Goal: Task Accomplishment & Management: Complete application form

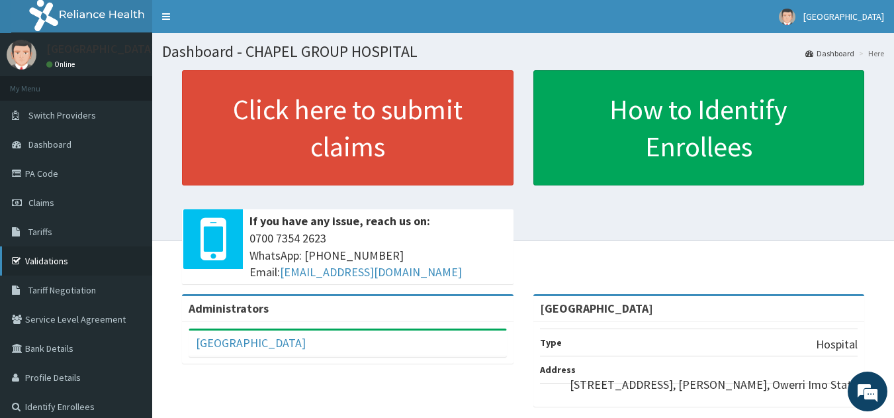
click at [70, 261] on link "Validations" at bounding box center [76, 260] width 152 height 29
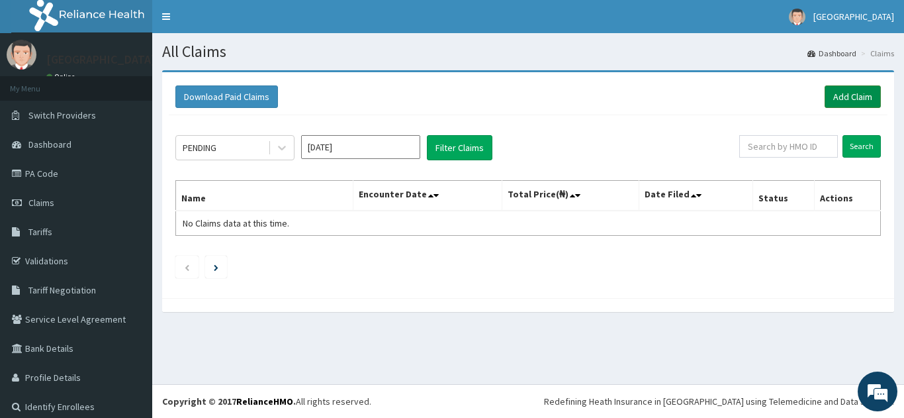
click at [828, 93] on link "Add Claim" at bounding box center [853, 96] width 56 height 23
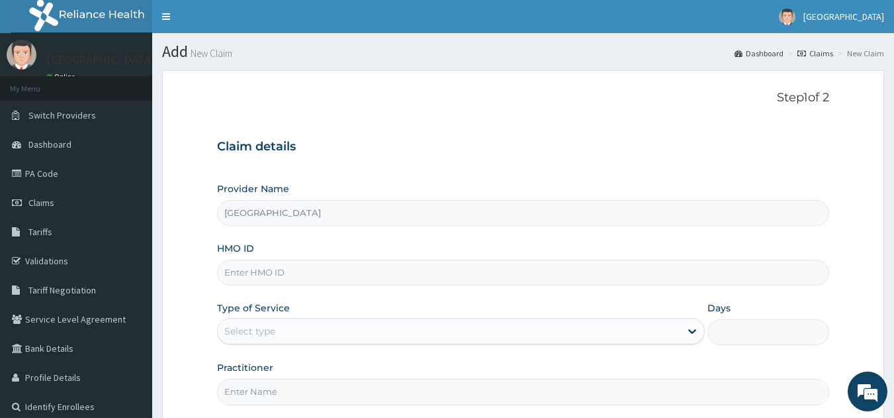
click at [240, 275] on input "HMO ID" at bounding box center [523, 272] width 613 height 26
type input "SFA/11151/A"
click at [318, 332] on div "Select type" at bounding box center [449, 330] width 463 height 21
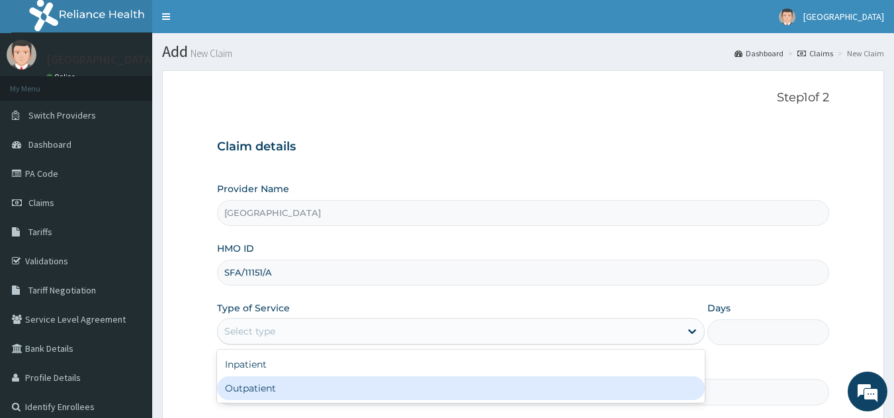
click at [272, 387] on div "Outpatient" at bounding box center [461, 388] width 488 height 24
type input "1"
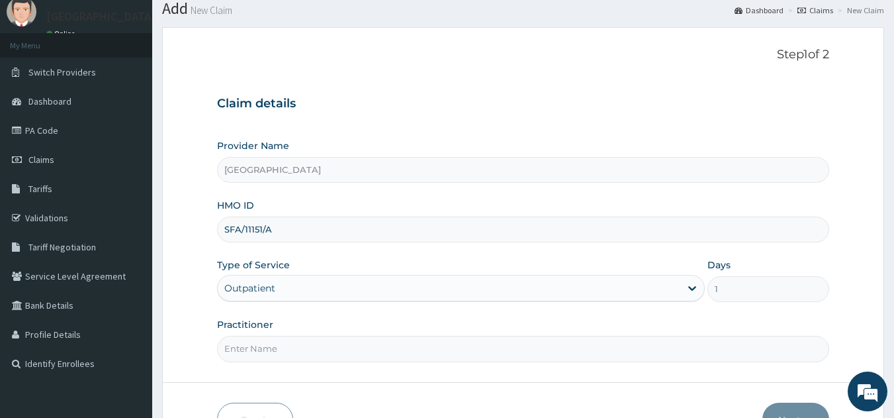
scroll to position [126, 0]
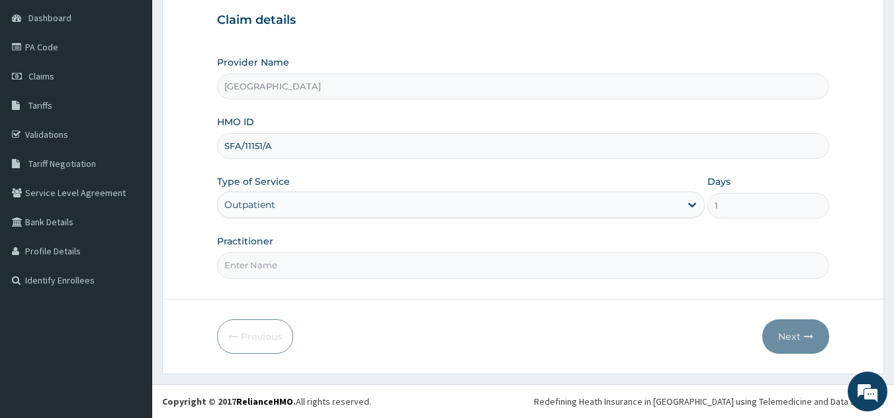
click at [252, 261] on input "Practitioner" at bounding box center [523, 265] width 613 height 26
type input "DR JOSHUA"
click at [789, 332] on button "Next" at bounding box center [795, 336] width 67 height 34
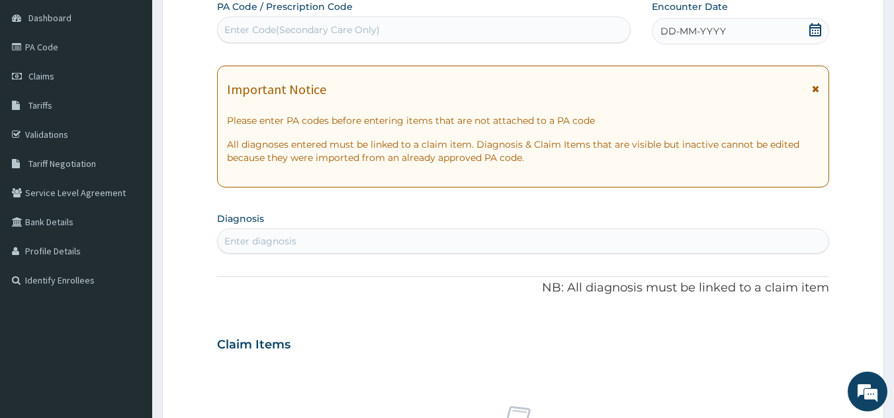
click at [345, 20] on div "Enter Code(Secondary Care Only)" at bounding box center [424, 29] width 413 height 21
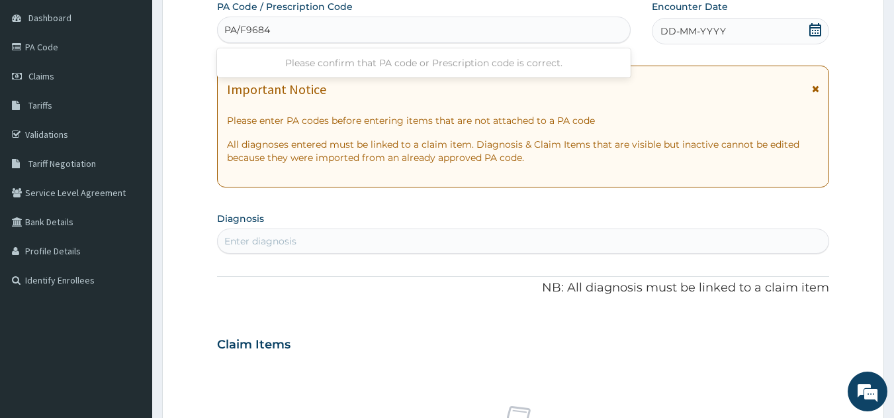
type input "PA/F96842"
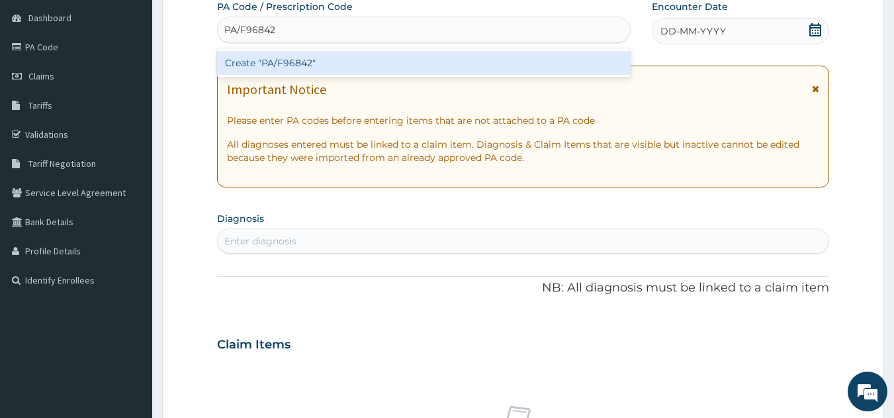
click at [316, 62] on div "Create "PA/F96842"" at bounding box center [424, 63] width 414 height 24
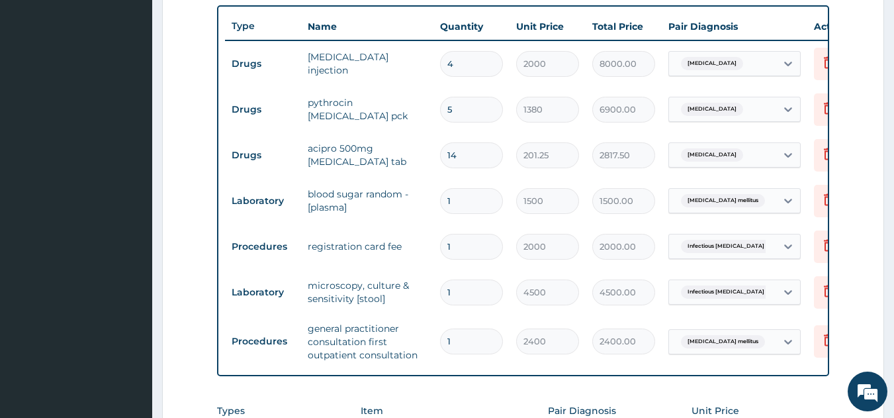
scroll to position [461, 0]
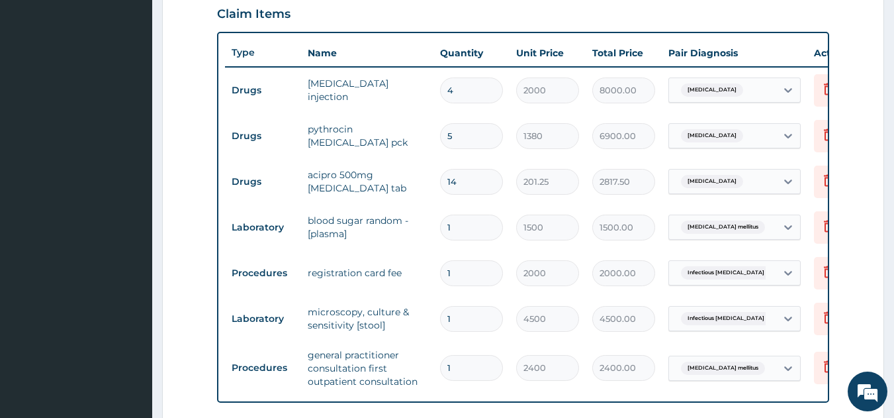
click at [465, 133] on input "5" at bounding box center [471, 136] width 63 height 26
type input "0.00"
type input "1"
type input "1380.00"
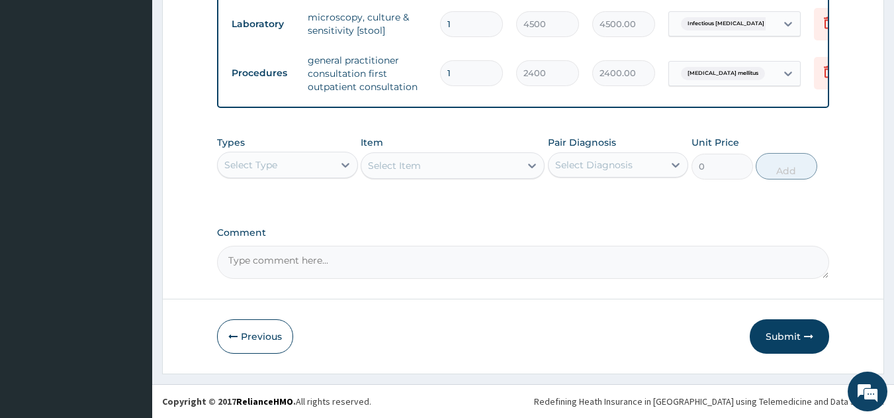
type input "1"
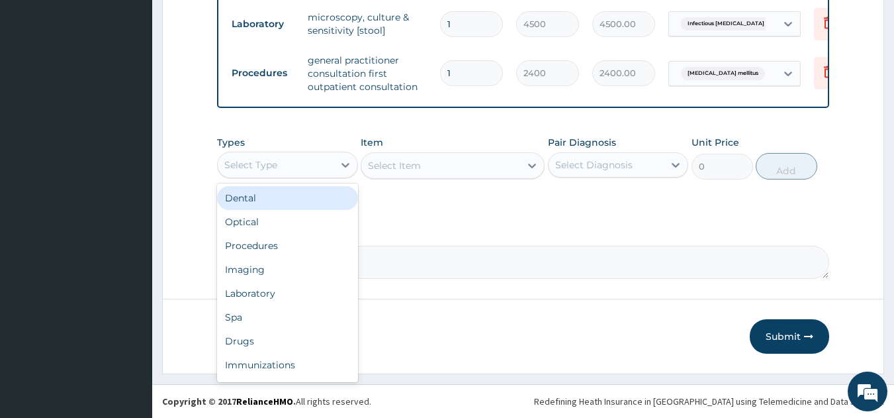
click at [268, 161] on div "Select Type" at bounding box center [250, 164] width 53 height 13
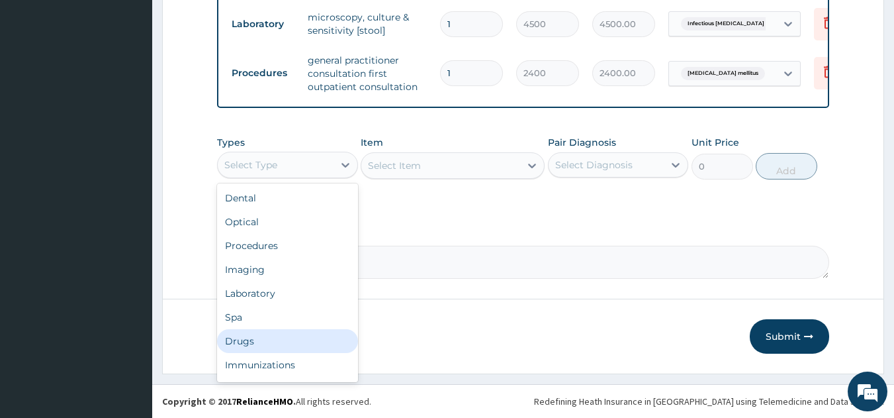
click at [245, 340] on div "Drugs" at bounding box center [287, 341] width 141 height 24
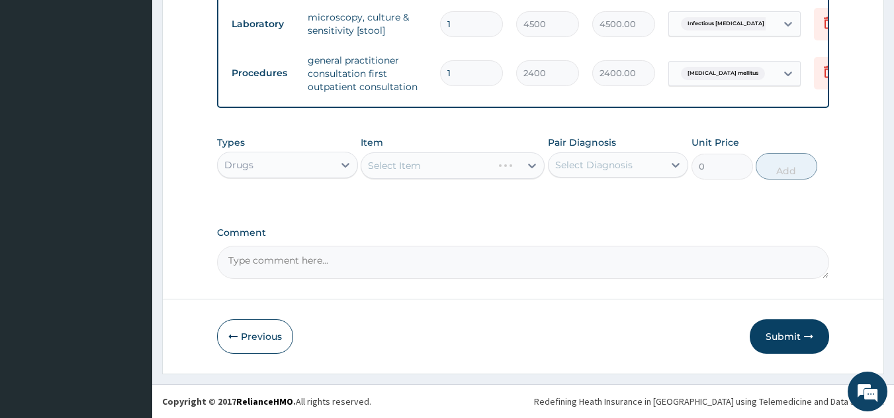
click at [402, 157] on div "Select Item" at bounding box center [453, 165] width 184 height 26
click at [399, 163] on div "Select Item" at bounding box center [453, 165] width 184 height 26
click at [399, 165] on div "Select Item" at bounding box center [453, 165] width 184 height 26
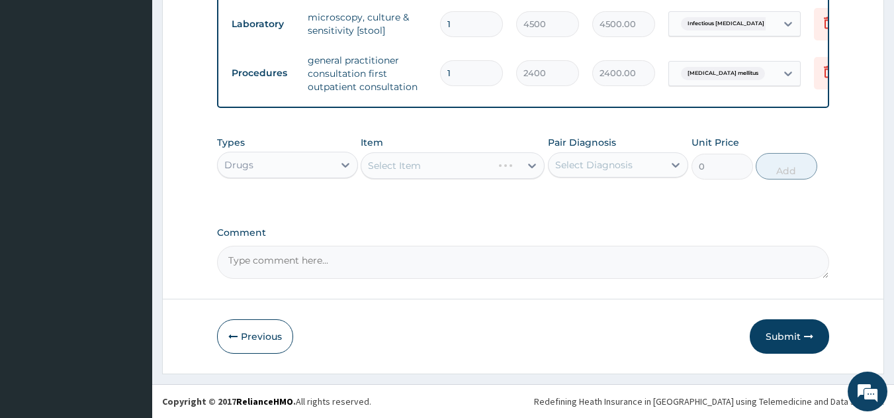
click at [399, 165] on div "Select Item" at bounding box center [453, 165] width 184 height 26
click at [416, 165] on div "Select Item" at bounding box center [453, 165] width 184 height 26
click at [425, 162] on div "Select Item" at bounding box center [453, 165] width 184 height 26
click at [448, 156] on div "Select Item" at bounding box center [453, 165] width 184 height 26
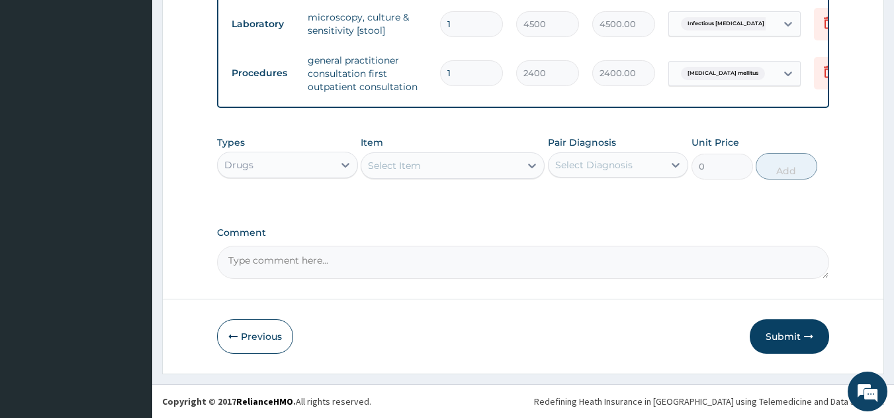
click at [434, 163] on div "Select Item" at bounding box center [440, 165] width 159 height 21
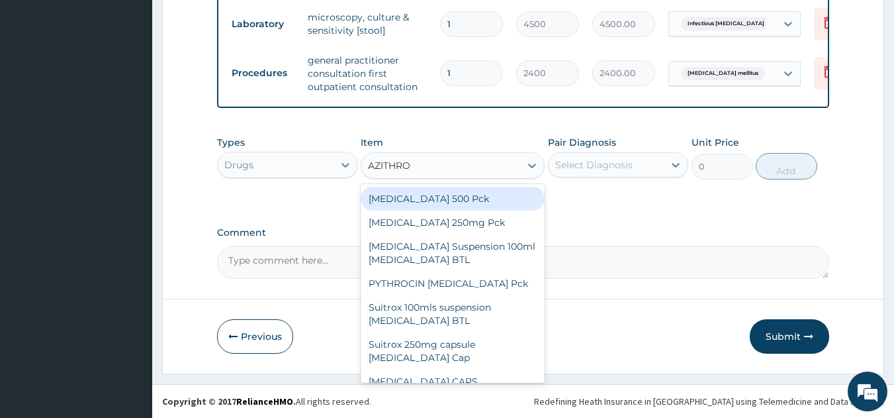
type input "AZITHROM"
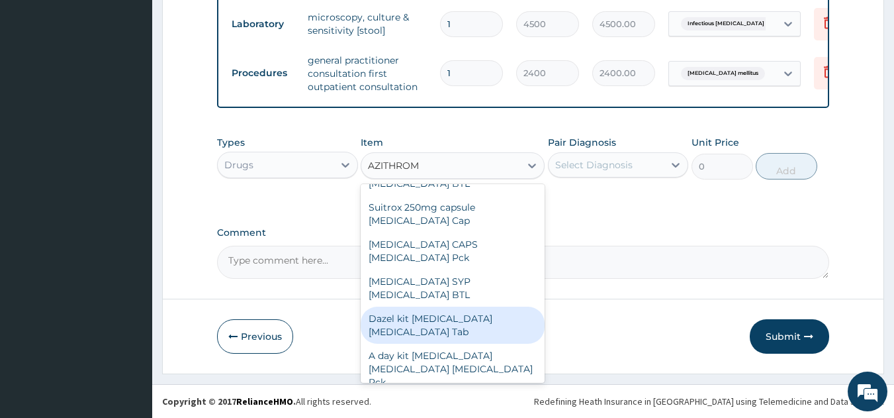
scroll to position [138, 0]
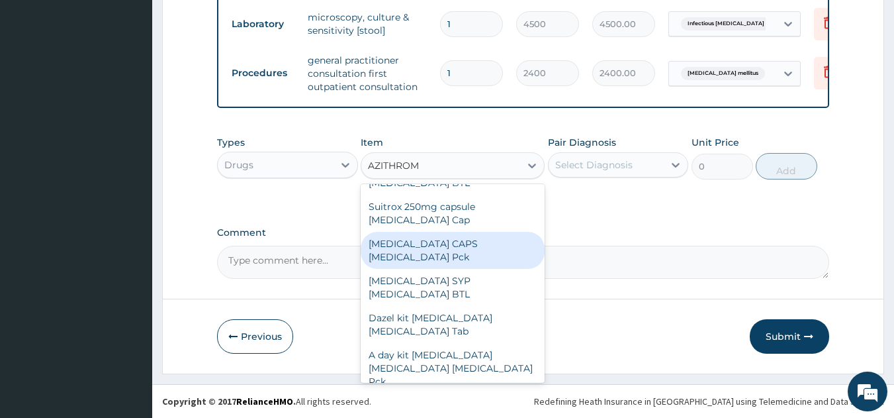
click at [500, 246] on div "ZITHROMAX CAPS Azithromycin Pck" at bounding box center [453, 250] width 184 height 37
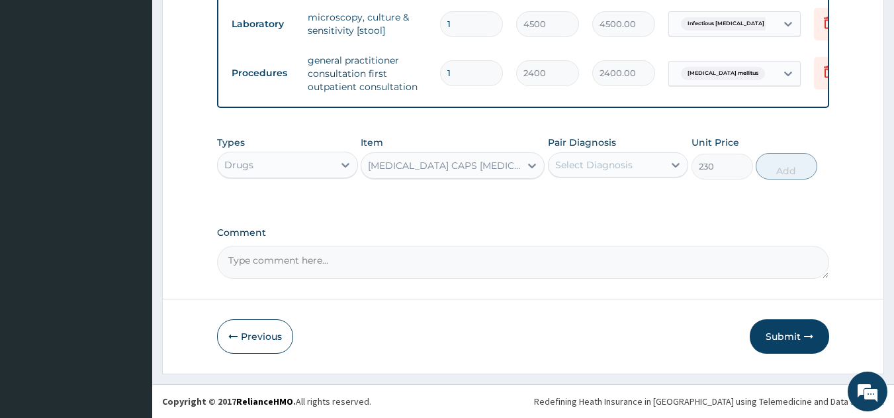
click at [446, 169] on div "ZITHROMAX CAPS Azithromycin Pck" at bounding box center [445, 165] width 154 height 13
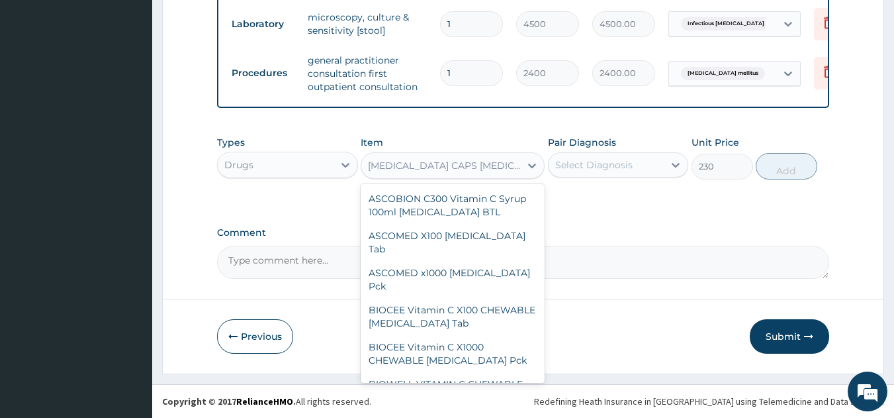
scroll to position [40345, 0]
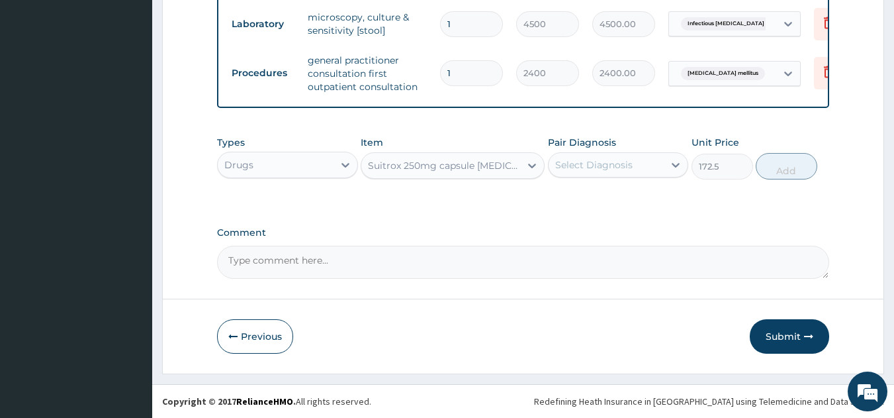
click at [410, 167] on div "Suitrox 250mg capsule Azithromycin Cap" at bounding box center [445, 165] width 154 height 13
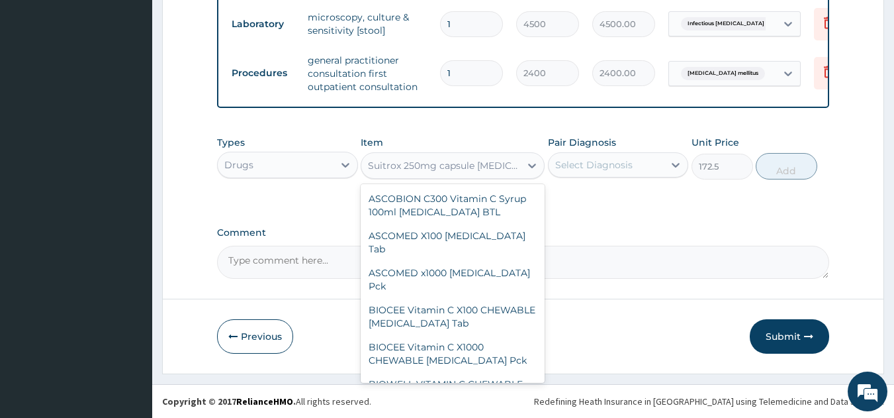
scroll to position [40308, 0]
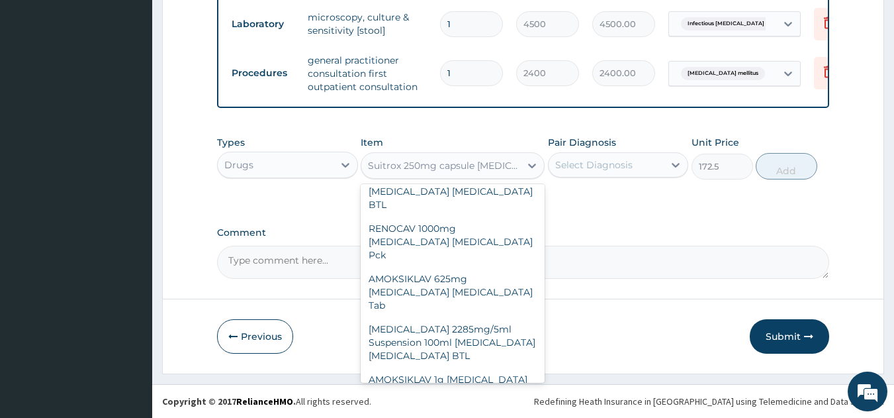
type input "0"
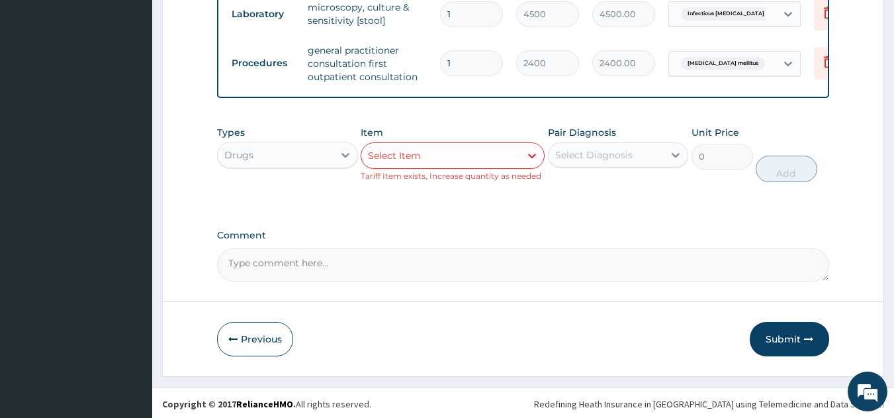
click at [442, 166] on div "Select Item" at bounding box center [440, 155] width 159 height 21
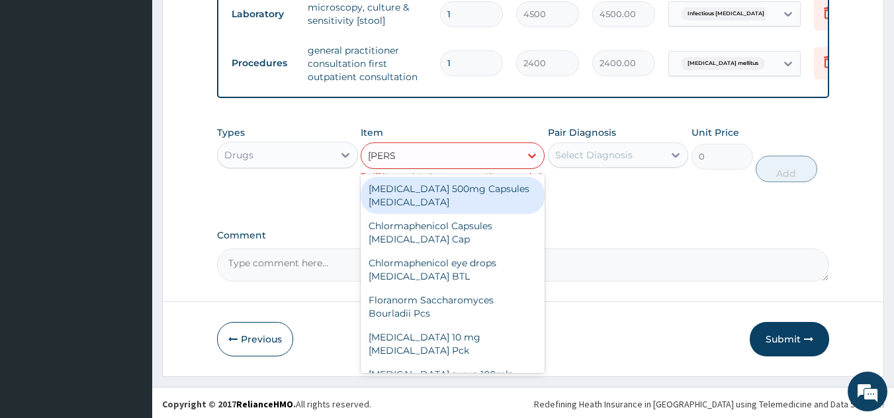
type input "LORAT"
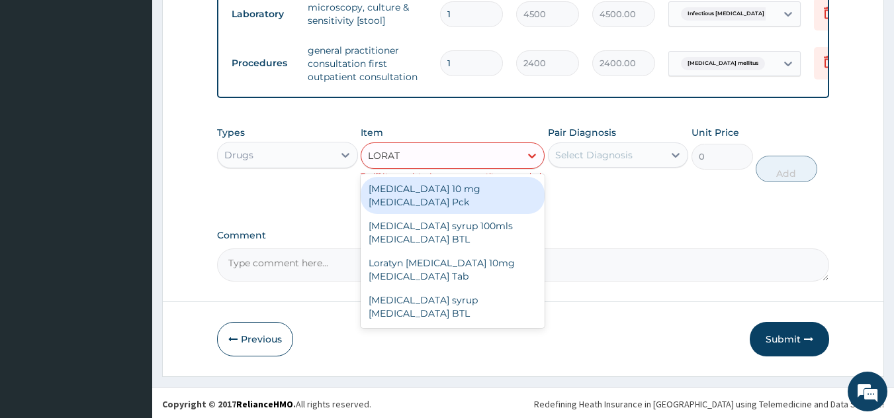
click at [441, 199] on div "LORATADINE 10 mg Loratadine Pck" at bounding box center [453, 195] width 184 height 37
type input "805"
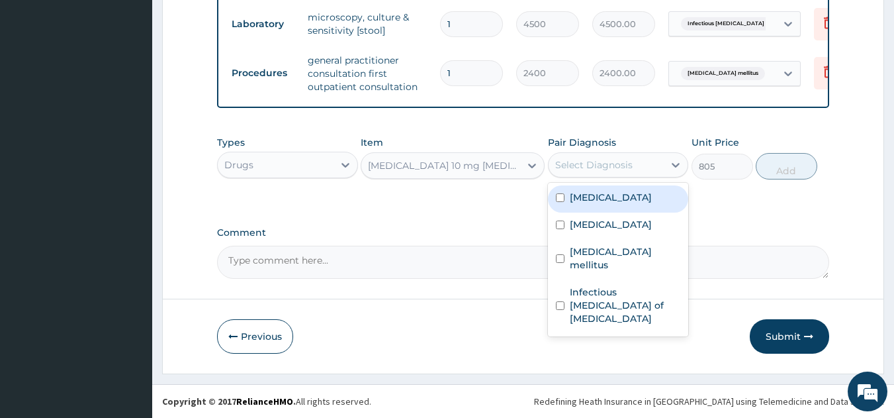
click at [637, 164] on div "Select Diagnosis" at bounding box center [607, 164] width 116 height 21
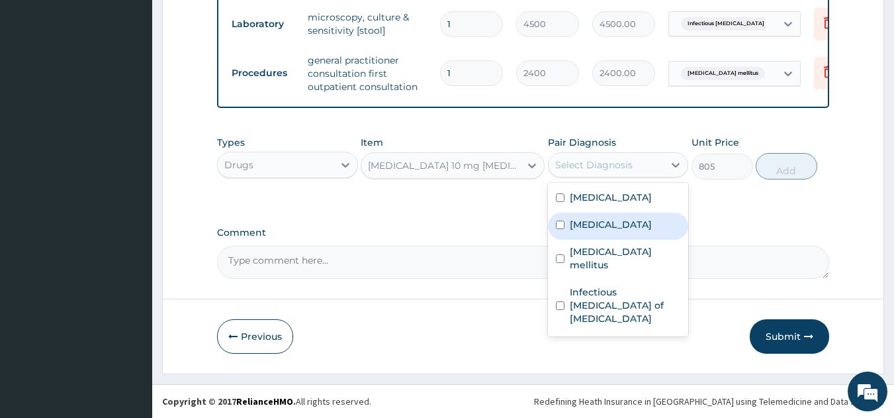
click at [600, 229] on label "Upper respiratory infection" at bounding box center [611, 224] width 82 height 13
checkbox input "true"
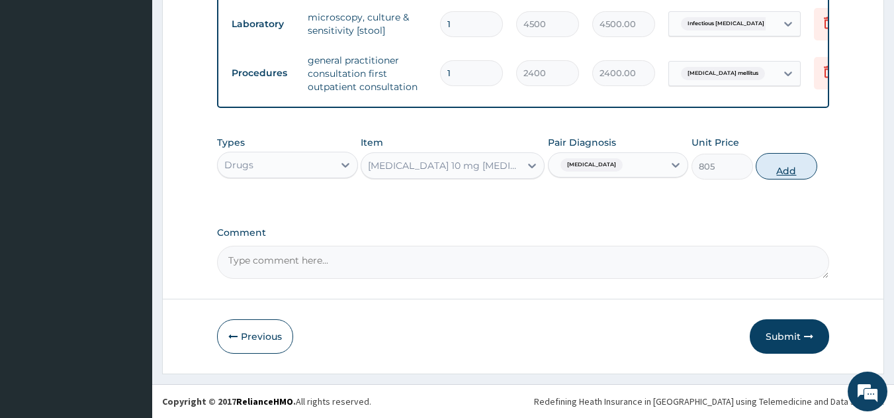
click at [784, 169] on button "Add" at bounding box center [787, 166] width 62 height 26
type input "0"
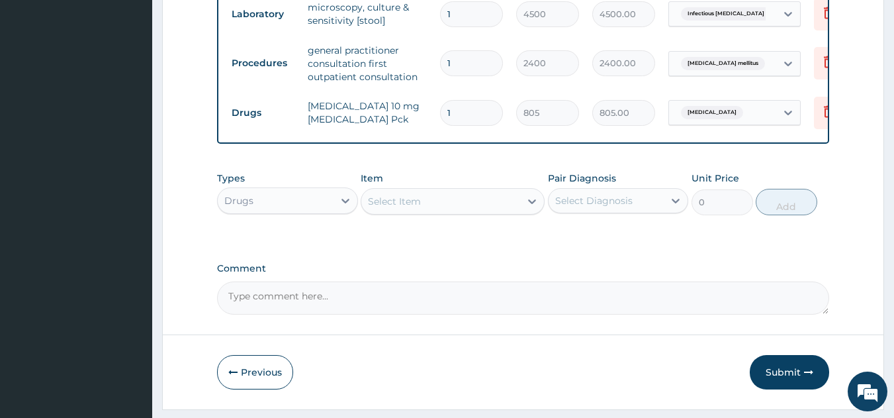
click at [385, 208] on div "Select Item" at bounding box center [394, 201] width 53 height 13
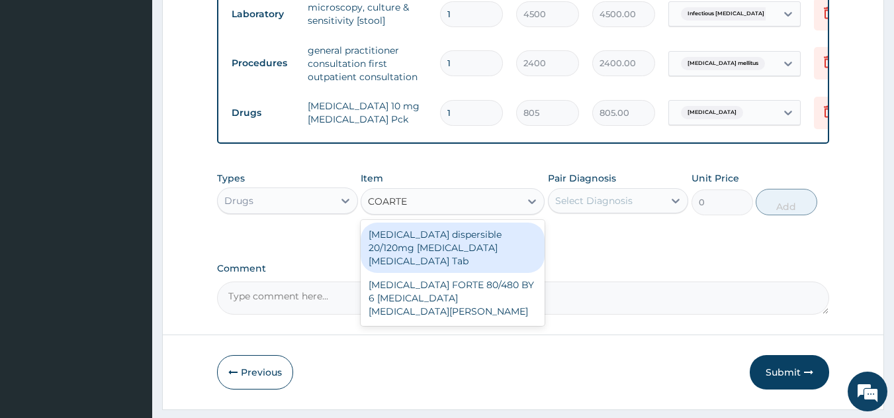
type input "COARTEM"
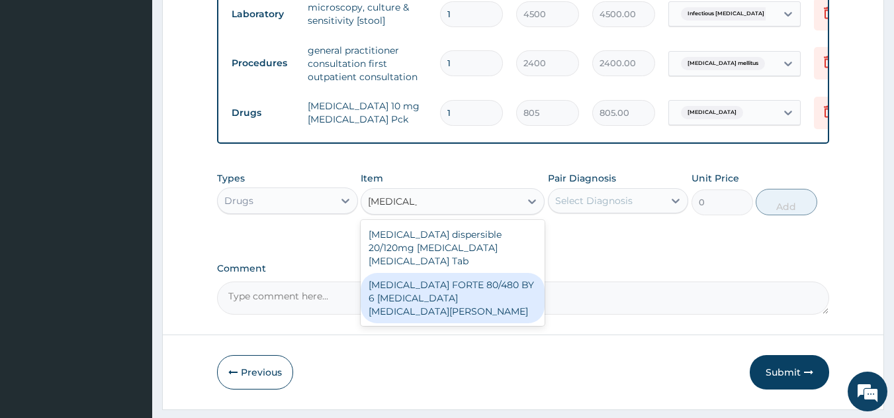
click at [416, 292] on div "COARTEM FORTE 80/480 BY 6 Artemether Lumefantrine Pck" at bounding box center [453, 298] width 184 height 50
type input "3220"
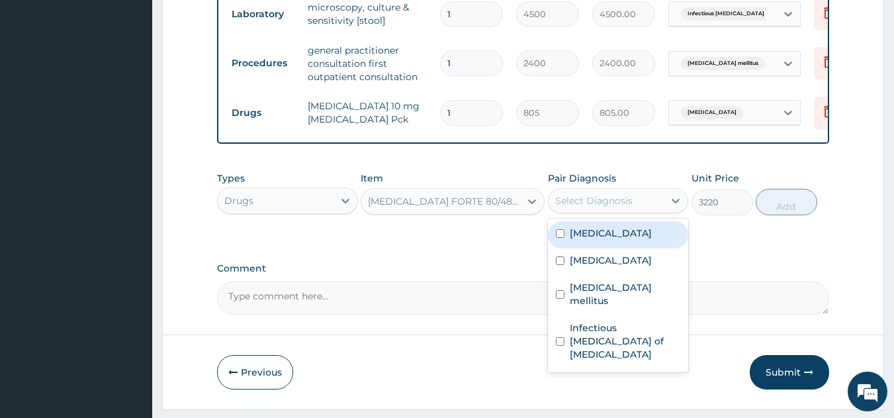
click at [577, 207] on div "Select Diagnosis" at bounding box center [593, 200] width 77 height 13
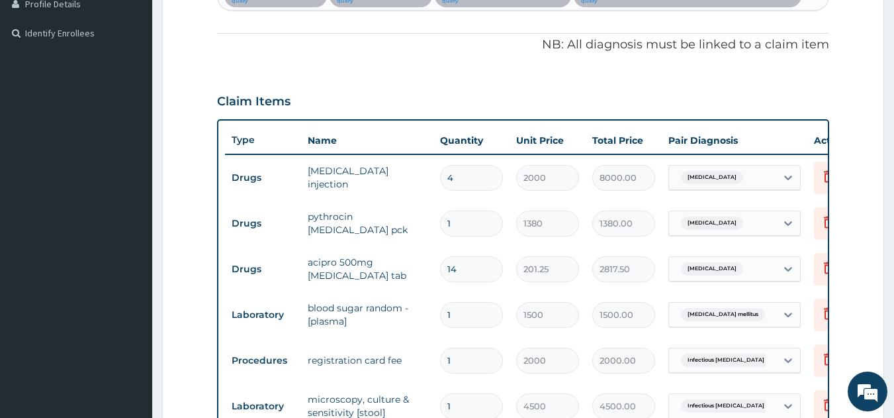
scroll to position [250, 0]
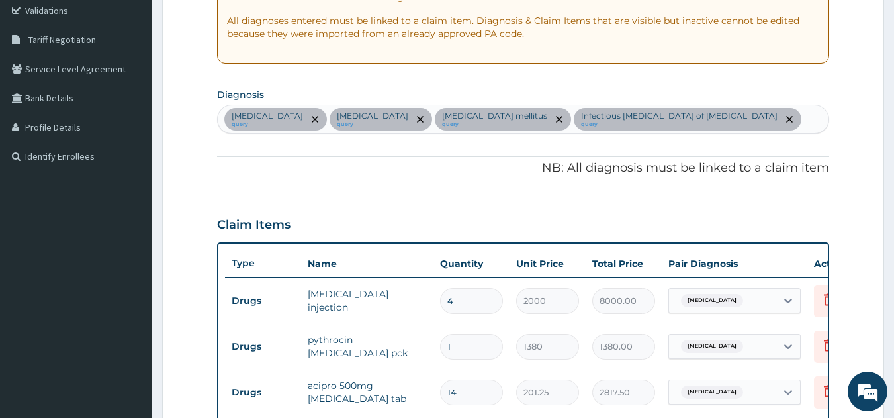
click at [692, 112] on div "Sepsis query Upper respiratory infection query Diabetes mellitus query Infectio…" at bounding box center [524, 119] width 612 height 28
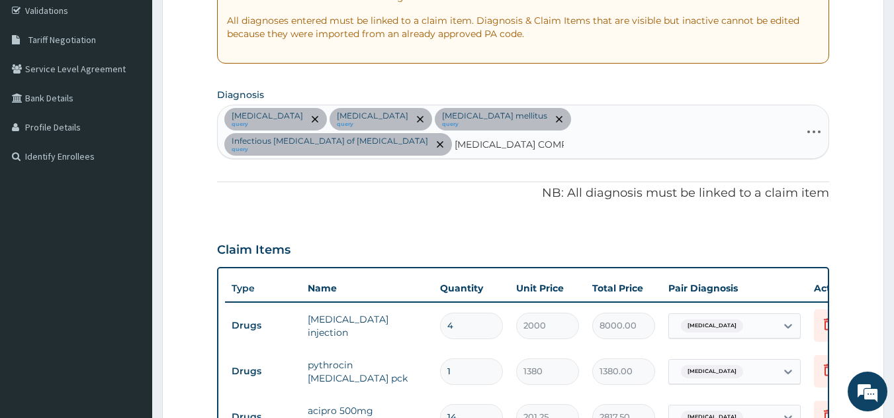
type input "MALARIA COMPLICATED"
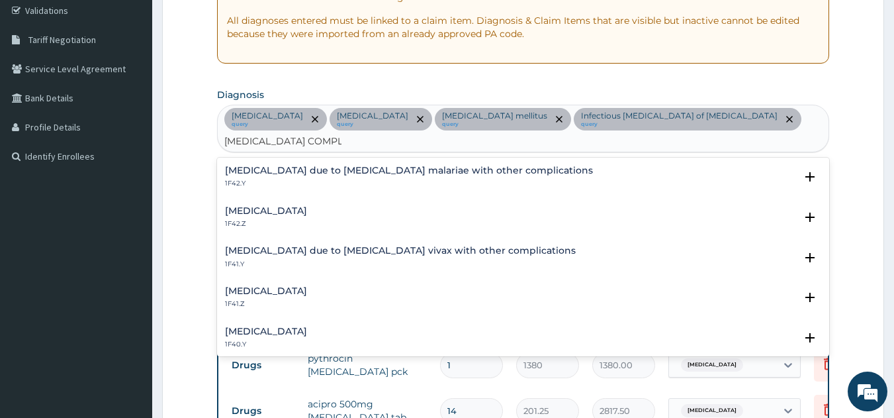
click at [307, 326] on h4 "Other severe and complicated Plasmodium falciparum malaria" at bounding box center [266, 331] width 82 height 10
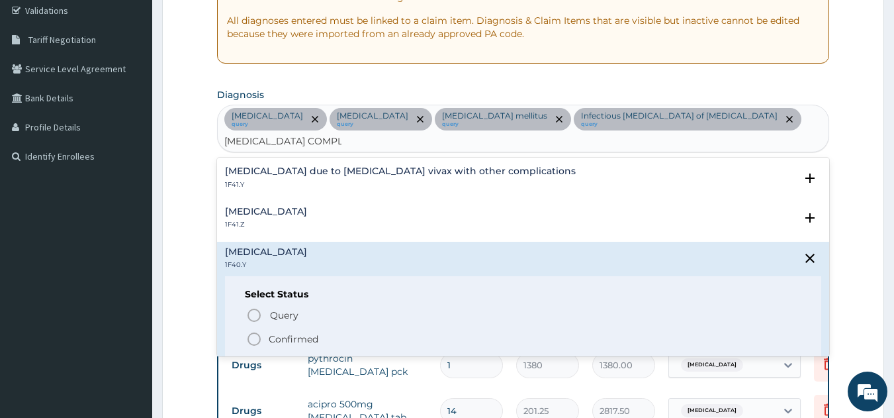
scroll to position [141, 0]
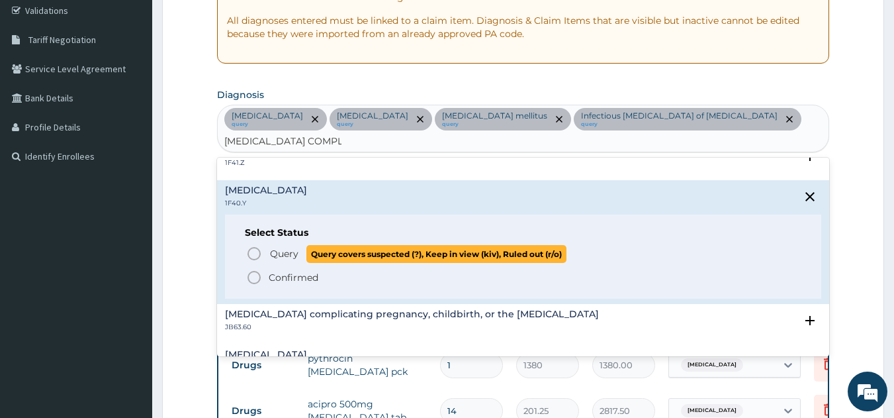
click at [250, 246] on icon "status option query" at bounding box center [254, 254] width 16 height 16
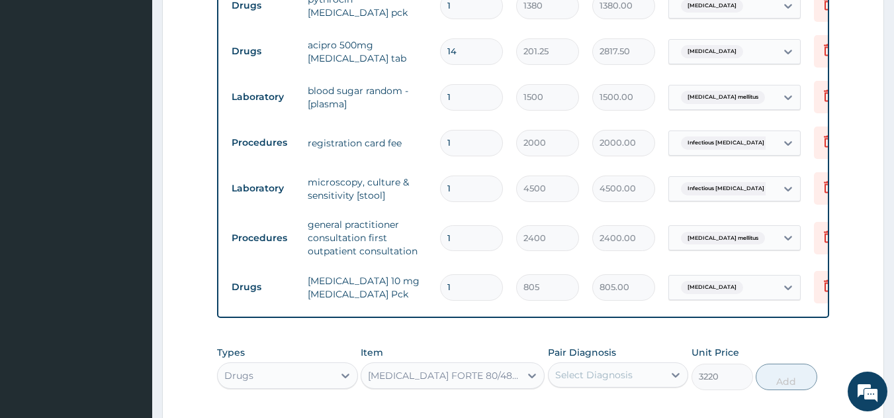
scroll to position [250, 0]
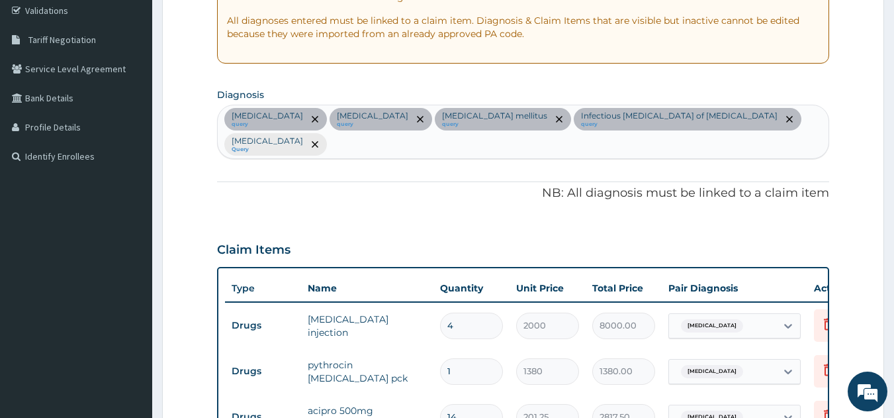
click at [566, 138] on div "Sepsis query Upper respiratory infection query Diabetes mellitus query Infectio…" at bounding box center [524, 131] width 612 height 53
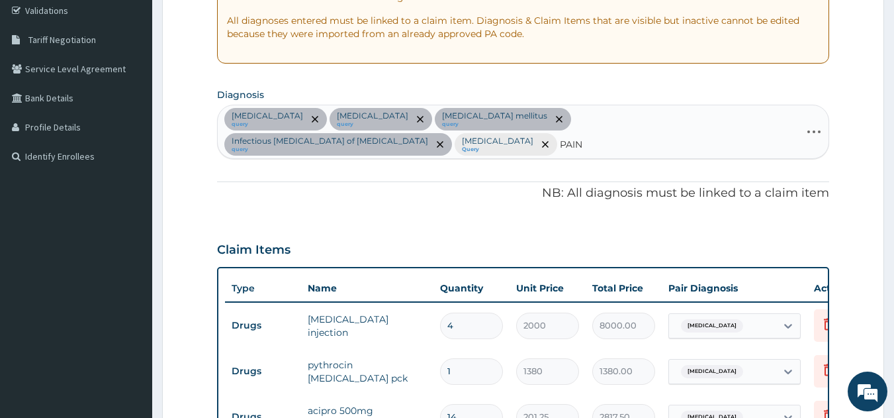
type input "PAINS"
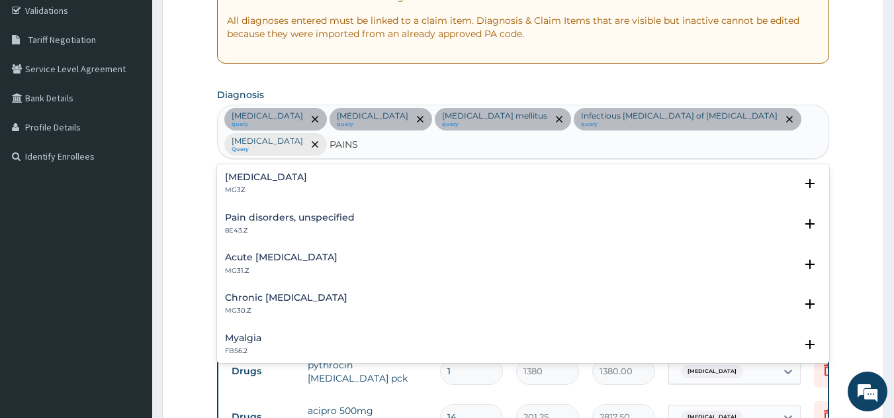
click at [263, 176] on h4 "Pain, unspecified" at bounding box center [266, 177] width 82 height 10
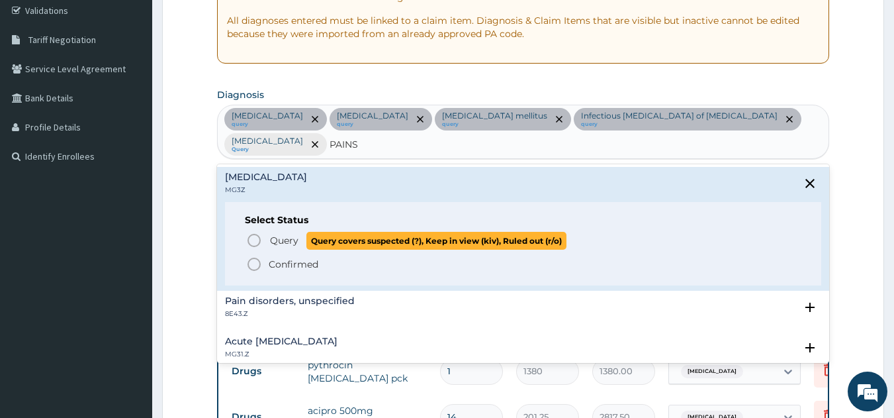
click at [258, 236] on circle "status option query" at bounding box center [254, 240] width 12 height 12
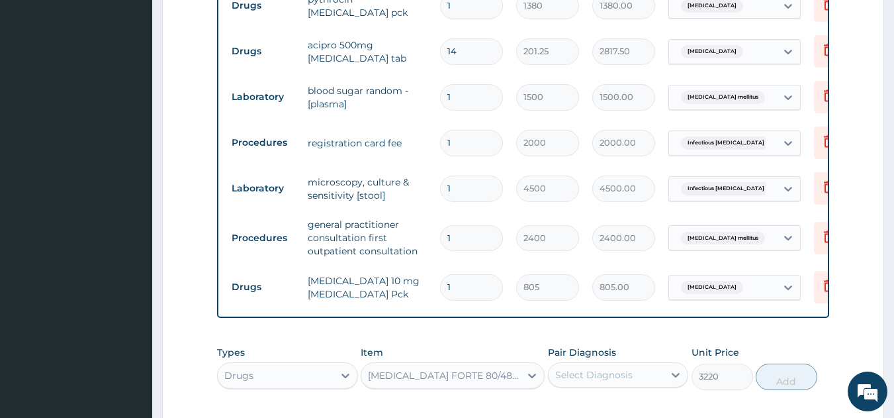
scroll to position [836, 0]
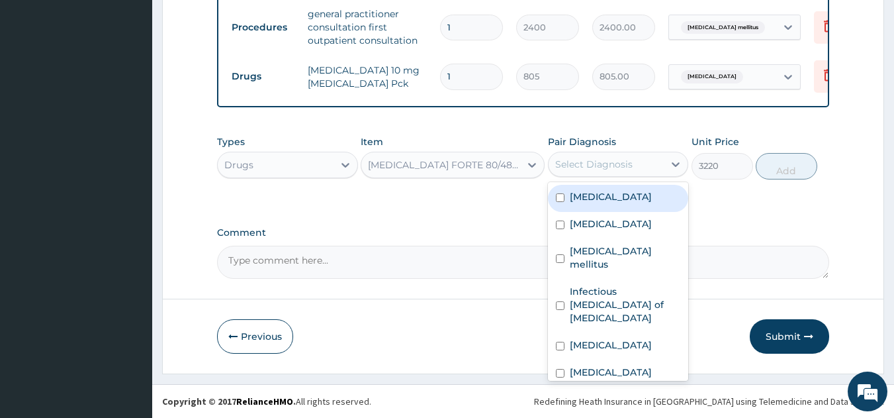
click at [598, 165] on div "Select Diagnosis" at bounding box center [593, 164] width 77 height 13
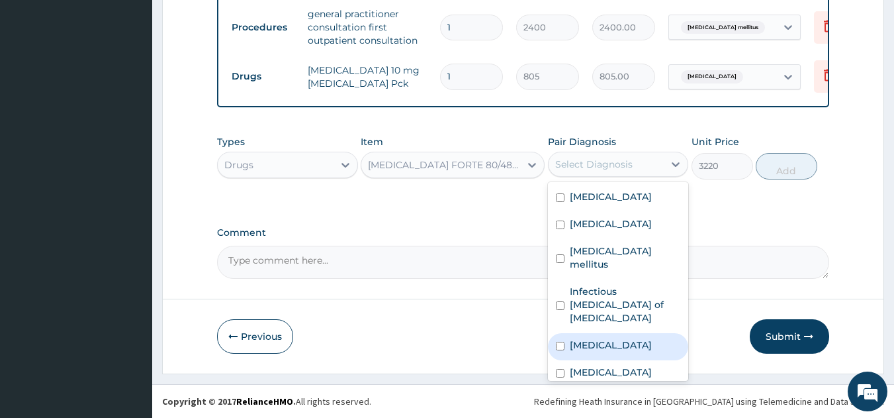
click at [588, 338] on label "Other severe and complicated Plasmodium falciparum malaria" at bounding box center [611, 344] width 82 height 13
checkbox input "true"
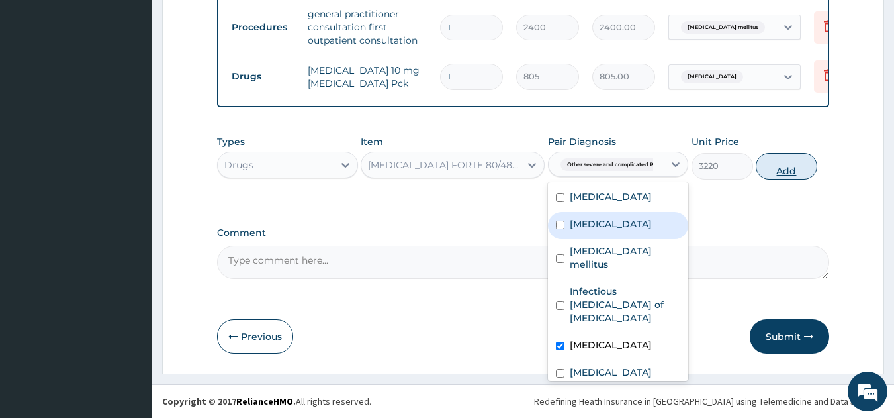
click at [772, 163] on button "Add" at bounding box center [787, 166] width 62 height 26
type input "0"
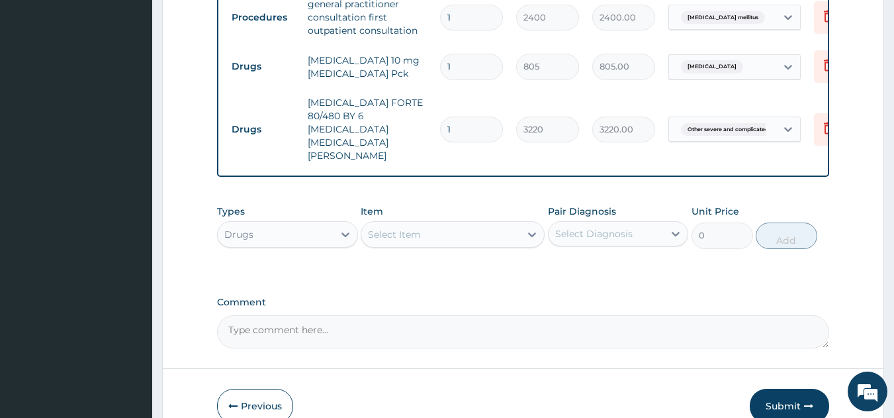
click at [385, 228] on div "Select Item" at bounding box center [394, 234] width 53 height 13
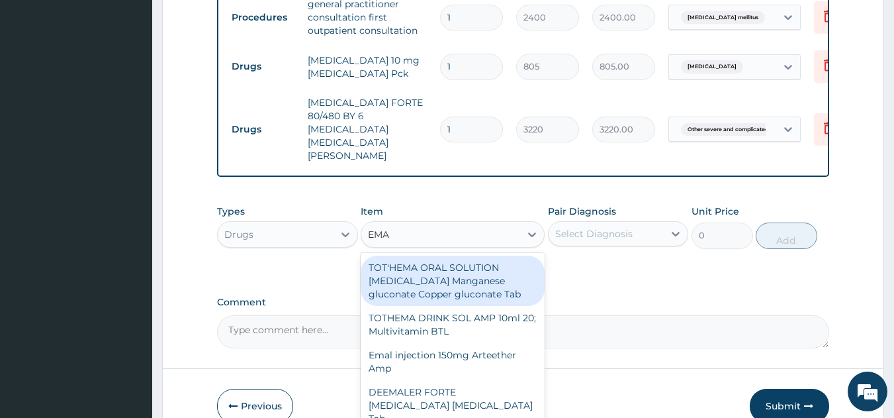
type input "EMAL"
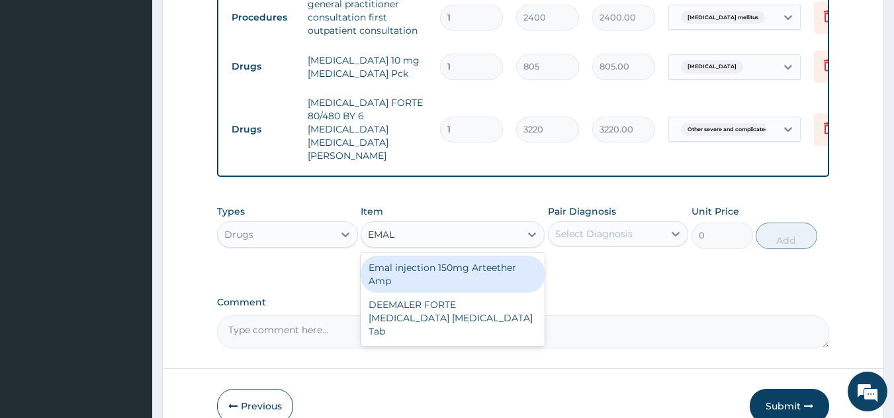
click at [421, 262] on div "Emal injection 150mg Arteether Amp" at bounding box center [453, 273] width 184 height 37
type input "839.5"
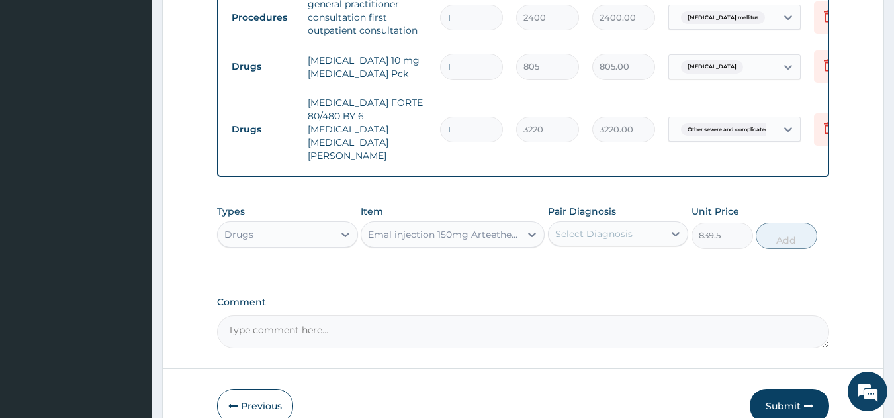
click at [573, 227] on div "Select Diagnosis" at bounding box center [593, 233] width 77 height 13
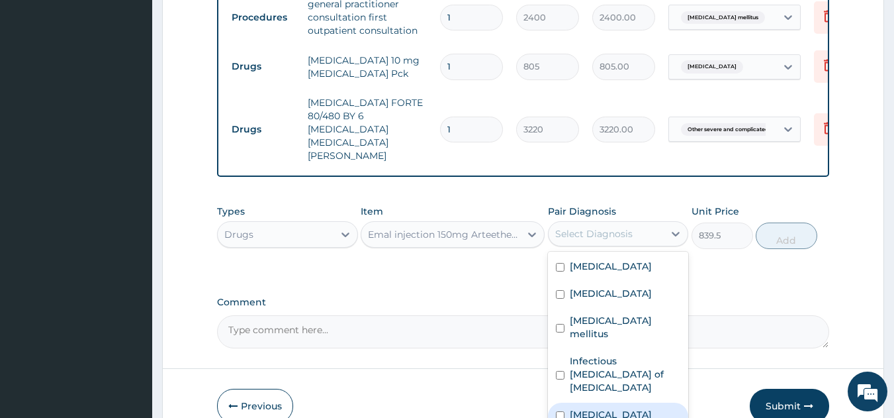
click at [579, 408] on label "Other severe and complicated Plasmodium falciparum malaria" at bounding box center [611, 414] width 82 height 13
checkbox input "true"
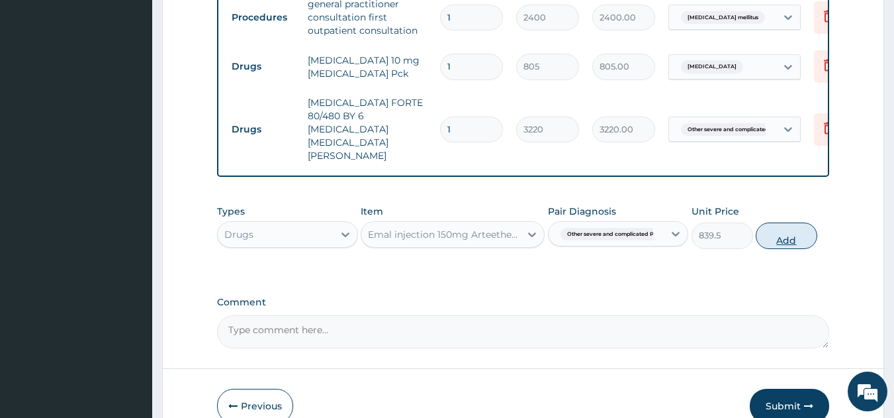
click at [780, 222] on button "Add" at bounding box center [787, 235] width 62 height 26
type input "0"
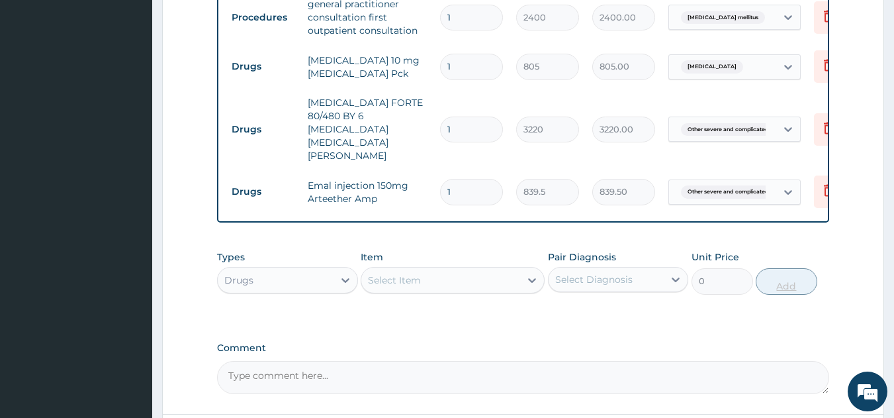
type input "0.00"
type input "3"
type input "2518.50"
type input "3"
click at [387, 273] on div "Select Item" at bounding box center [394, 279] width 53 height 13
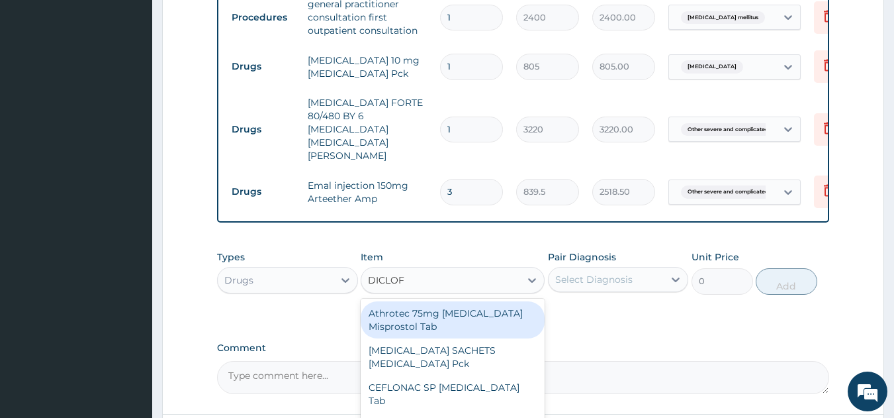
type input "DICLOFE"
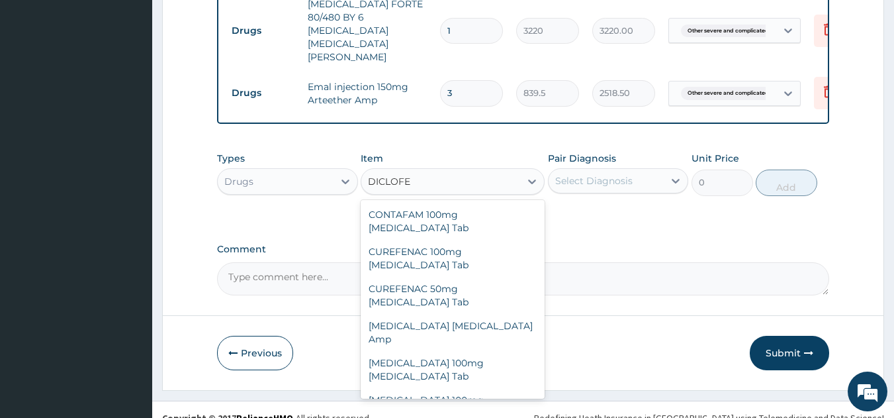
scroll to position [212, 0]
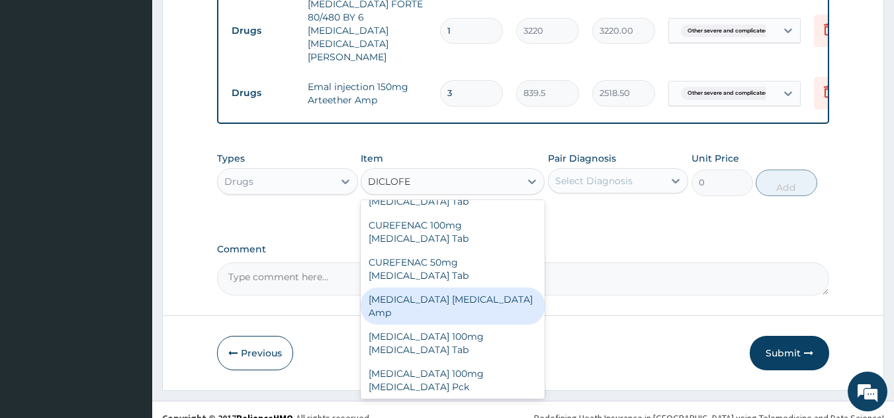
click at [461, 287] on div "Diclofenac Diclofenac Amp" at bounding box center [453, 305] width 184 height 37
type input "276"
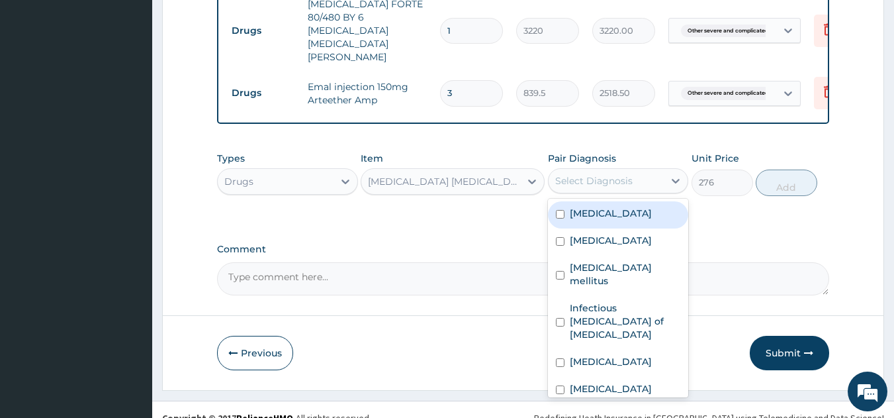
click at [575, 174] on div "Select Diagnosis" at bounding box center [593, 180] width 77 height 13
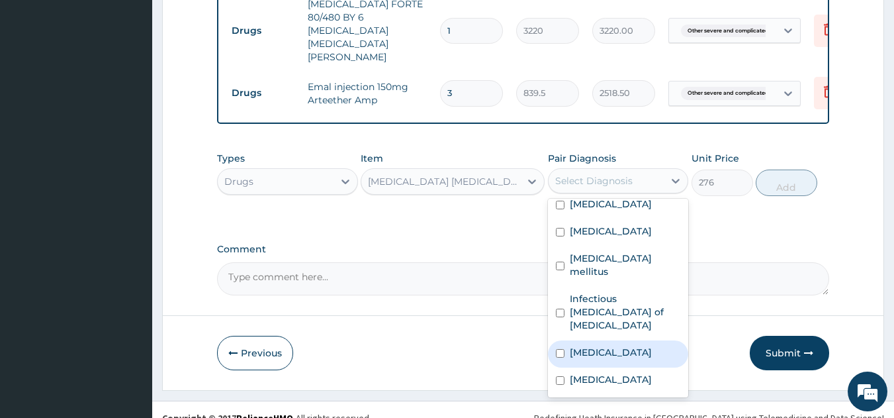
scroll to position [36, 0]
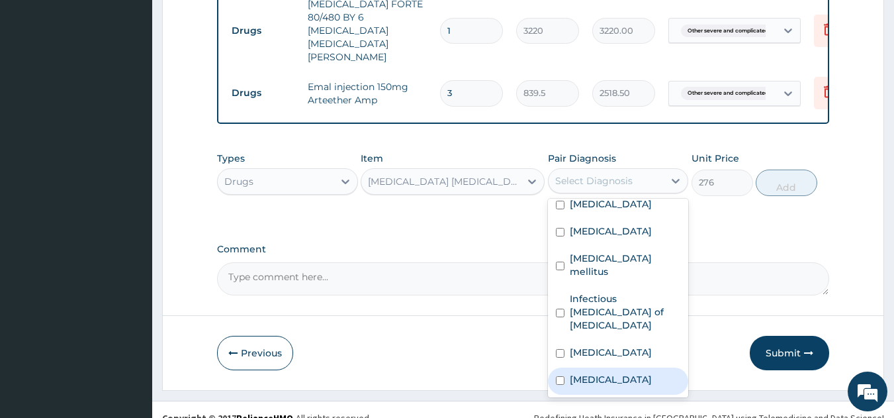
click at [653, 371] on div "Pain, unspecified" at bounding box center [618, 380] width 141 height 27
checkbox input "true"
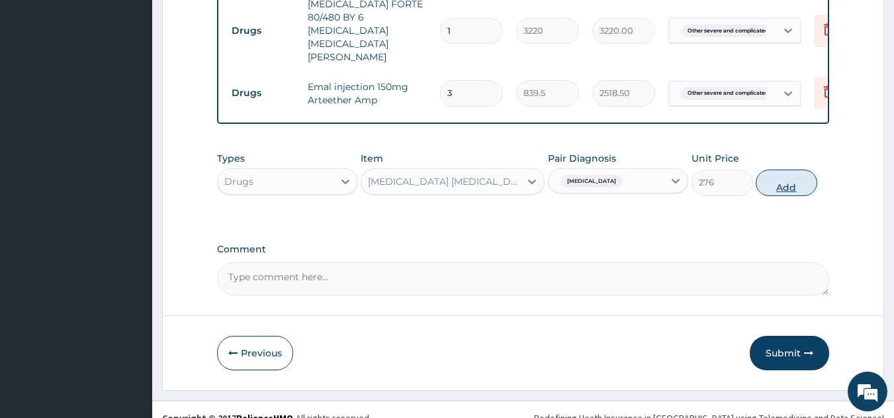
click at [778, 171] on button "Add" at bounding box center [787, 182] width 62 height 26
type input "0"
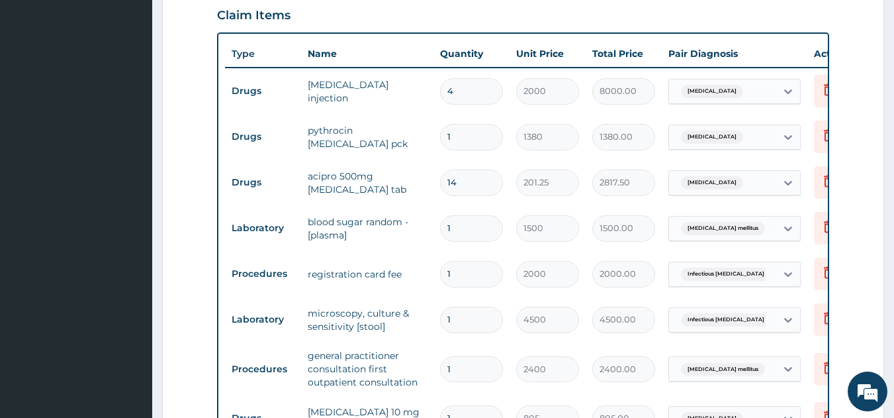
scroll to position [458, 0]
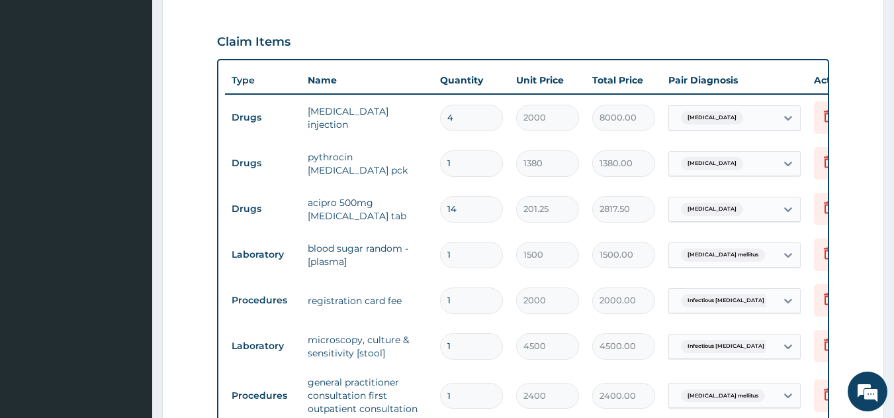
click at [851, 80] on form "Step 2 of 2 PA Code / Prescription Code PA/F96842 Encounter Date 15-09-2025 Imp…" at bounding box center [523, 262] width 722 height 1300
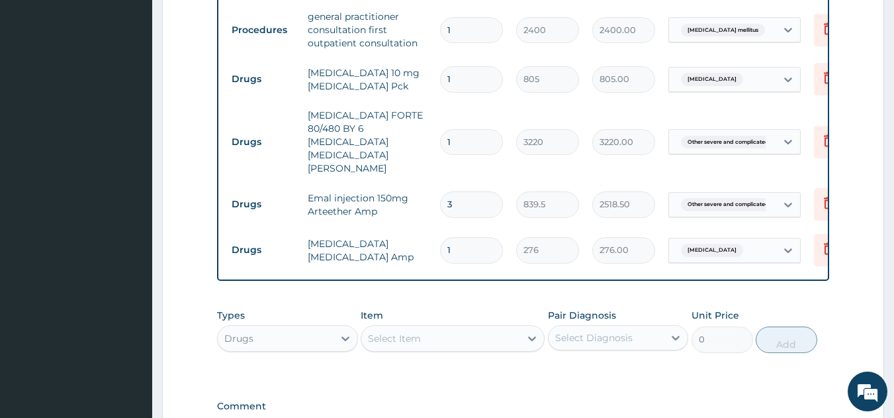
scroll to position [980, 0]
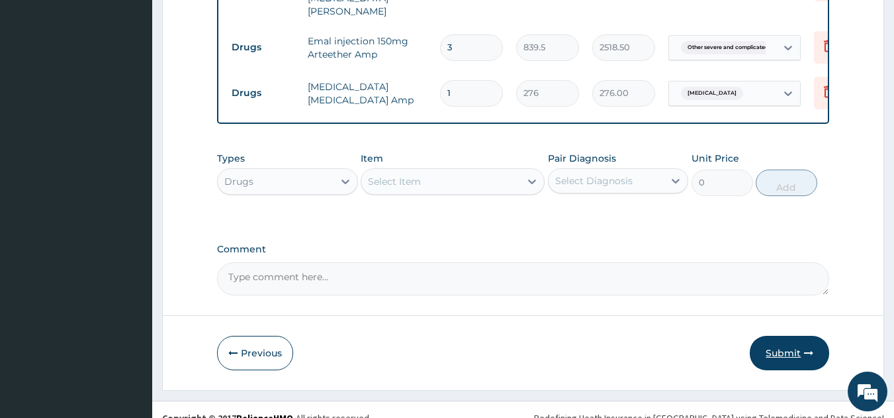
click at [781, 336] on button "Submit" at bounding box center [789, 353] width 79 height 34
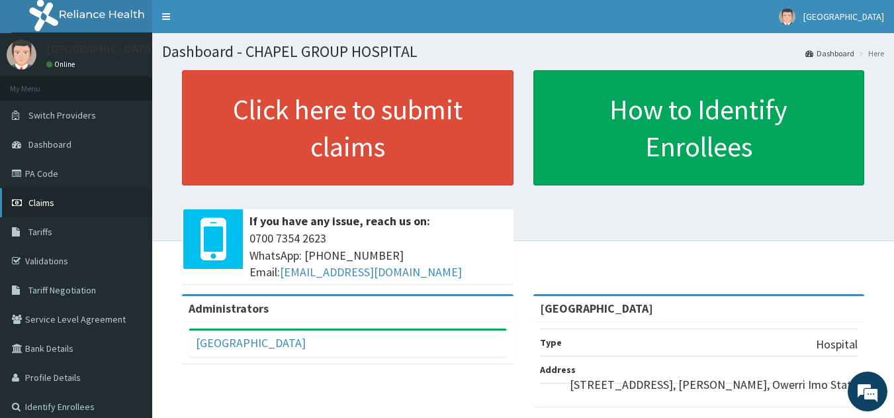
click at [58, 203] on link "Claims" at bounding box center [76, 202] width 152 height 29
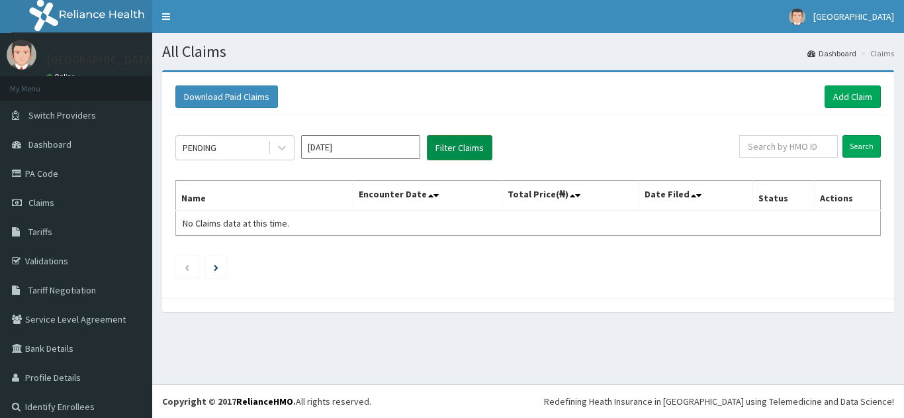
click at [465, 148] on button "Filter Claims" at bounding box center [460, 147] width 66 height 25
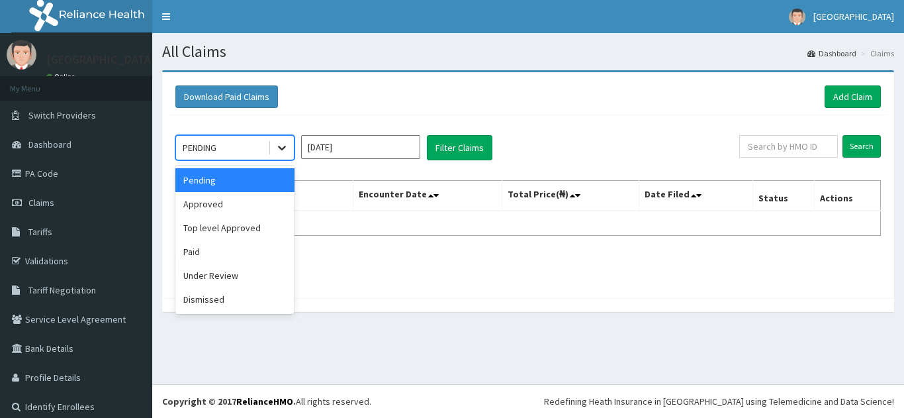
click at [287, 146] on icon at bounding box center [281, 147] width 13 height 13
click at [231, 208] on div "Approved" at bounding box center [234, 204] width 119 height 24
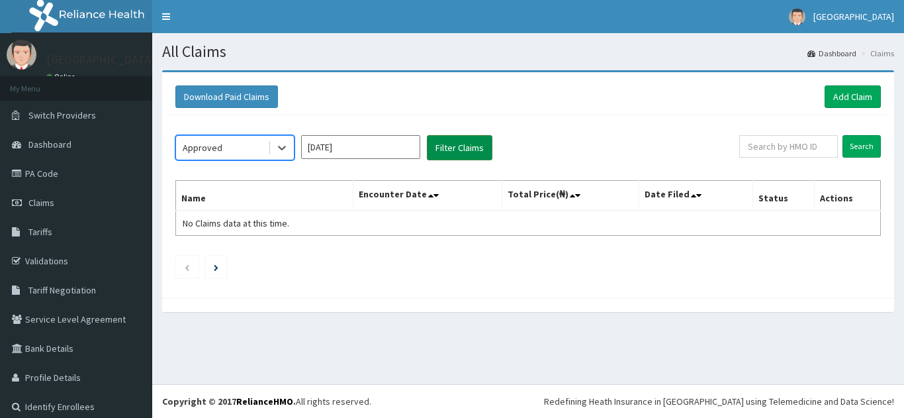
click at [457, 148] on button "Filter Claims" at bounding box center [460, 147] width 66 height 25
click at [281, 148] on icon at bounding box center [282, 148] width 8 height 5
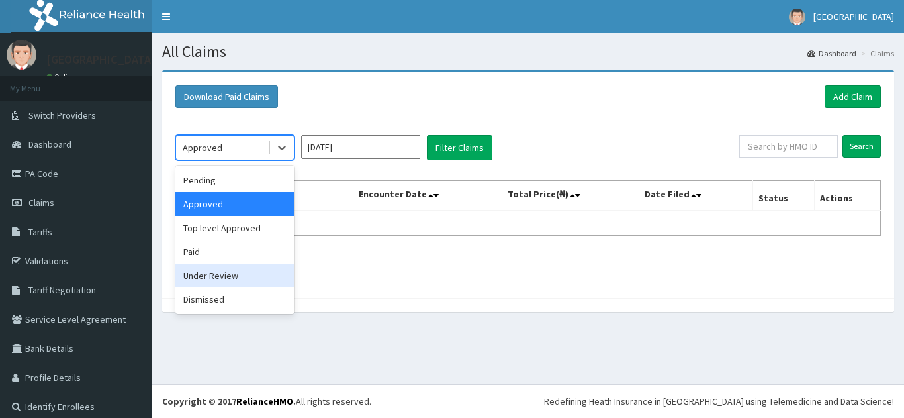
click at [216, 273] on div "Under Review" at bounding box center [234, 275] width 119 height 24
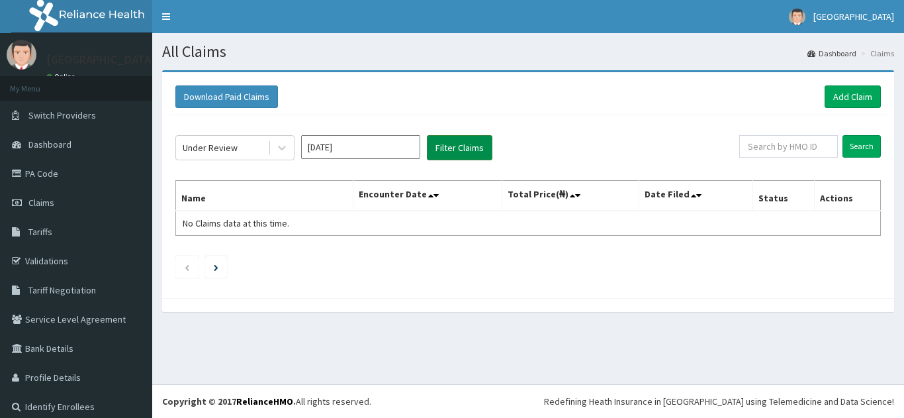
click at [458, 150] on button "Filter Claims" at bounding box center [460, 147] width 66 height 25
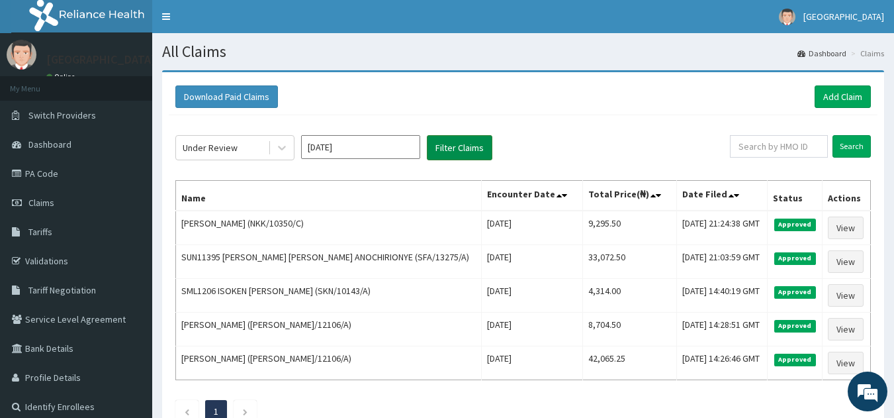
click at [458, 150] on button "Filter Claims" at bounding box center [460, 147] width 66 height 25
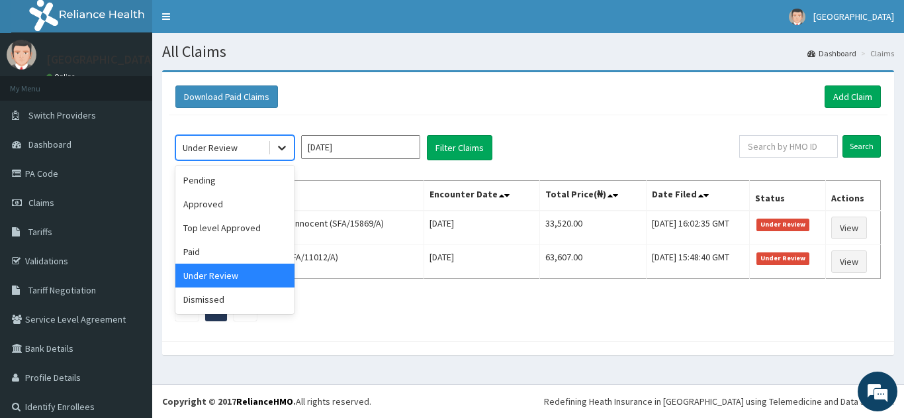
click at [280, 147] on icon at bounding box center [282, 148] width 8 height 5
click at [212, 231] on div "Top level Approved" at bounding box center [234, 228] width 119 height 24
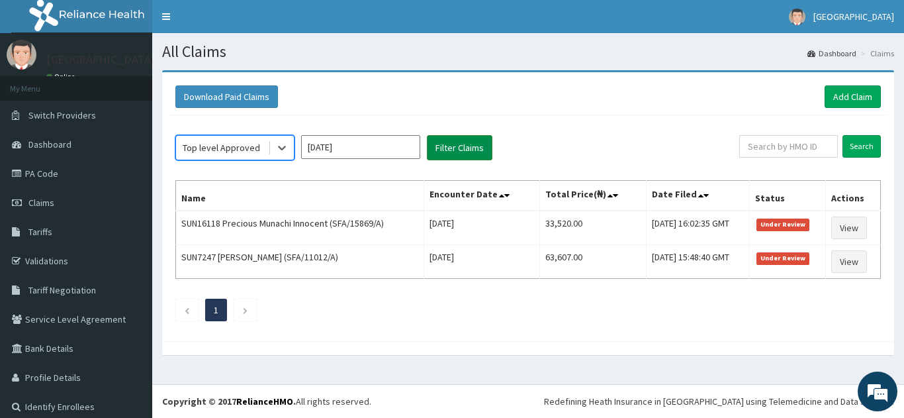
click at [443, 150] on button "Filter Claims" at bounding box center [460, 147] width 66 height 25
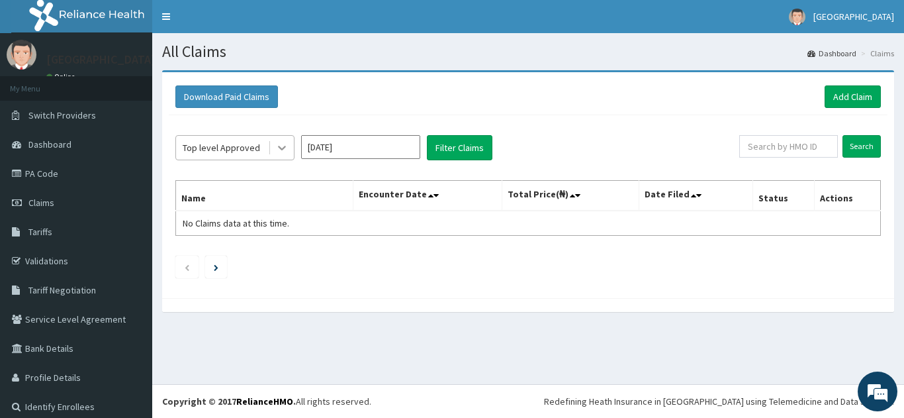
click at [281, 144] on icon at bounding box center [281, 147] width 13 height 13
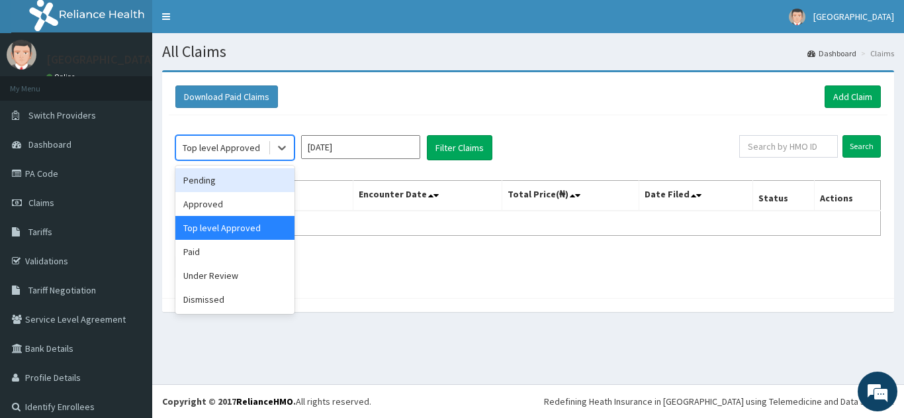
click at [224, 182] on div "Pending" at bounding box center [234, 180] width 119 height 24
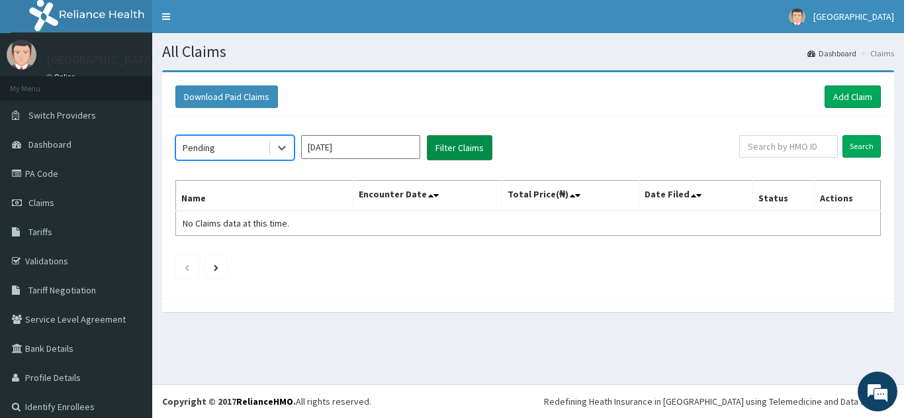
click at [459, 151] on button "Filter Claims" at bounding box center [460, 147] width 66 height 25
click at [443, 148] on button "Filter Claims" at bounding box center [460, 147] width 66 height 25
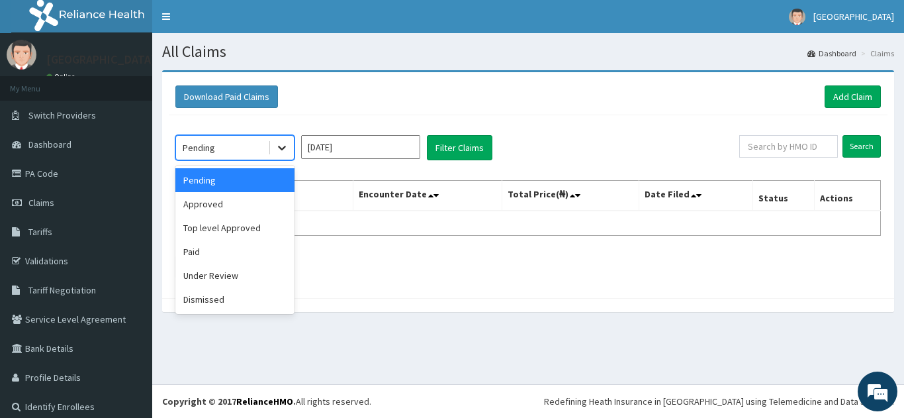
click at [281, 151] on icon at bounding box center [281, 147] width 13 height 13
click at [449, 150] on button "Filter Claims" at bounding box center [460, 147] width 66 height 25
click at [277, 145] on icon at bounding box center [281, 147] width 13 height 13
click at [203, 200] on div "Approved" at bounding box center [234, 204] width 119 height 24
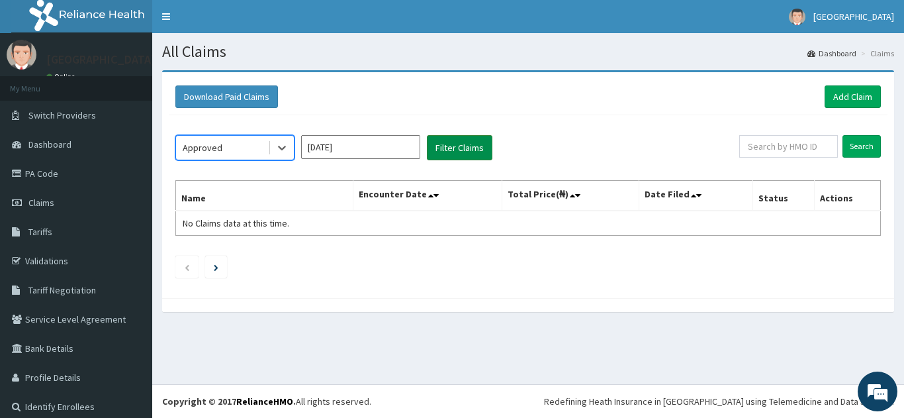
click at [453, 148] on button "Filter Claims" at bounding box center [460, 147] width 66 height 25
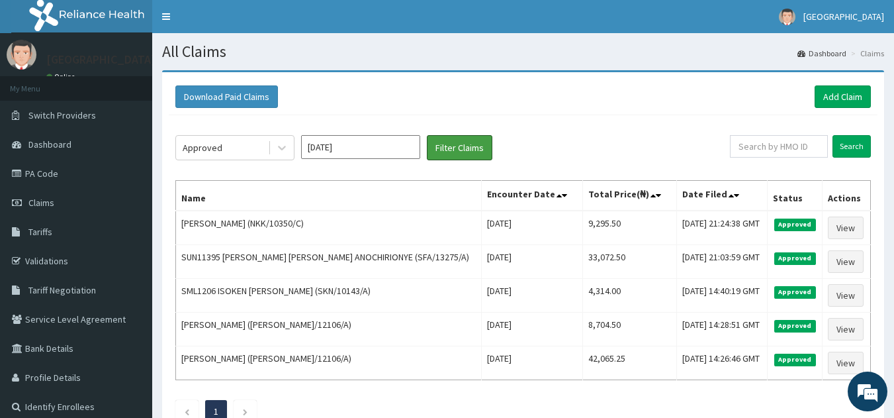
scroll to position [95, 0]
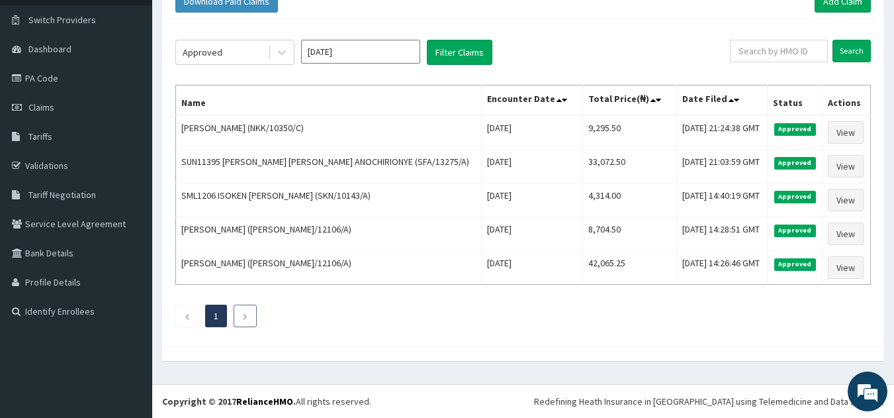
click at [240, 312] on li at bounding box center [245, 315] width 23 height 23
click at [185, 317] on icon "Previous page" at bounding box center [187, 316] width 6 height 8
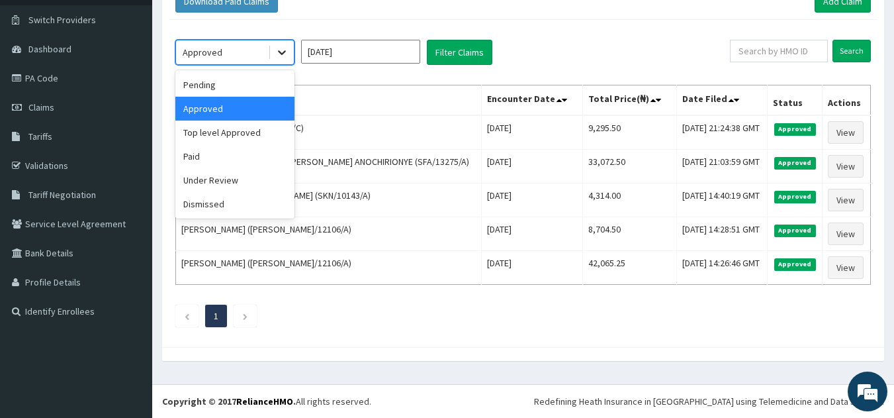
click at [280, 52] on icon at bounding box center [282, 53] width 8 height 5
click at [238, 130] on div "Top level Approved" at bounding box center [234, 132] width 119 height 24
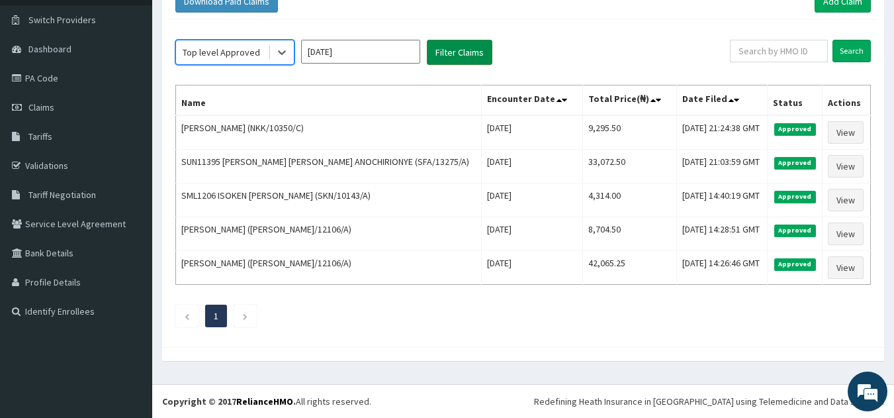
click at [443, 54] on button "Filter Claims" at bounding box center [460, 52] width 66 height 25
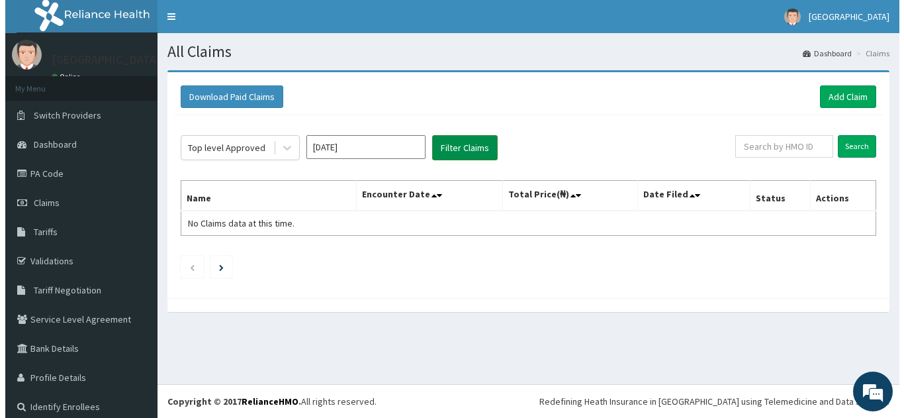
scroll to position [0, 0]
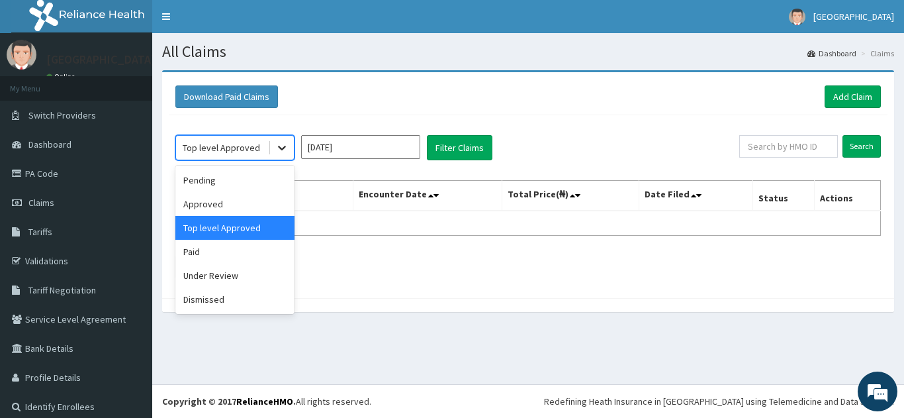
click at [284, 143] on icon at bounding box center [281, 147] width 13 height 13
click at [213, 281] on div "Under Review" at bounding box center [234, 275] width 119 height 24
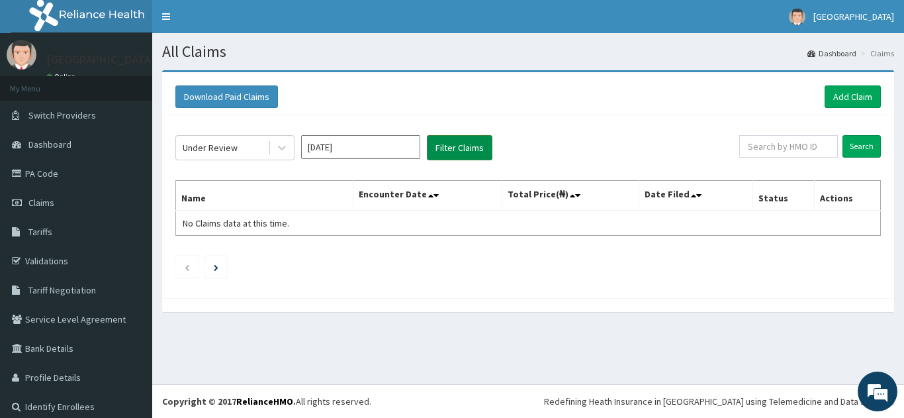
click at [443, 146] on button "Filter Claims" at bounding box center [460, 147] width 66 height 25
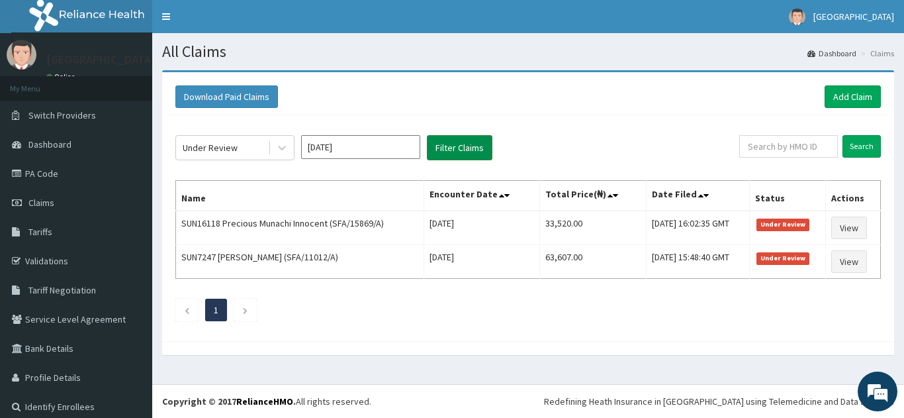
drag, startPoint x: 443, startPoint y: 146, endPoint x: 456, endPoint y: 146, distance: 12.6
click at [456, 146] on button "Filter Claims" at bounding box center [460, 147] width 66 height 25
click at [853, 95] on link "Add Claim" at bounding box center [853, 96] width 56 height 23
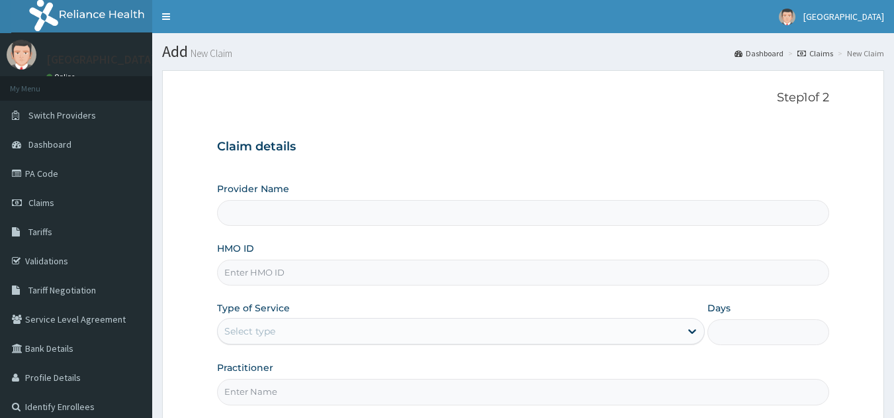
click at [383, 269] on input "HMO ID" at bounding box center [523, 272] width 613 height 26
type input "[GEOGRAPHIC_DATA]"
type input "SFA/11151/A"
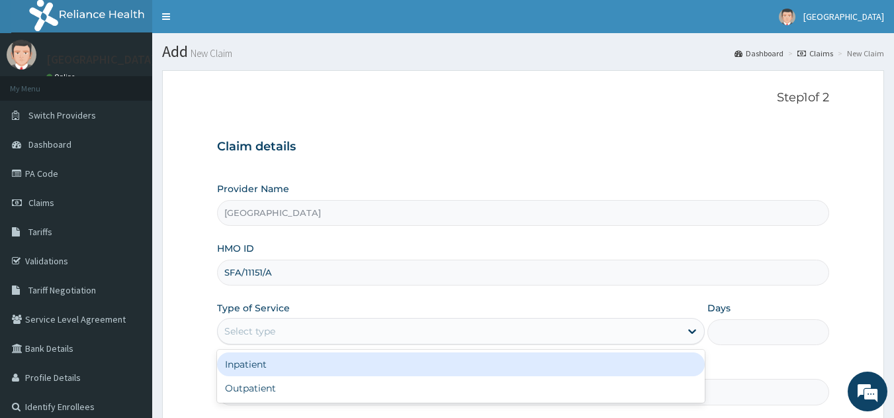
click at [275, 328] on div "Select type" at bounding box center [249, 330] width 51 height 13
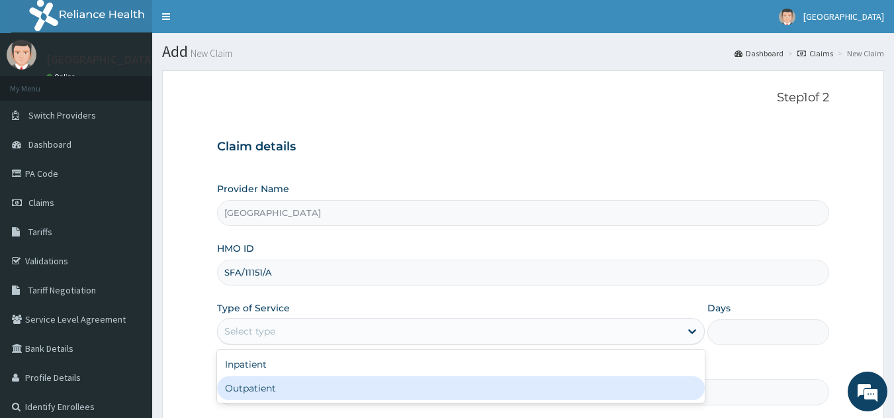
click at [243, 392] on div "Outpatient" at bounding box center [461, 388] width 488 height 24
type input "1"
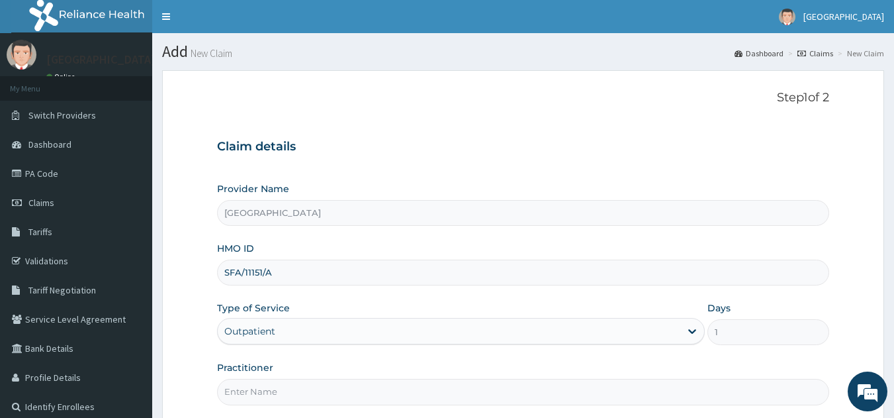
scroll to position [126, 0]
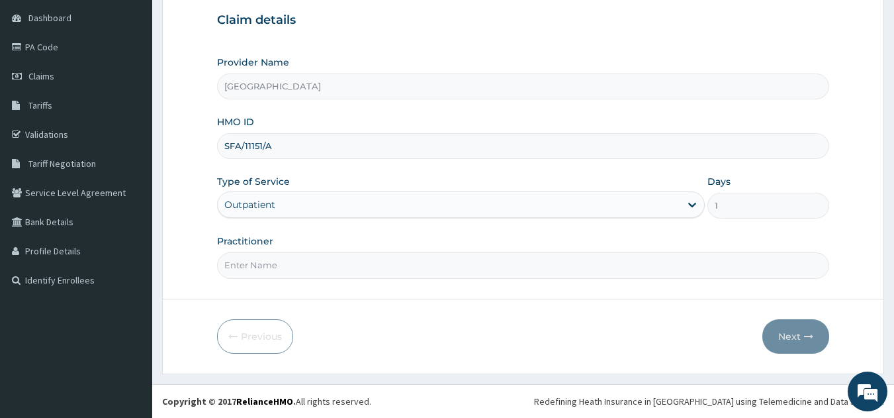
click at [264, 261] on input "Practitioner" at bounding box center [523, 265] width 613 height 26
type input "DR JOSHUA"
click at [792, 338] on button "Next" at bounding box center [795, 336] width 67 height 34
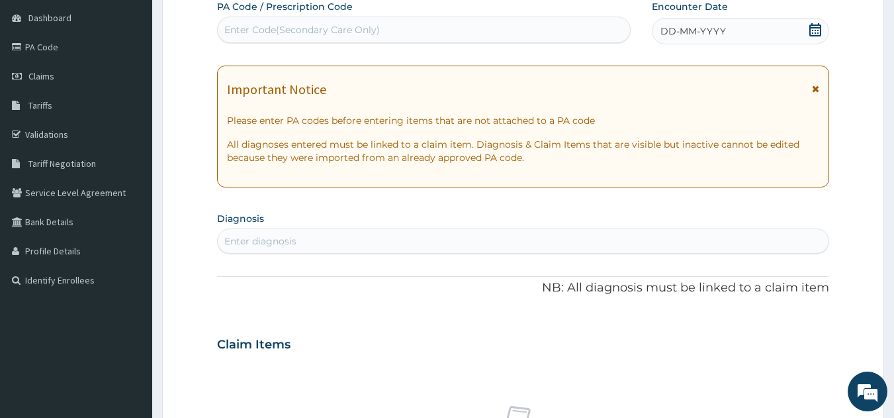
click at [428, 28] on div "Enter Code(Secondary Care Only)" at bounding box center [424, 29] width 413 height 21
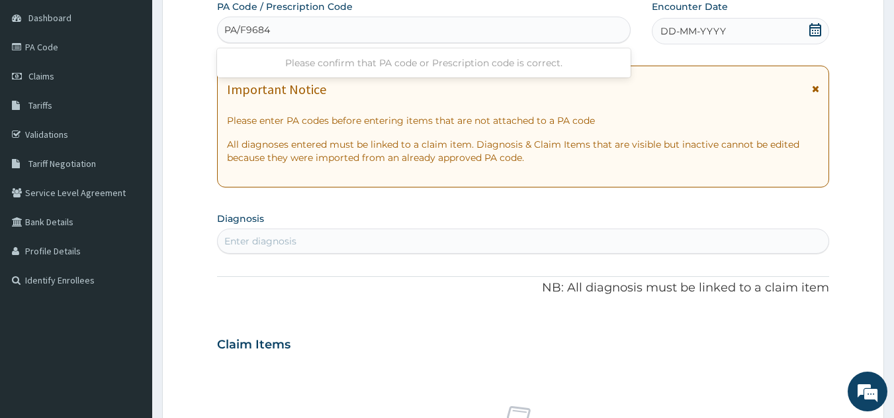
type input "PA/F96842"
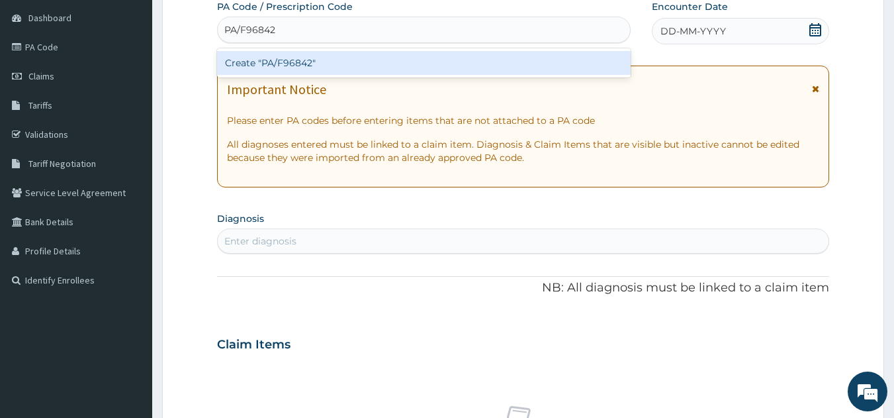
click at [373, 69] on div "Create "PA/F96842"" at bounding box center [424, 63] width 414 height 24
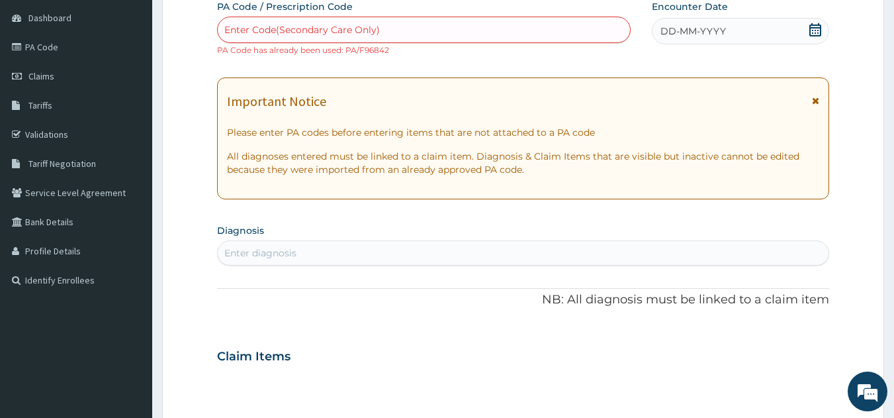
click at [275, 248] on div "Enter diagnosis" at bounding box center [260, 252] width 72 height 13
click at [50, 46] on link "PA Code" at bounding box center [76, 46] width 152 height 29
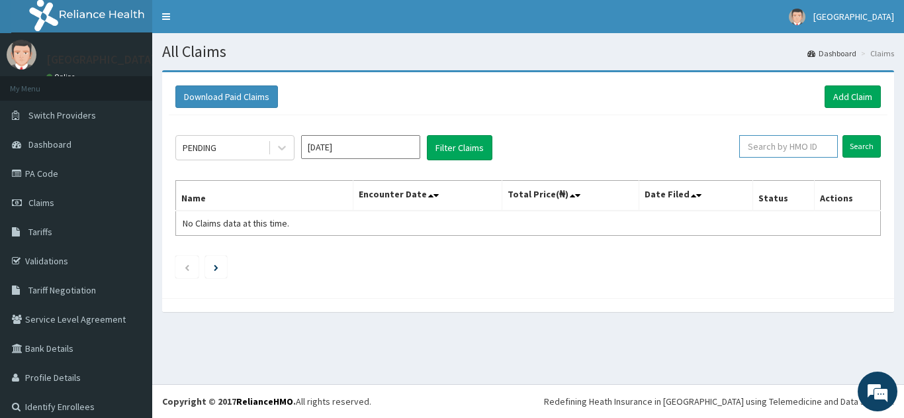
click at [802, 148] on input "text" at bounding box center [788, 146] width 99 height 23
type input "SFA/11151/A"
click at [858, 144] on input "Search" at bounding box center [862, 146] width 38 height 23
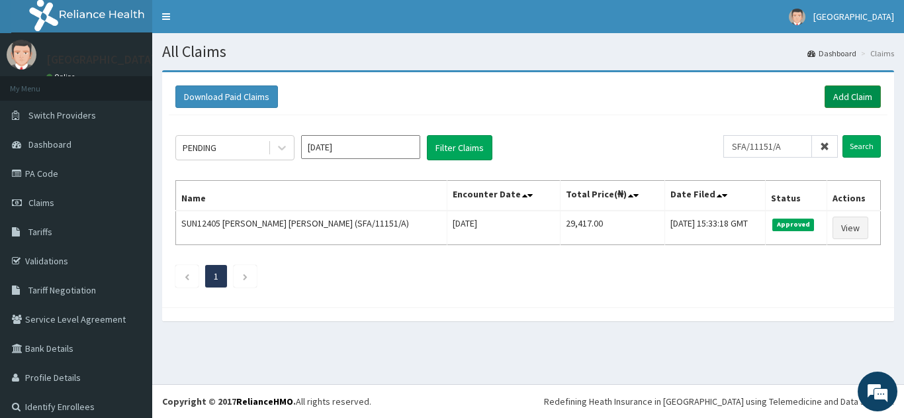
click at [845, 99] on link "Add Claim" at bounding box center [853, 96] width 56 height 23
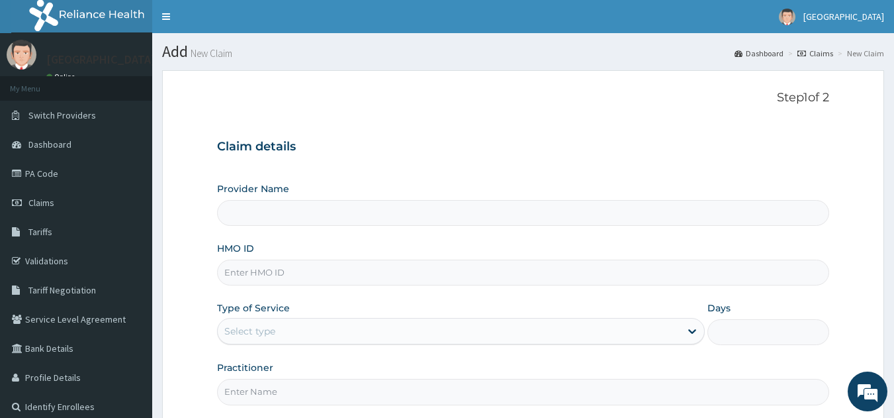
click at [350, 271] on input "HMO ID" at bounding box center [523, 272] width 613 height 26
type input "[GEOGRAPHIC_DATA]"
type input "NEL/10017/A"
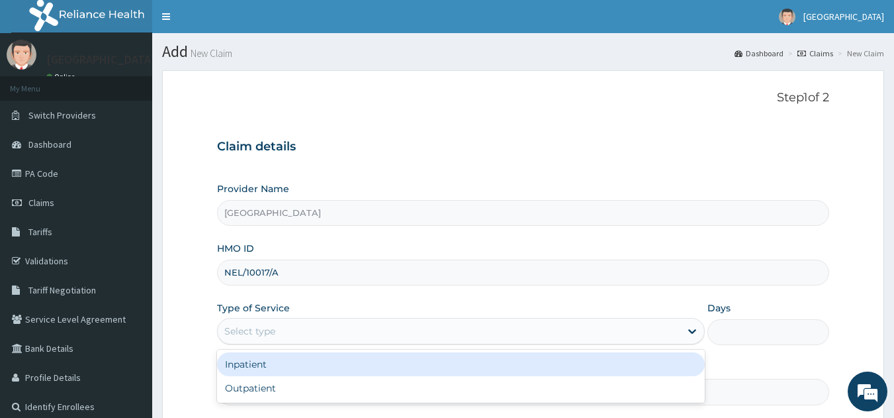
click at [276, 328] on div "Select type" at bounding box center [449, 330] width 463 height 21
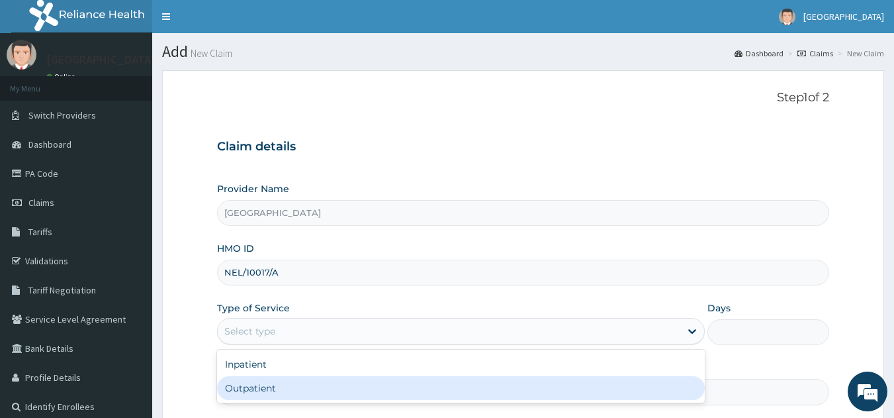
click at [259, 387] on div "Outpatient" at bounding box center [461, 388] width 488 height 24
type input "1"
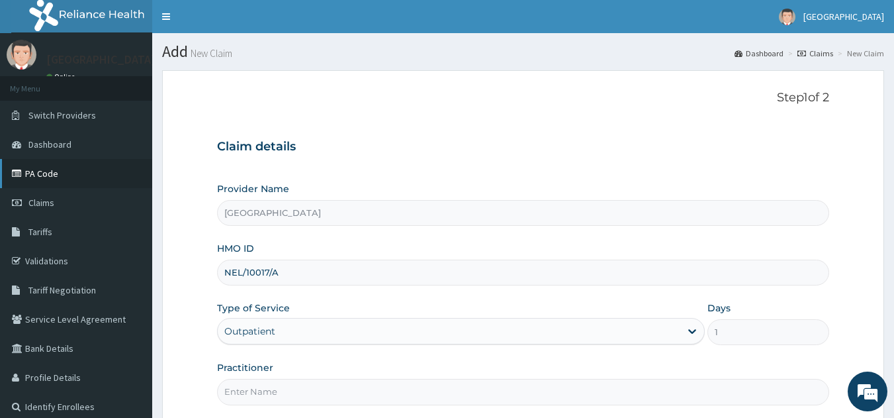
click at [56, 175] on link "PA Code" at bounding box center [76, 173] width 152 height 29
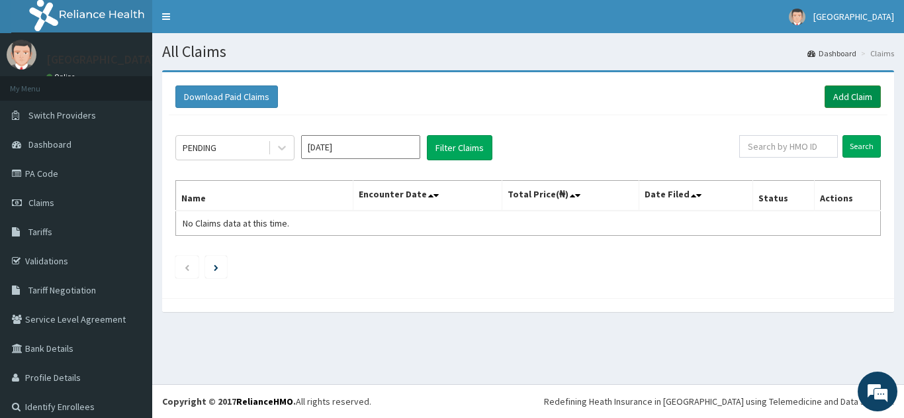
click at [836, 95] on link "Add Claim" at bounding box center [853, 96] width 56 height 23
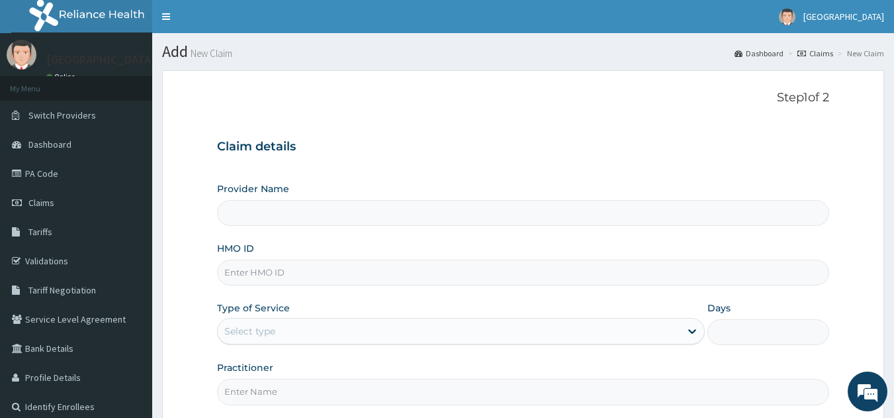
click at [285, 276] on input "HMO ID" at bounding box center [523, 272] width 613 height 26
type input "[GEOGRAPHIC_DATA]"
type input "NEL/1"
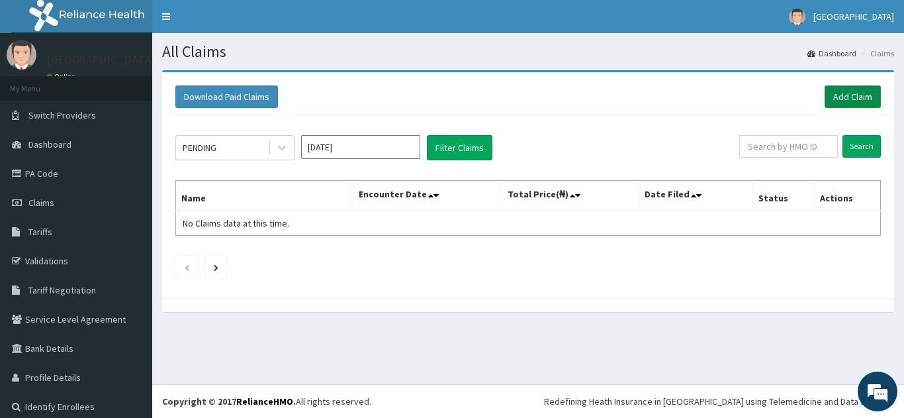
click at [838, 93] on link "Add Claim" at bounding box center [853, 96] width 56 height 23
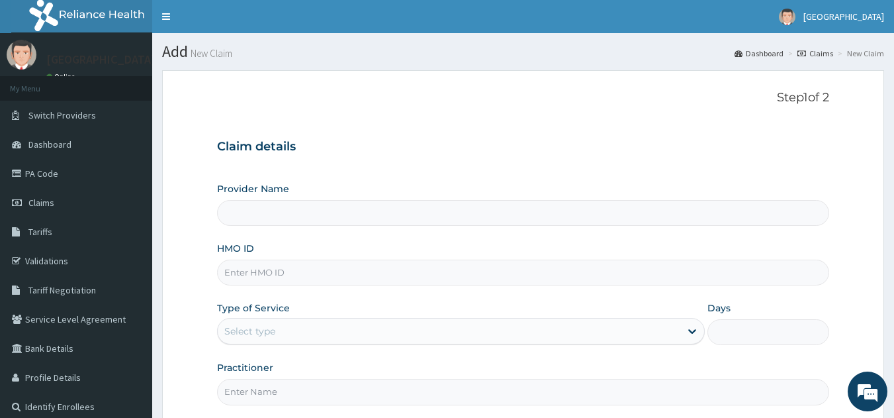
drag, startPoint x: 0, startPoint y: 0, endPoint x: 299, endPoint y: 271, distance: 403.4
click at [299, 271] on input "HMO ID" at bounding box center [523, 272] width 613 height 26
type input "[GEOGRAPHIC_DATA]"
type input "NEL/10017/A"
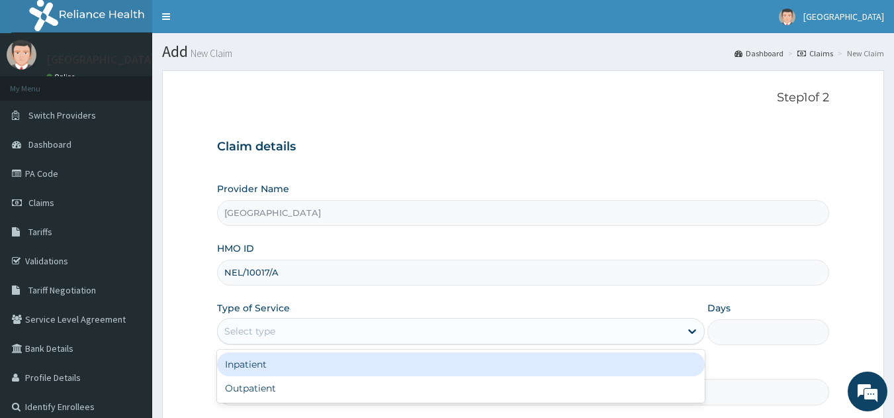
click at [289, 330] on div "Select type" at bounding box center [449, 330] width 463 height 21
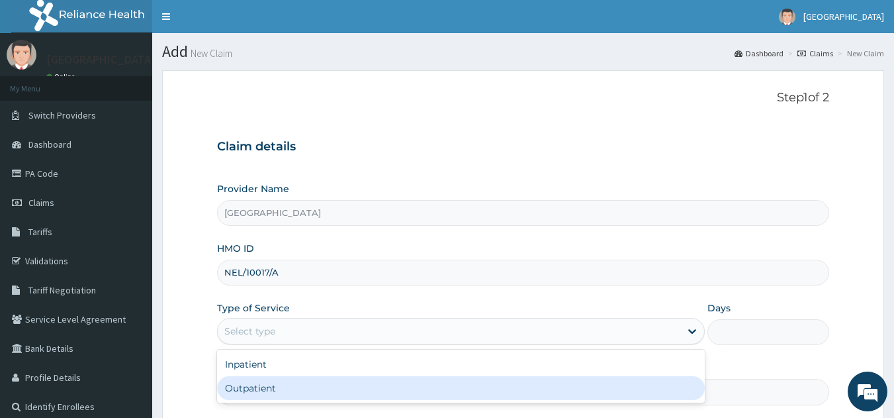
click at [255, 391] on div "Outpatient" at bounding box center [461, 388] width 488 height 24
type input "1"
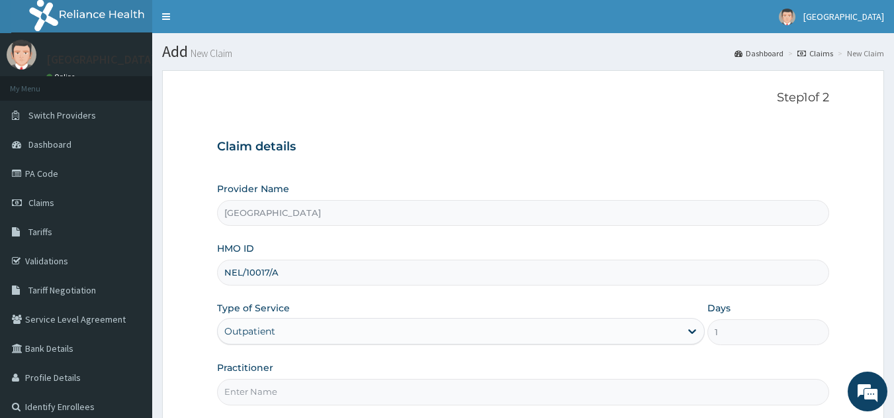
click at [284, 387] on input "Practitioner" at bounding box center [523, 392] width 613 height 26
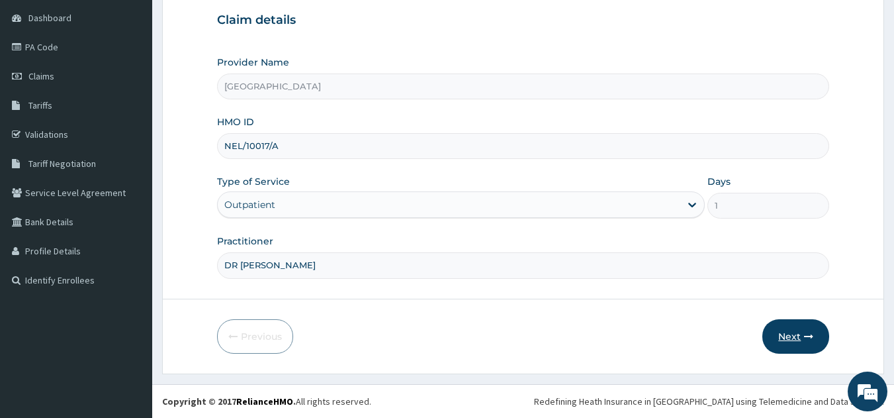
type input "DR JOSHUA"
click at [784, 335] on button "Next" at bounding box center [795, 336] width 67 height 34
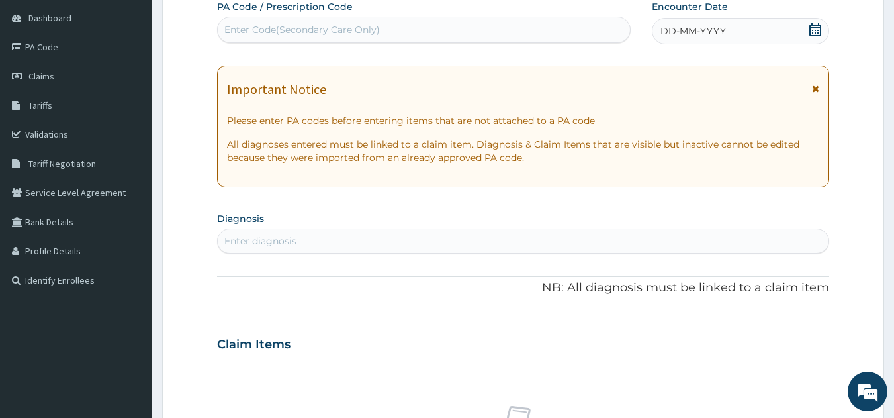
click at [406, 34] on div "Enter Code(Secondary Care Only)" at bounding box center [424, 29] width 413 height 21
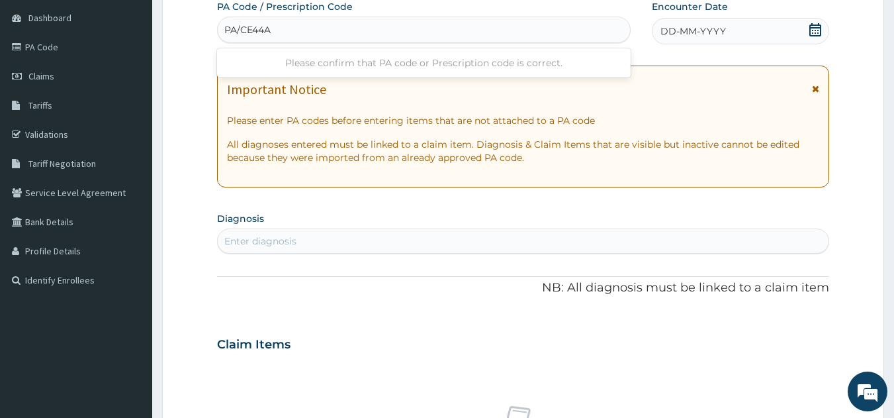
type input "PA/CE44AF"
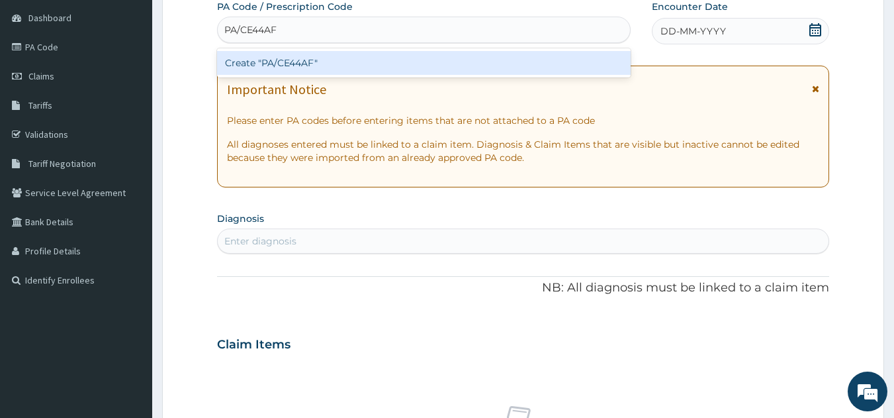
click at [389, 62] on div "Create "PA/CE44AF"" at bounding box center [424, 63] width 414 height 24
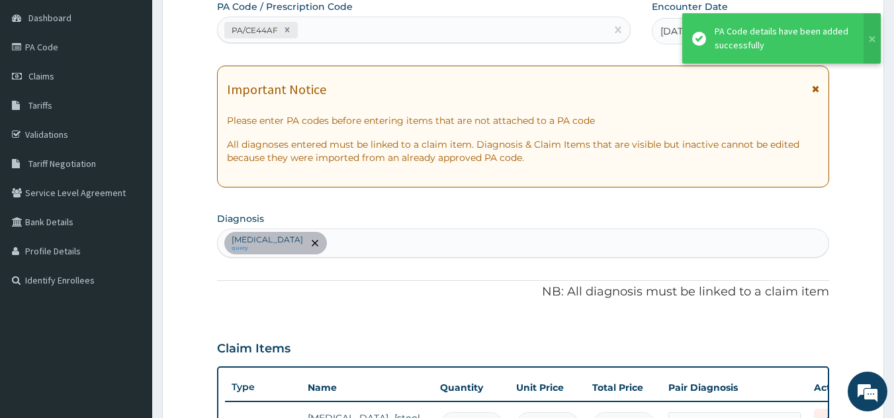
scroll to position [146, 0]
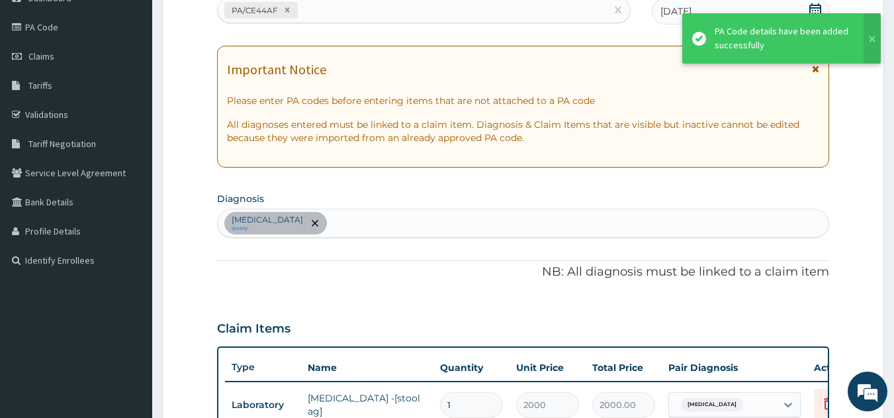
click at [328, 4] on div "PA/CE44AF" at bounding box center [412, 10] width 389 height 22
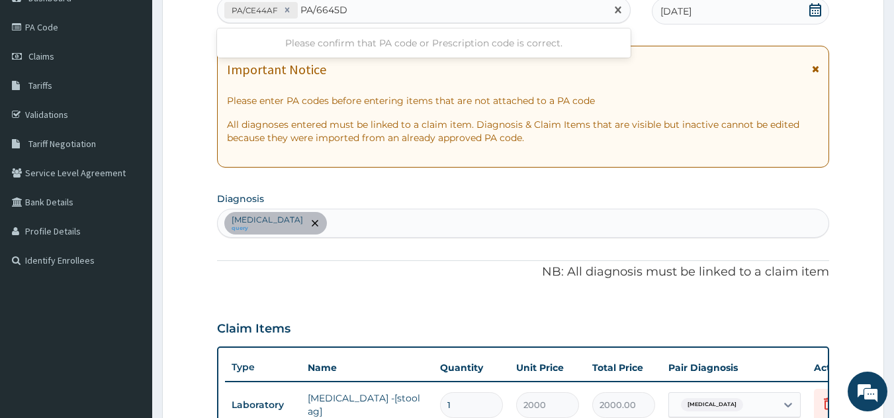
type input "PA/6645D5"
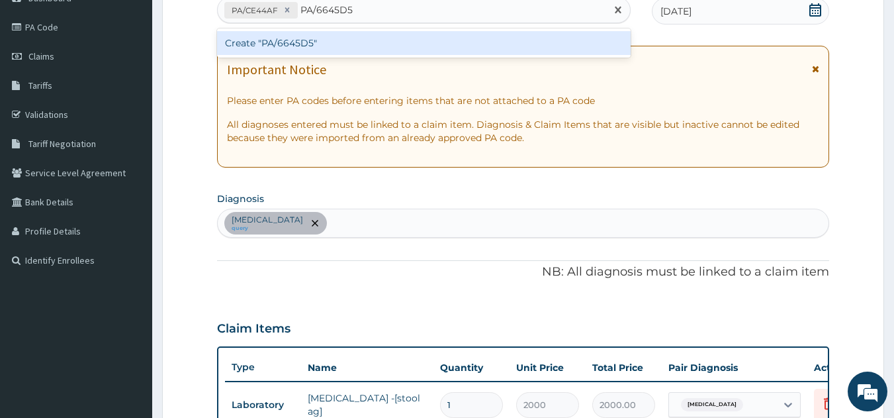
click at [297, 43] on div "Create "PA/6645D5"" at bounding box center [424, 43] width 414 height 24
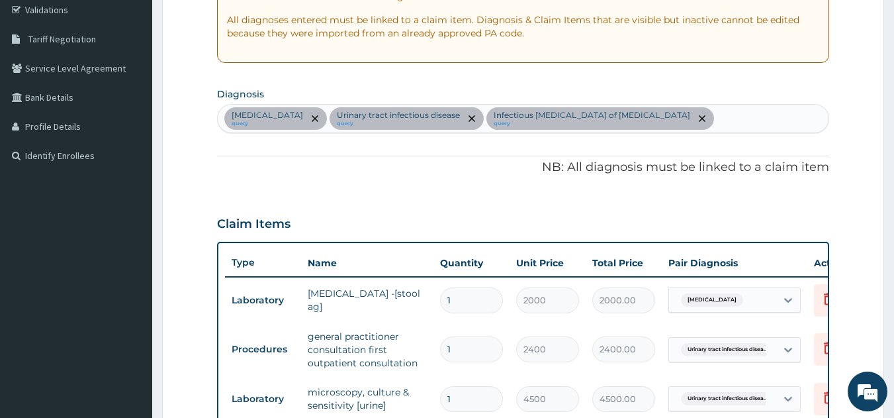
scroll to position [616, 0]
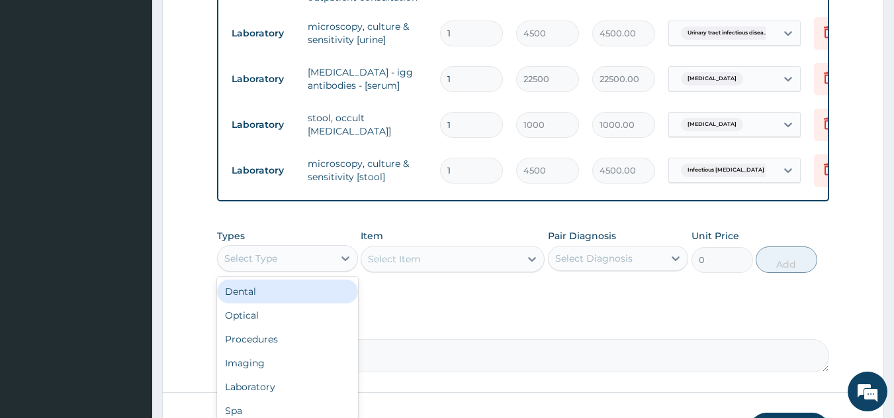
click at [312, 268] on div "Select Type" at bounding box center [276, 258] width 116 height 21
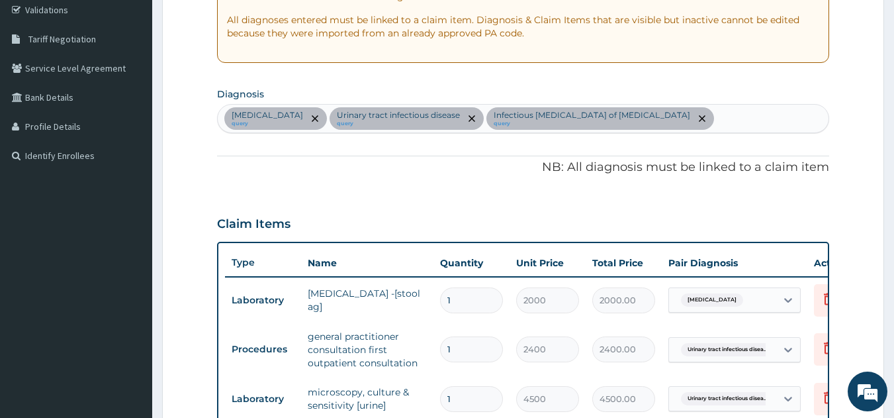
click at [653, 119] on div "Peptic ulcer query Urinary tract infectious disease query Infectious enteritis …" at bounding box center [524, 119] width 612 height 28
type input "SEPSIS"
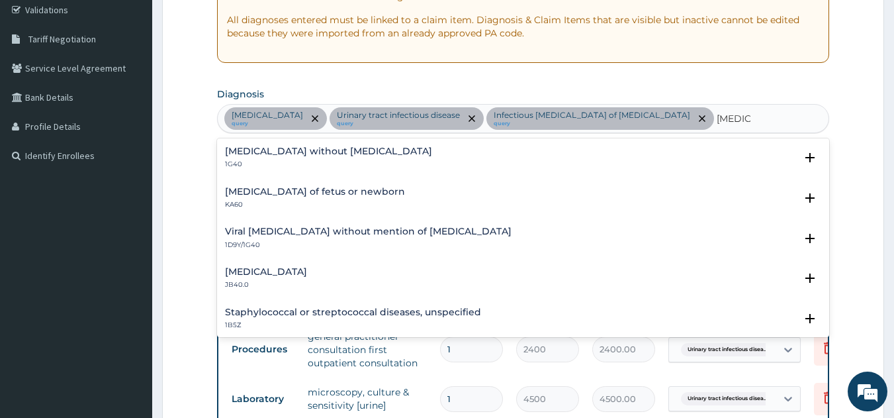
click at [319, 153] on h4 "Sepsis without septic shock" at bounding box center [328, 151] width 207 height 10
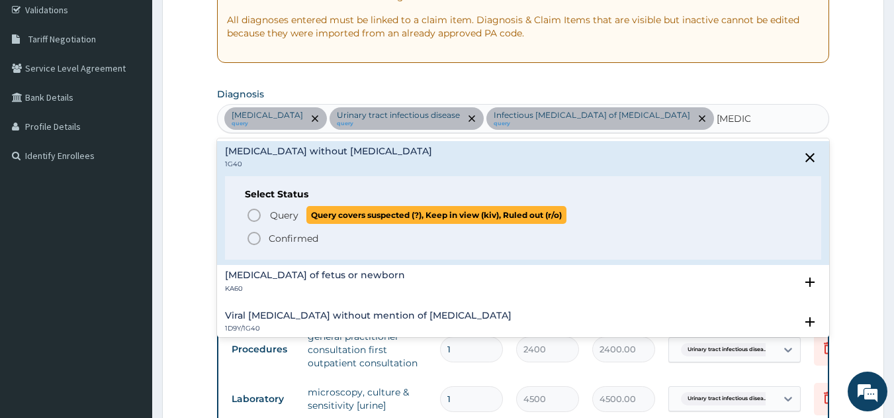
click at [255, 215] on icon "status option query" at bounding box center [254, 215] width 16 height 16
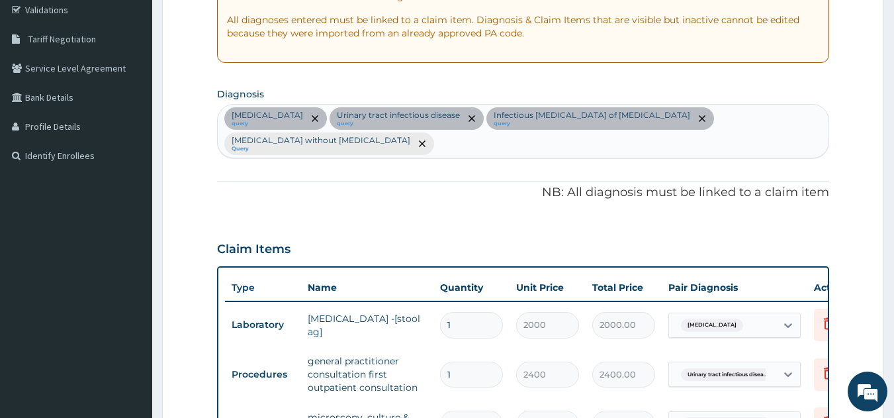
scroll to position [616, 0]
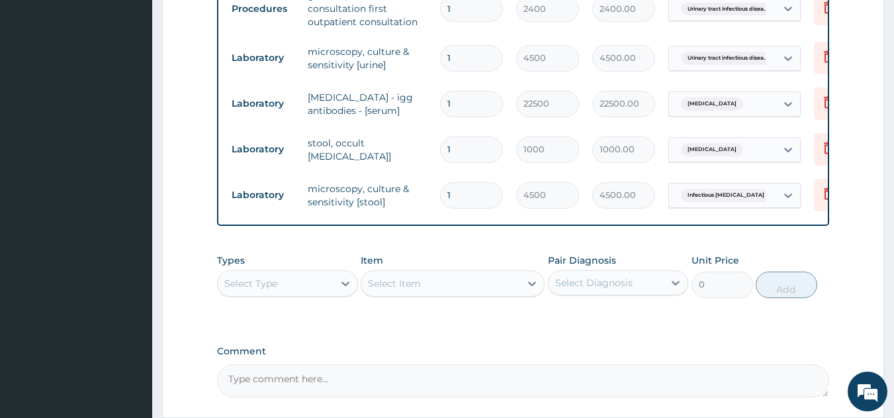
click at [291, 273] on div "Select Type" at bounding box center [276, 283] width 116 height 21
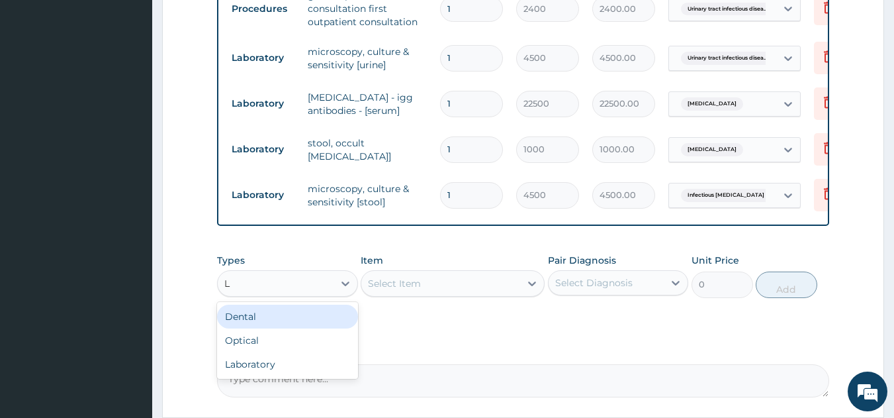
type input "LA"
click at [290, 304] on div "Laboratory" at bounding box center [287, 316] width 141 height 24
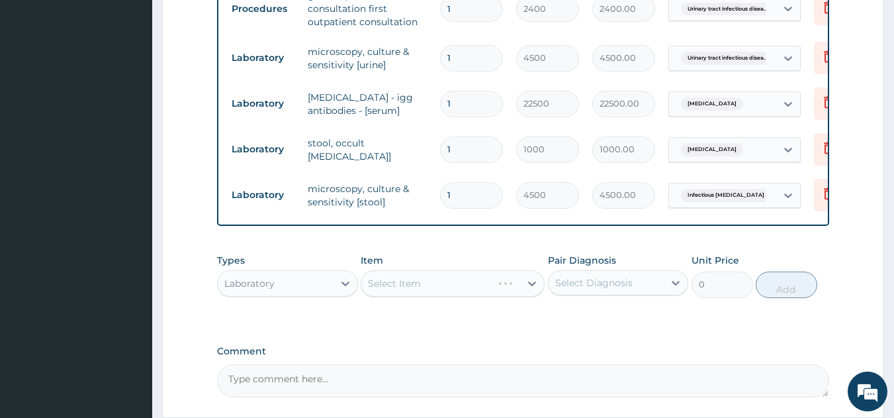
click at [394, 270] on div "Select Item" at bounding box center [453, 283] width 184 height 26
click at [394, 277] on div "Select Item" at bounding box center [394, 283] width 53 height 13
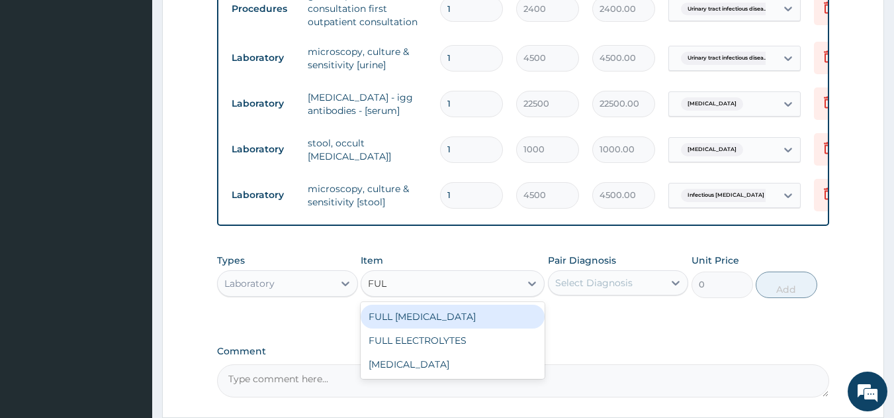
type input "FULL"
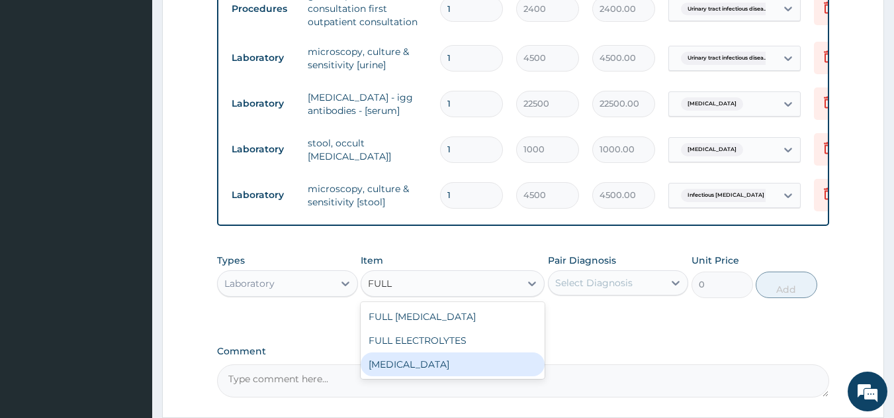
click at [404, 359] on div "FULL BLOOD COUNT" at bounding box center [453, 364] width 184 height 24
type input "5000"
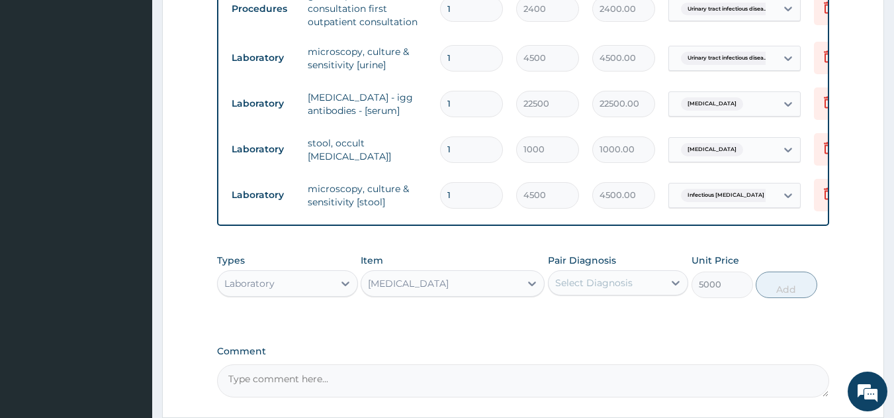
click at [605, 276] on div "Select Diagnosis" at bounding box center [593, 282] width 77 height 13
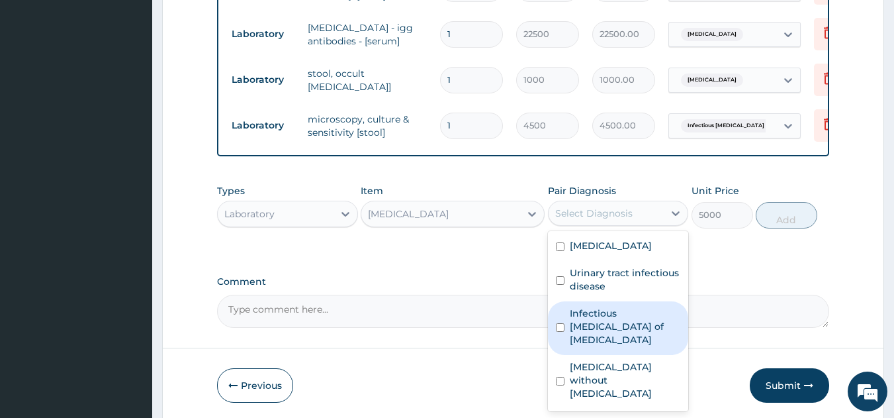
scroll to position [719, 0]
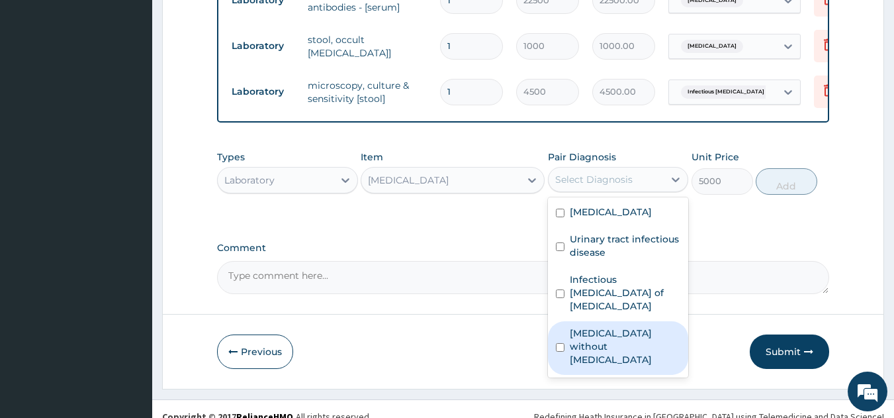
click at [617, 326] on label "Sepsis without septic shock" at bounding box center [625, 346] width 111 height 40
checkbox input "true"
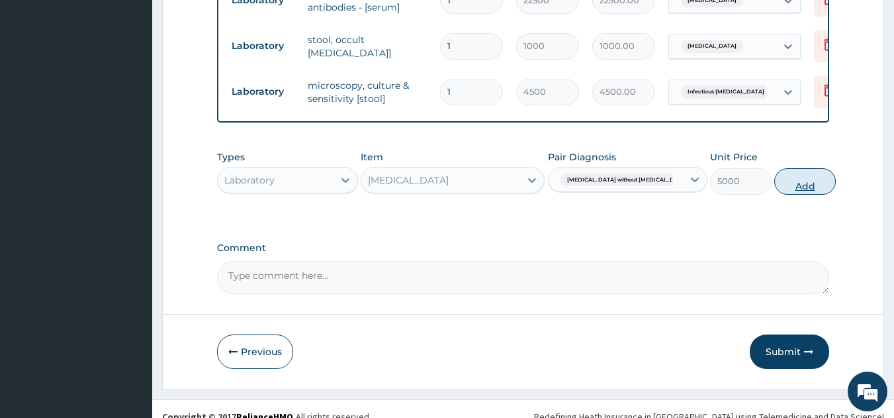
click at [780, 168] on button "Add" at bounding box center [805, 181] width 62 height 26
type input "0"
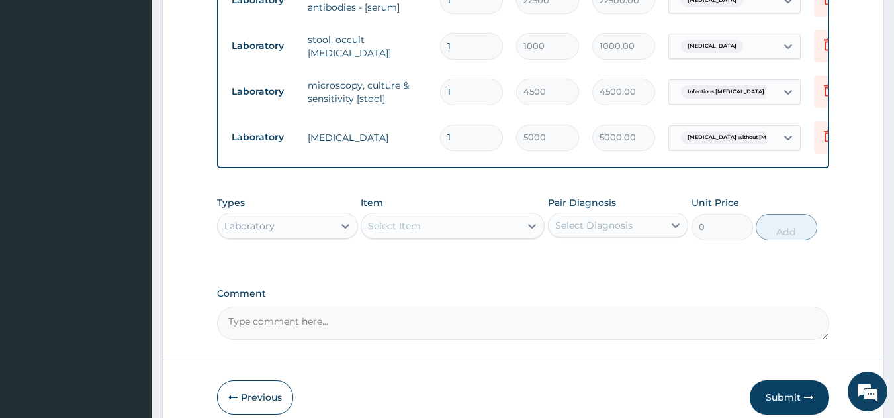
click at [381, 219] on div "Select Item" at bounding box center [394, 225] width 53 height 13
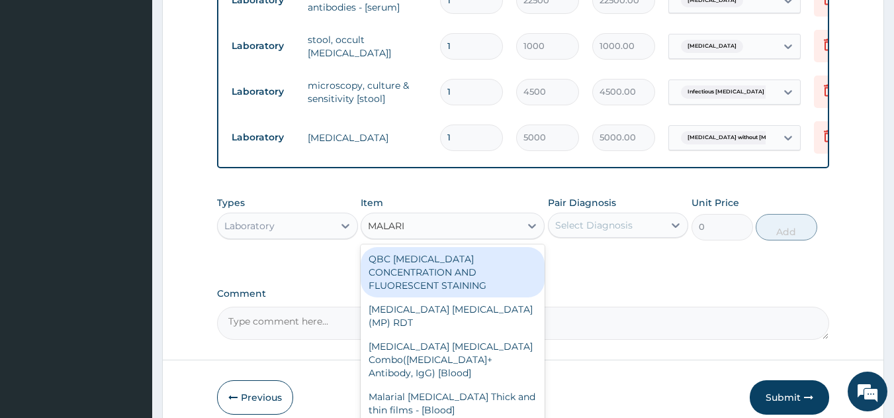
type input "MALARIA"
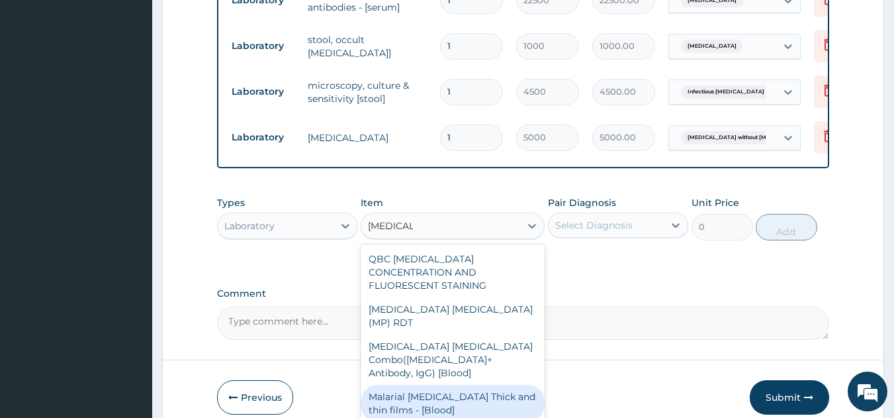
click at [424, 385] on div "Malarial Parasite Thick and thin films - [Blood]" at bounding box center [453, 403] width 184 height 37
type input "1500"
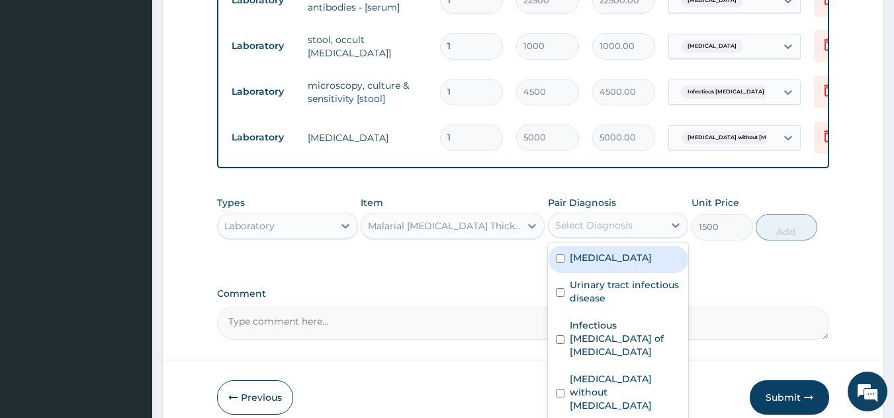
click at [618, 218] on div "Select Diagnosis" at bounding box center [593, 224] width 77 height 13
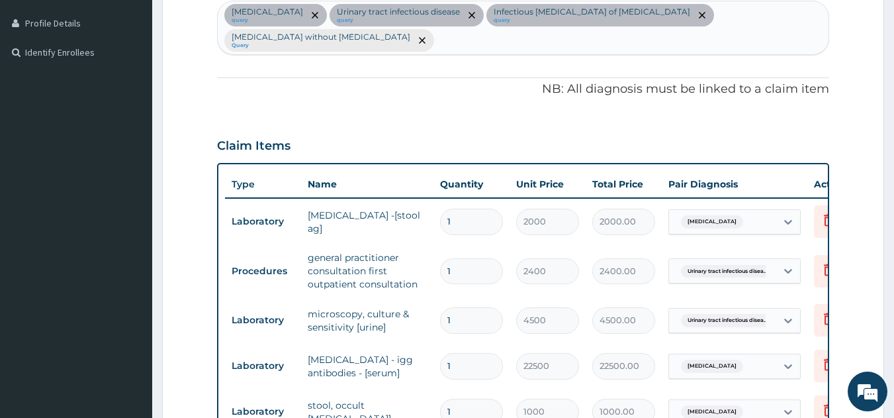
click at [761, 16] on div "Peptic ulcer query Urinary tract infectious disease query Infectious enteritis …" at bounding box center [524, 27] width 612 height 53
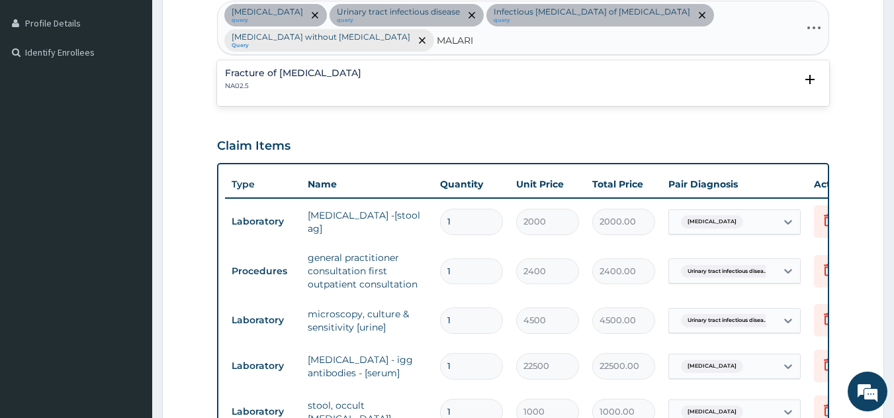
type input "MALARIA"
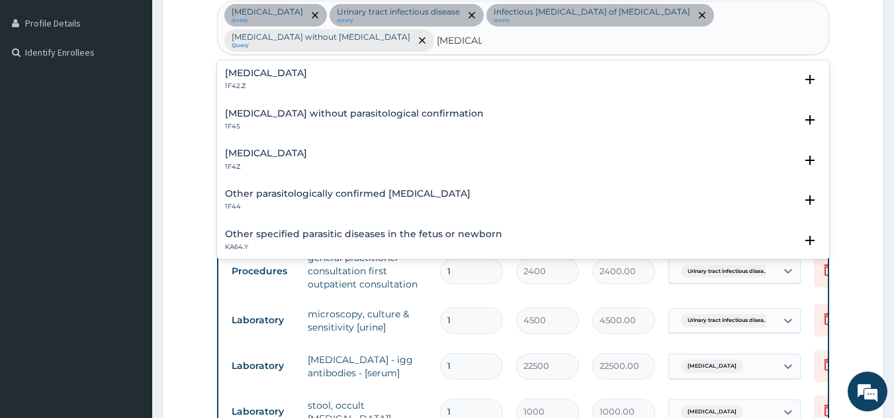
click at [265, 148] on h4 "Malaria, unspecified" at bounding box center [266, 153] width 82 height 10
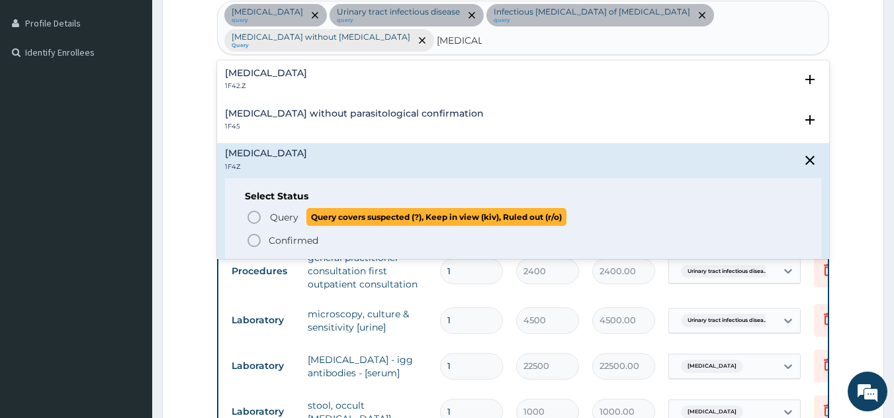
click at [253, 209] on icon "status option query" at bounding box center [254, 217] width 16 height 16
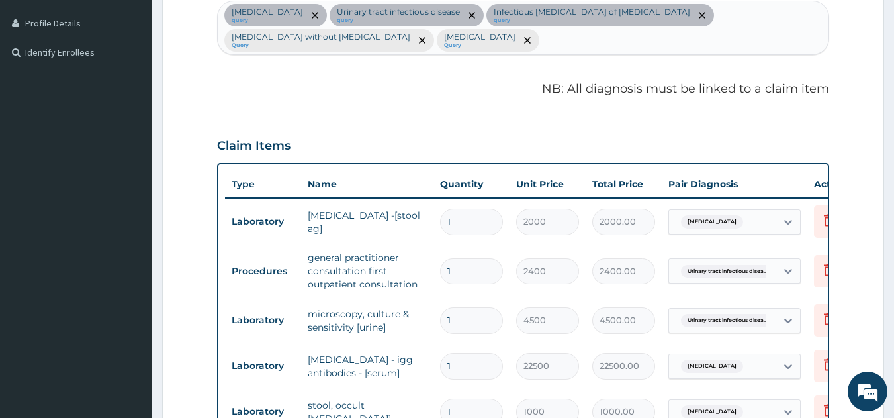
scroll to position [719, 0]
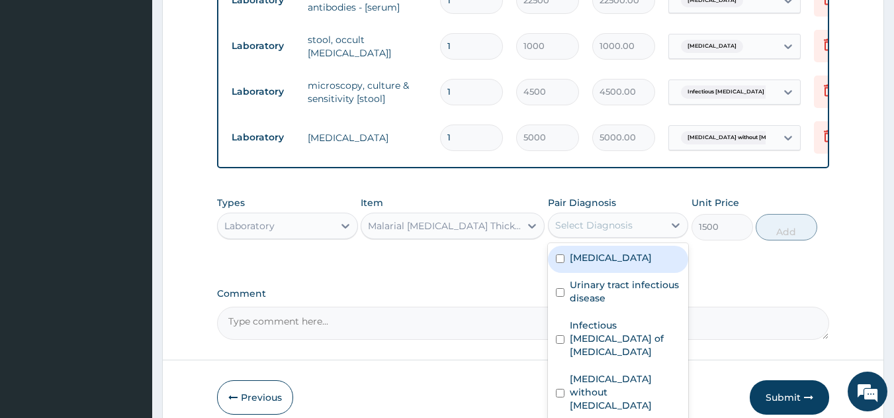
click at [641, 233] on div "Select Diagnosis" at bounding box center [607, 224] width 116 height 21
checkbox input "true"
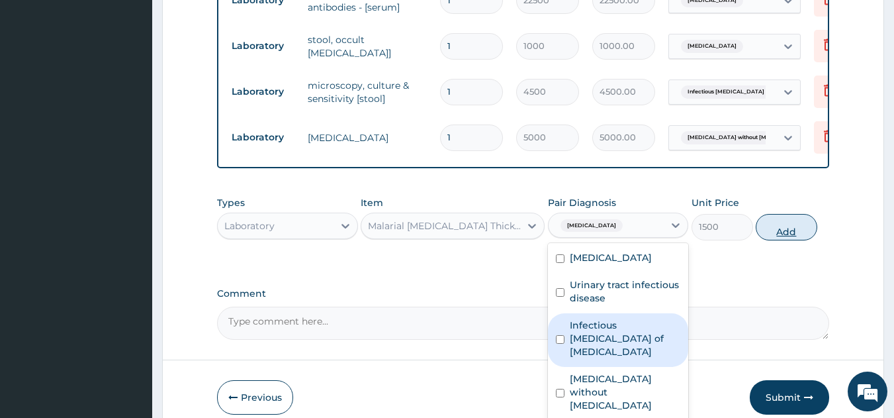
click at [774, 240] on button "Add" at bounding box center [787, 227] width 62 height 26
type input "0"
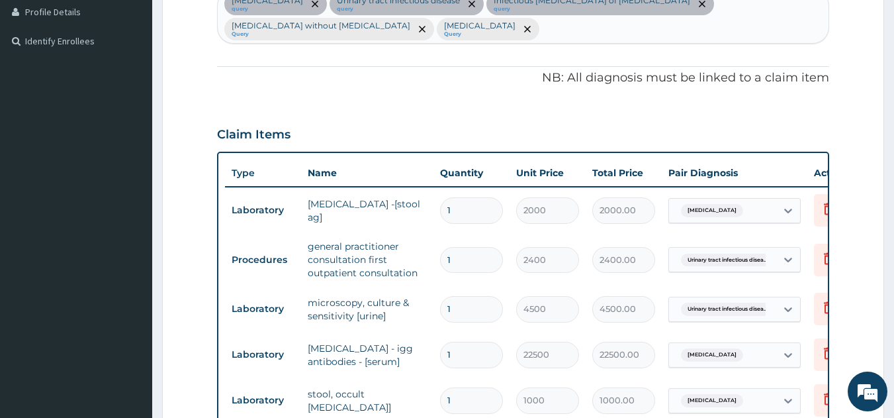
scroll to position [731, 0]
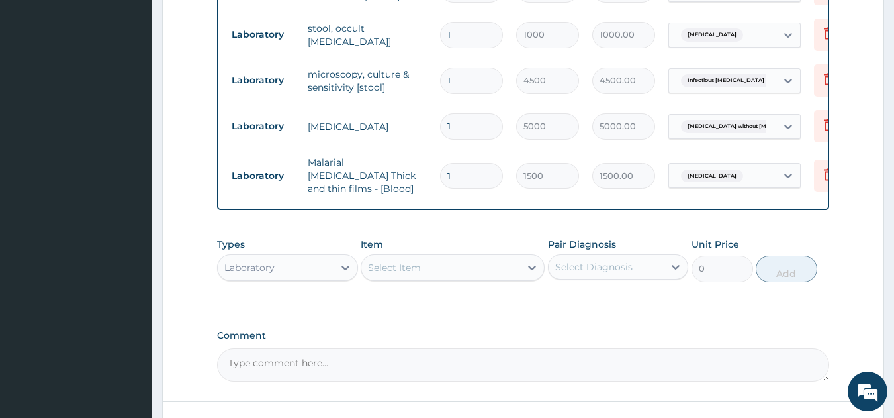
click at [425, 276] on div "Select Item" at bounding box center [440, 267] width 159 height 21
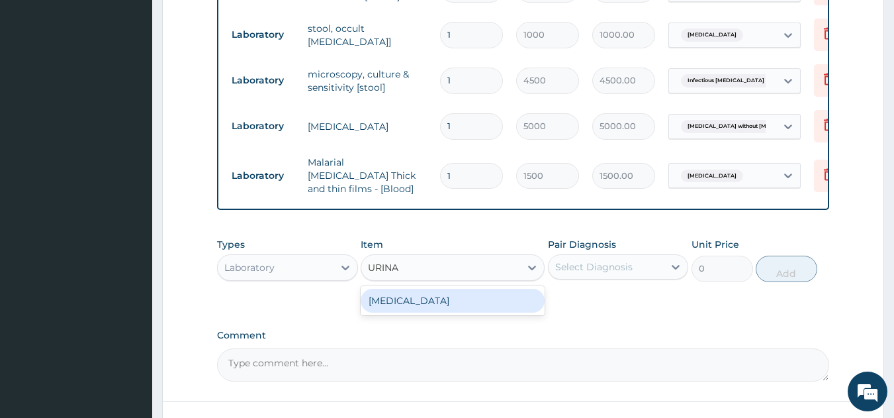
type input "URINAL"
click at [416, 294] on div "URINALYSIS" at bounding box center [453, 301] width 184 height 24
type input "2000"
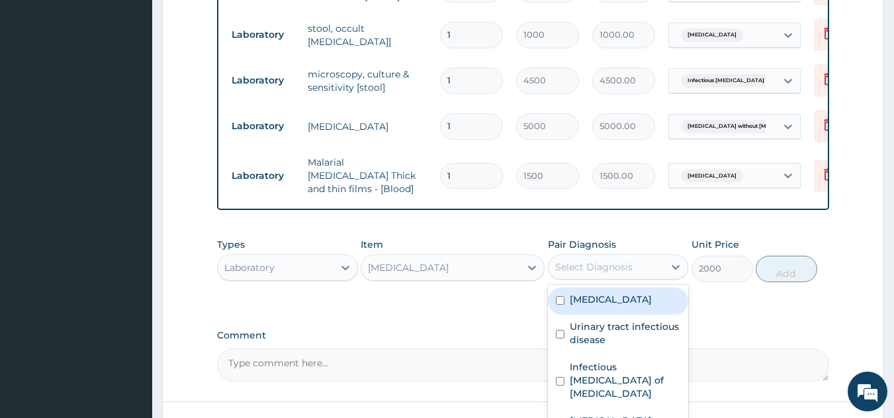
click at [583, 271] on div "Select Diagnosis" at bounding box center [593, 266] width 77 height 13
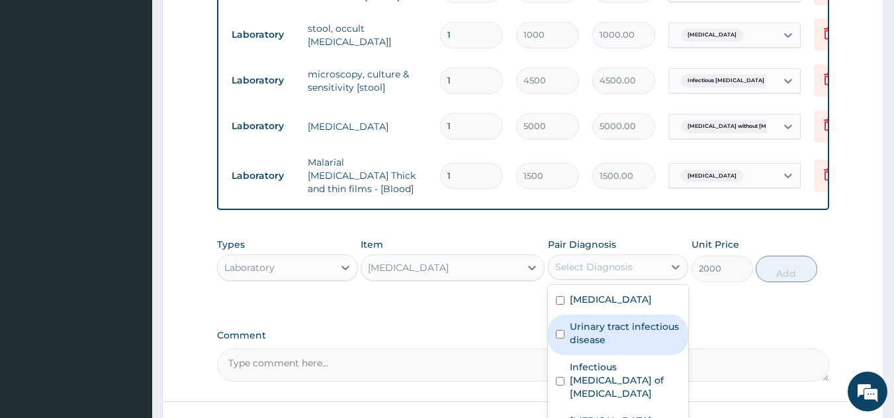
click at [601, 331] on label "Urinary tract infectious disease" at bounding box center [625, 333] width 111 height 26
checkbox input "true"
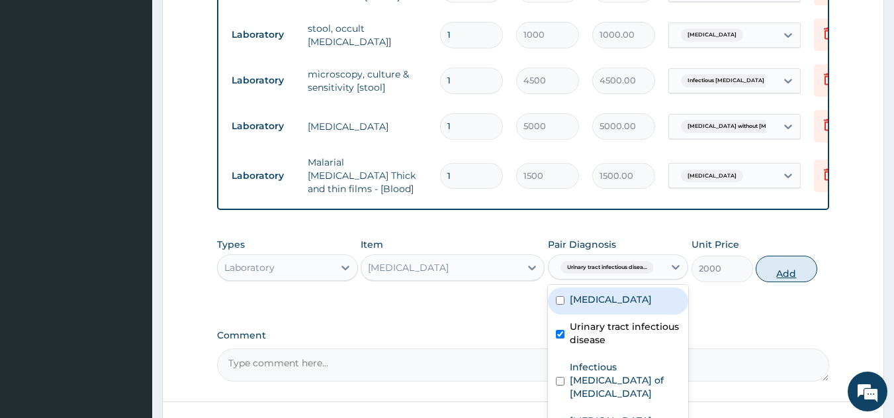
click at [767, 280] on button "Add" at bounding box center [787, 268] width 62 height 26
type input "0"
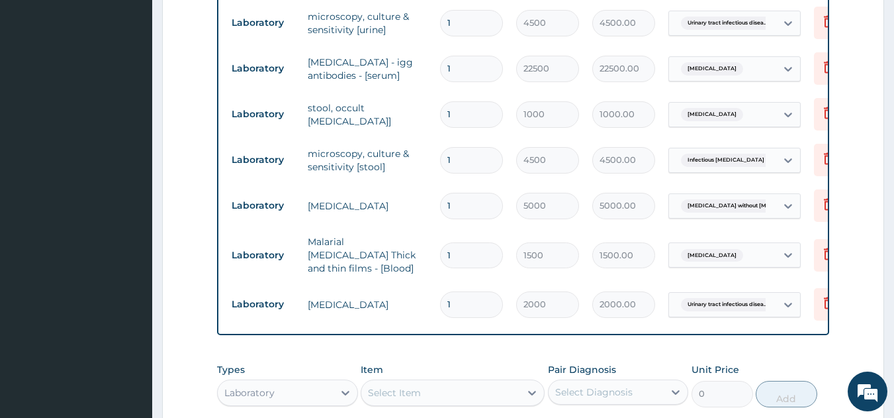
scroll to position [625, 0]
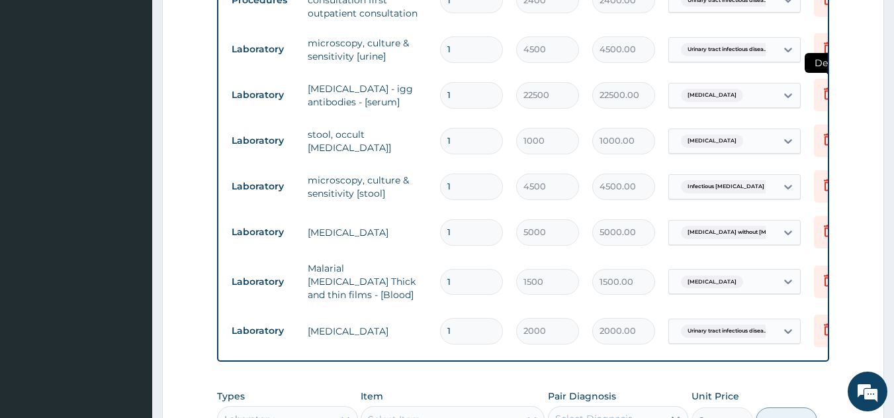
click at [826, 91] on icon at bounding box center [828, 94] width 9 height 12
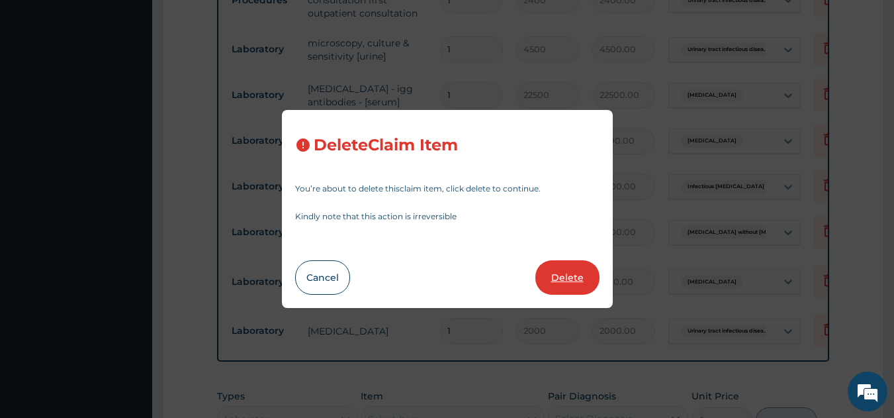
click at [573, 274] on button "Delete" at bounding box center [567, 277] width 64 height 34
type input "1000"
type input "1000.00"
type input "4500"
type input "4500.00"
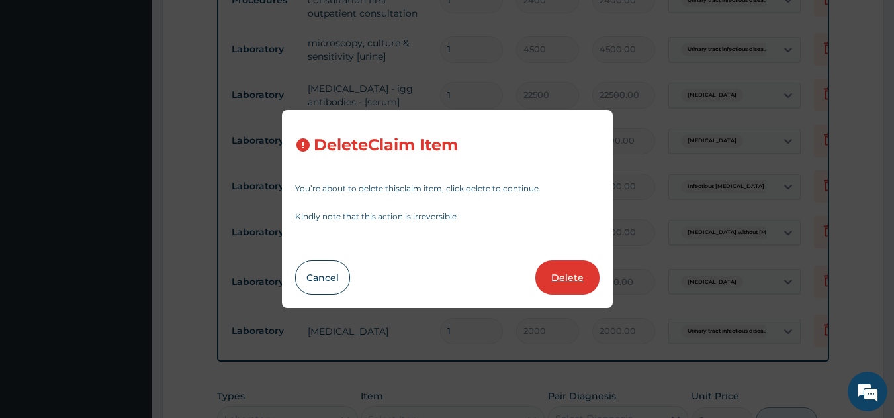
type input "5000"
type input "5000.00"
type input "1500"
type input "1500.00"
type input "2000"
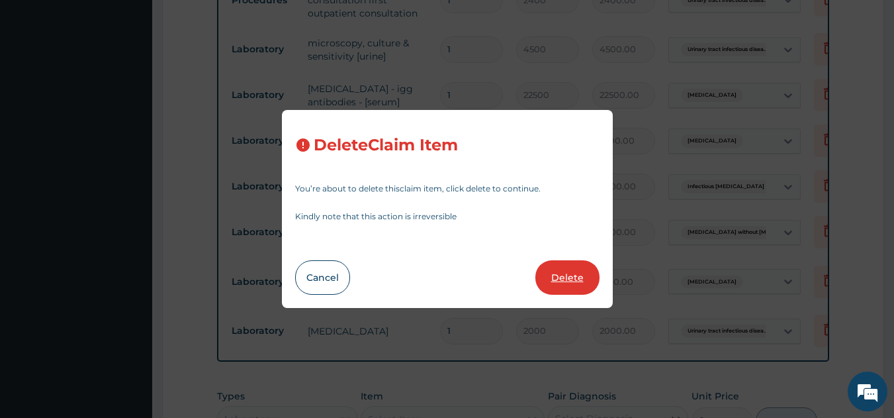
type input "2000.00"
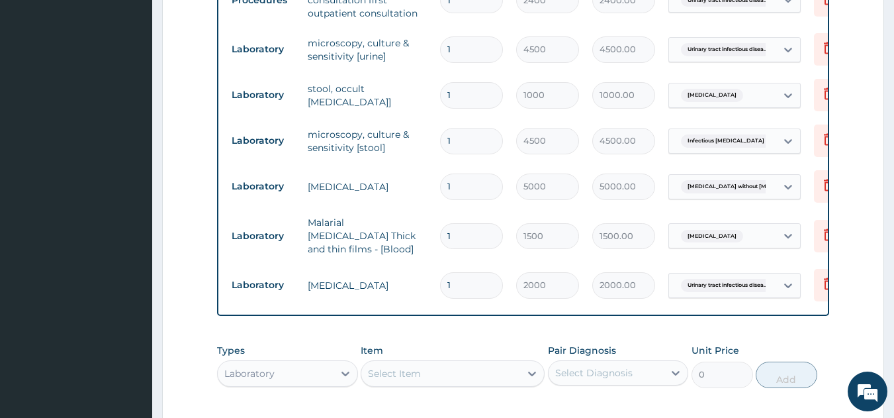
click at [890, 128] on section "Step 2 of 2 PA Code / Prescription Code PA/CE44AF PA/6645D5 Encounter Date 17-0…" at bounding box center [523, 13] width 742 height 1156
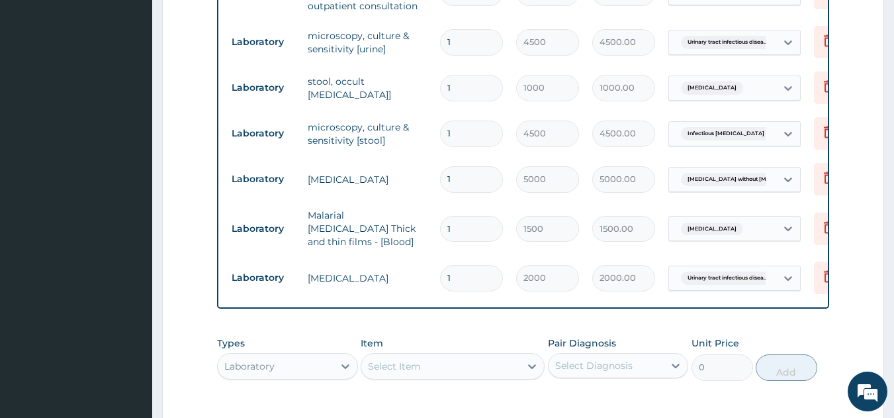
scroll to position [836, 0]
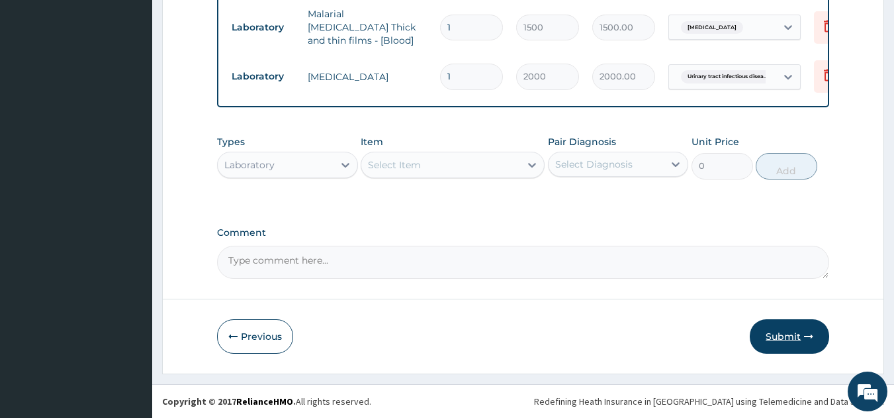
click at [772, 328] on button "Submit" at bounding box center [789, 336] width 79 height 34
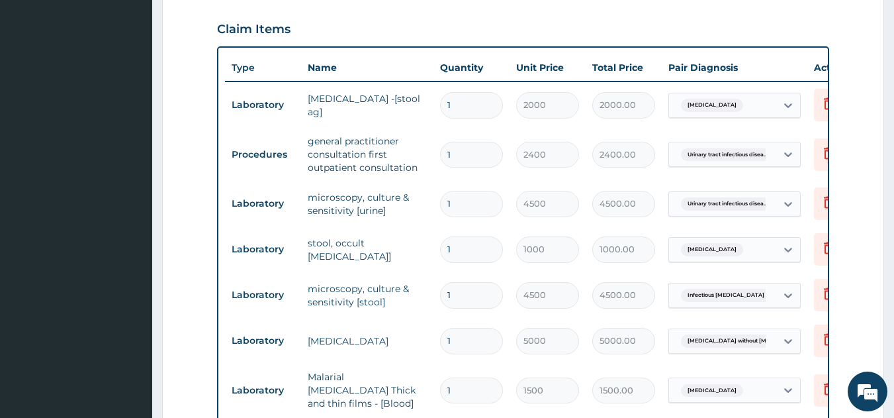
scroll to position [105, 0]
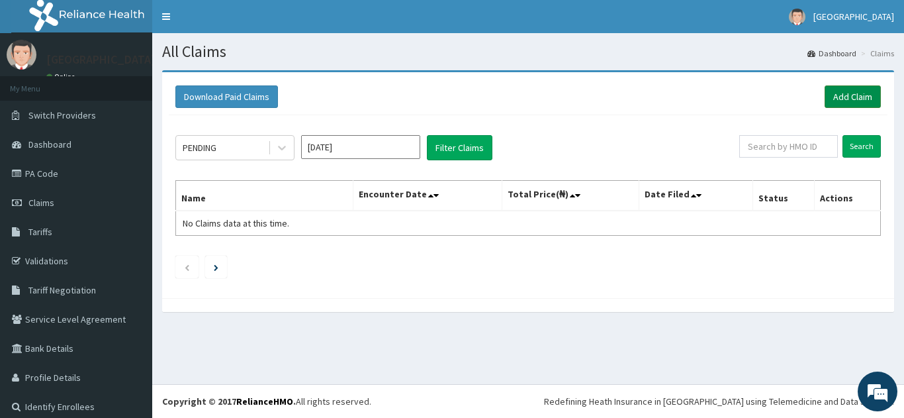
click at [825, 91] on link "Add Claim" at bounding box center [853, 96] width 56 height 23
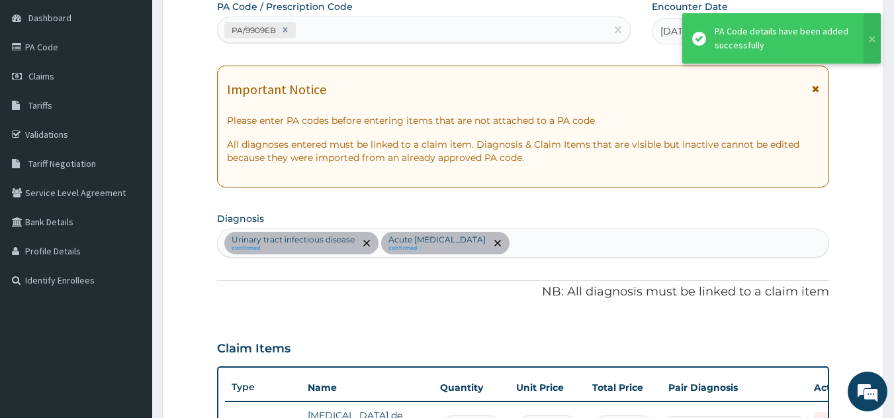
scroll to position [489, 0]
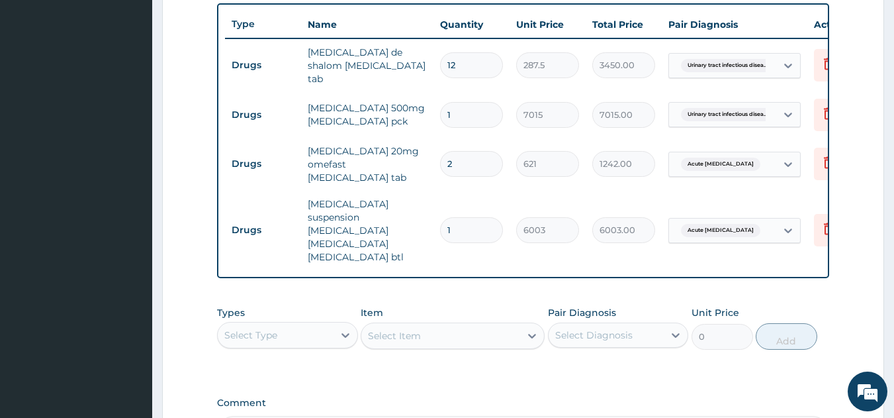
click at [254, 328] on div "Select Type" at bounding box center [250, 334] width 53 height 13
click at [232, 404] on div "Procedures" at bounding box center [287, 416] width 141 height 24
click at [383, 322] on div "Select Item" at bounding box center [453, 335] width 184 height 26
click at [391, 322] on div "Select Item" at bounding box center [453, 335] width 184 height 26
click at [398, 322] on div "Select Item" at bounding box center [453, 335] width 184 height 26
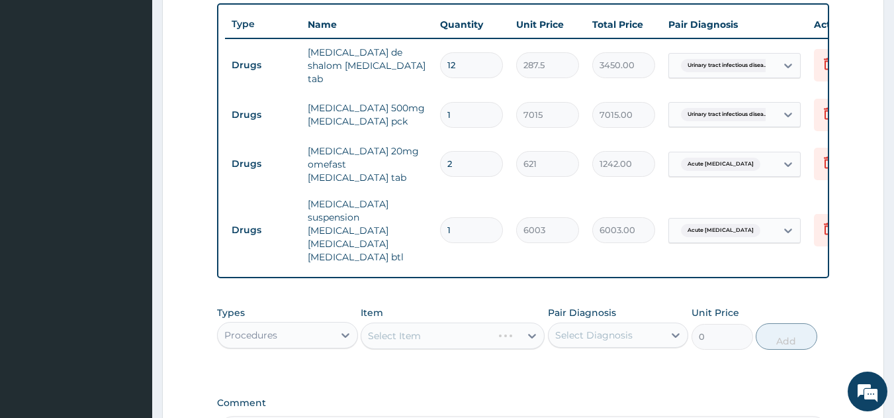
click at [398, 322] on div "Select Item" at bounding box center [453, 335] width 184 height 26
click at [399, 322] on div "Select Item" at bounding box center [453, 335] width 184 height 26
click at [410, 322] on div "Select Item" at bounding box center [453, 335] width 184 height 26
click at [398, 322] on div "Select Item" at bounding box center [453, 335] width 184 height 26
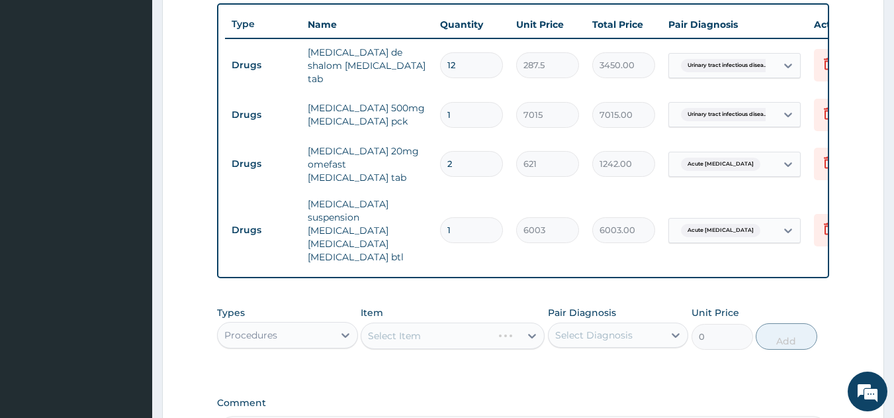
click at [392, 322] on div "Select Item" at bounding box center [453, 335] width 184 height 26
click at [403, 329] on div "Select Item" at bounding box center [394, 335] width 53 height 13
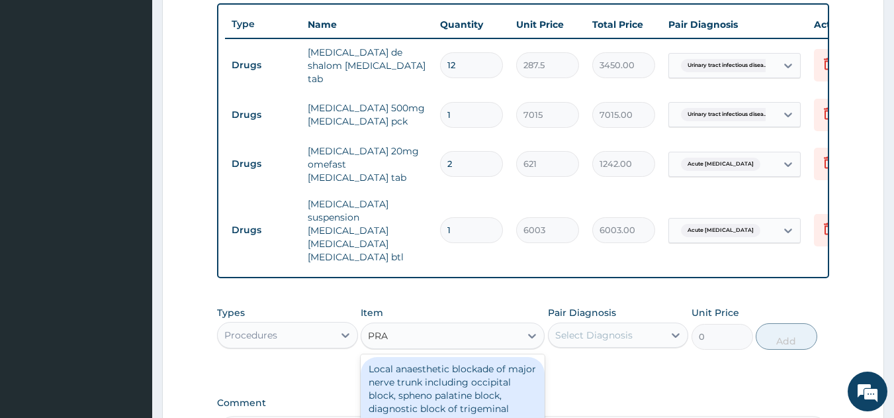
type input "PRAC"
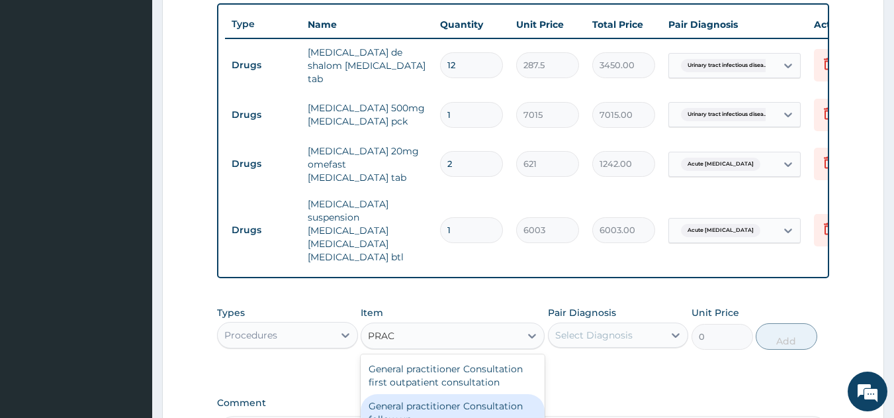
click at [424, 409] on div "General practitioner Consultation follow up" at bounding box center [453, 412] width 184 height 37
type input "2000"
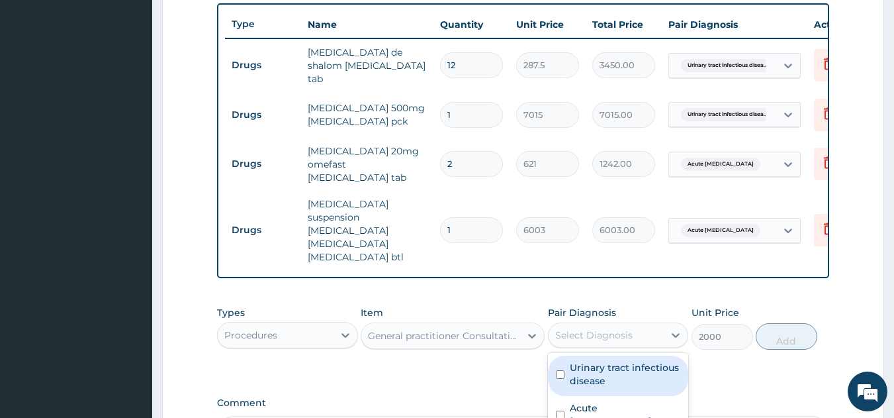
click at [596, 328] on div "Select Diagnosis" at bounding box center [593, 334] width 77 height 13
click at [603, 361] on label "Urinary tract infectious disease" at bounding box center [625, 374] width 111 height 26
checkbox input "true"
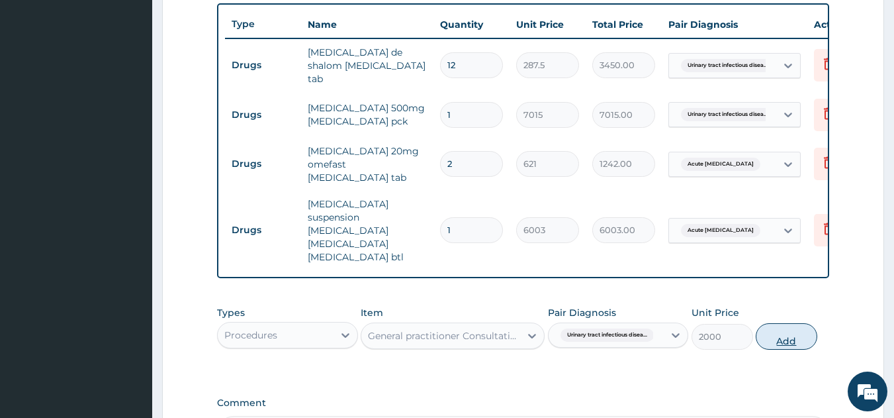
click at [783, 323] on button "Add" at bounding box center [787, 336] width 62 height 26
type input "0"
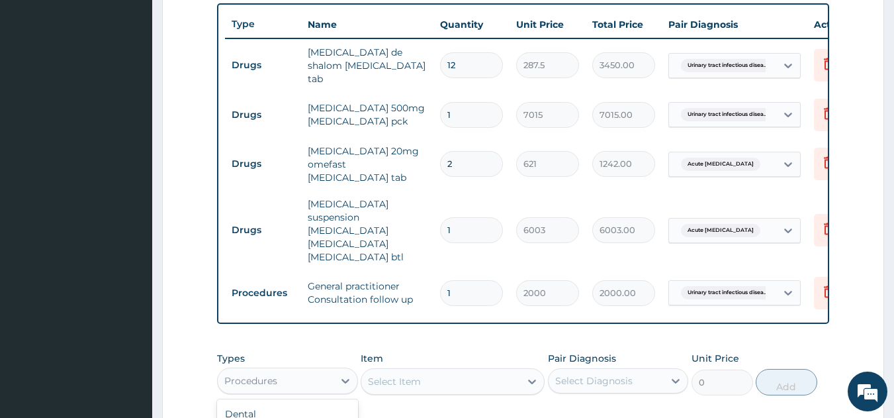
click at [265, 374] on div "Procedures" at bounding box center [250, 380] width 53 height 13
type input "DR"
click at [261, 402] on div "Drugs" at bounding box center [287, 414] width 141 height 24
click at [403, 368] on div "Select Item" at bounding box center [453, 381] width 184 height 26
click at [394, 368] on div "Select Item" at bounding box center [453, 381] width 184 height 26
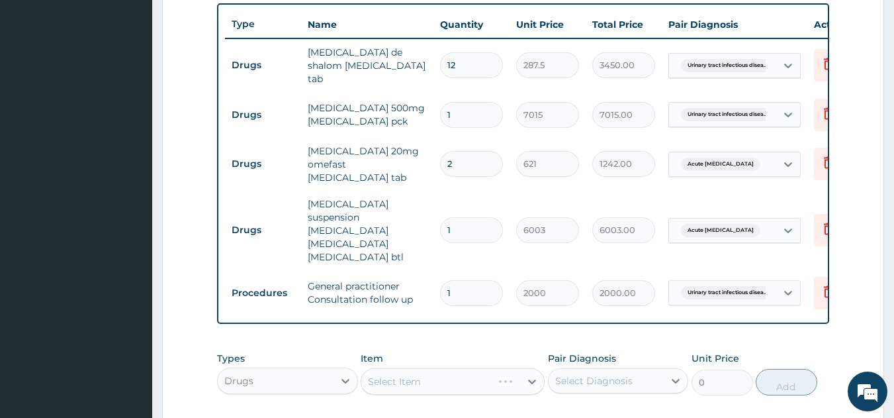
click at [431, 368] on div "Select Item" at bounding box center [453, 381] width 184 height 26
click at [399, 368] on div "Select Item" at bounding box center [453, 381] width 184 height 26
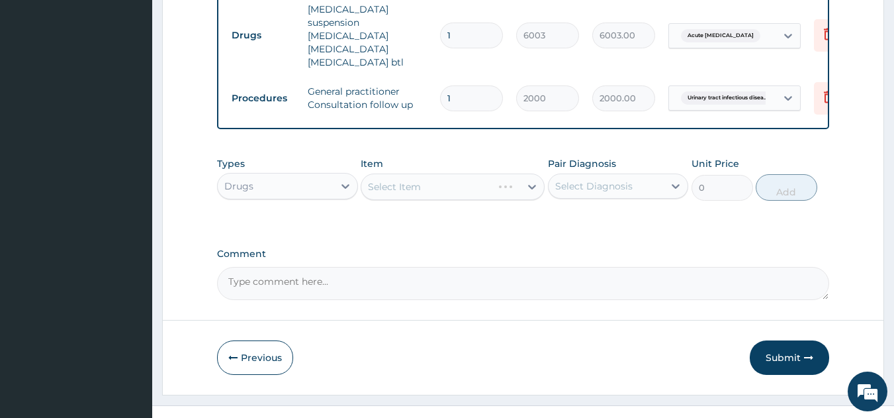
scroll to position [687, 0]
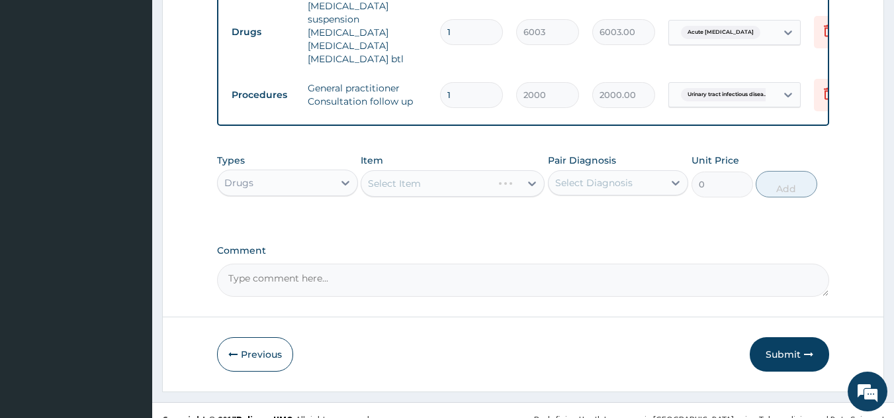
click at [397, 170] on div "Select Item" at bounding box center [453, 183] width 184 height 26
click at [411, 170] on div "Select Item" at bounding box center [453, 183] width 184 height 26
click at [416, 170] on div "Select Item" at bounding box center [453, 183] width 184 height 26
click at [409, 170] on div "Select Item" at bounding box center [453, 183] width 184 height 26
click at [416, 170] on div "Select Item" at bounding box center [453, 183] width 184 height 26
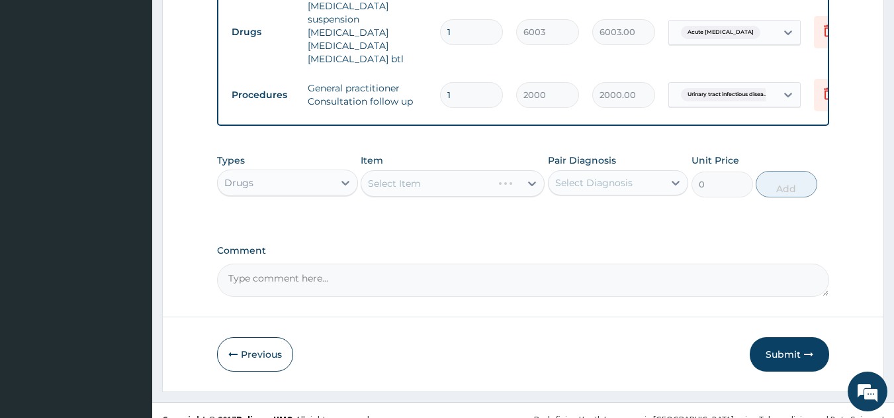
click at [437, 170] on div "Select Item" at bounding box center [453, 183] width 184 height 26
click at [445, 173] on div "Select Item" at bounding box center [440, 183] width 159 height 21
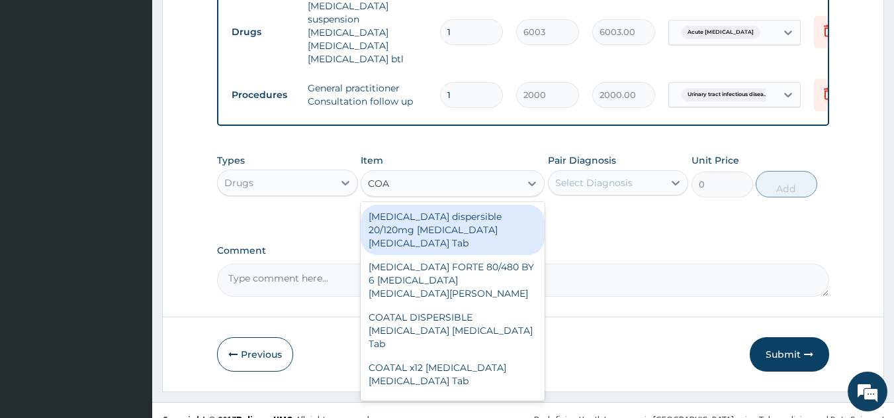
type input "COARTE"
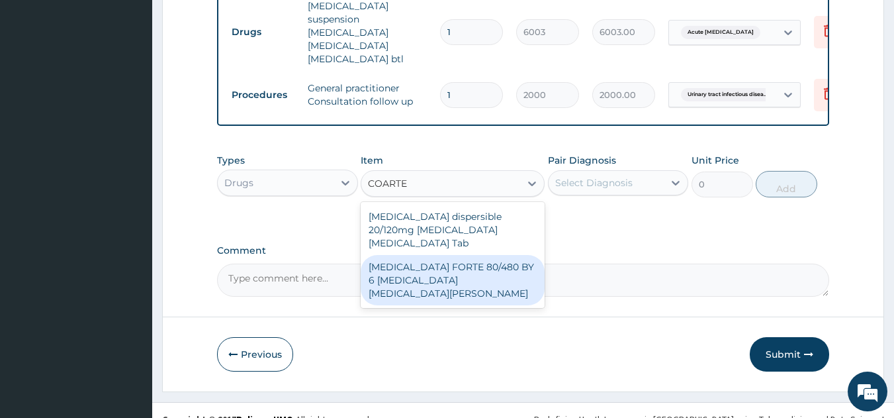
click at [438, 255] on div "[MEDICAL_DATA] FORTE 80/480 BY 6 [MEDICAL_DATA] [MEDICAL_DATA][PERSON_NAME]" at bounding box center [453, 280] width 184 height 50
type input "3220"
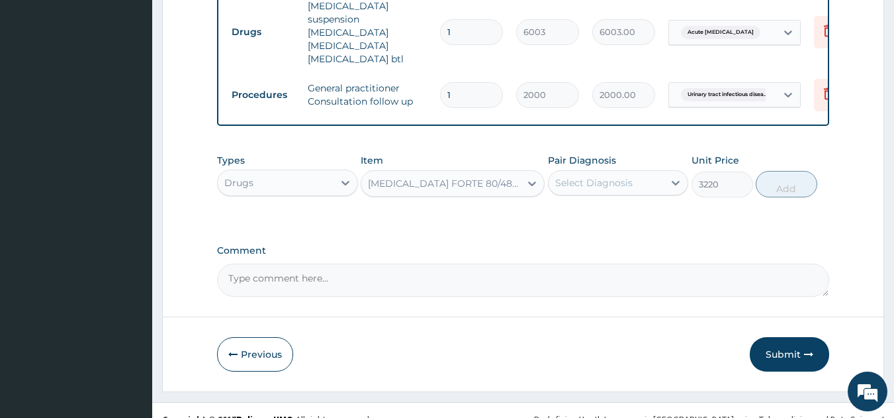
click at [580, 176] on div "Select Diagnosis" at bounding box center [593, 182] width 77 height 13
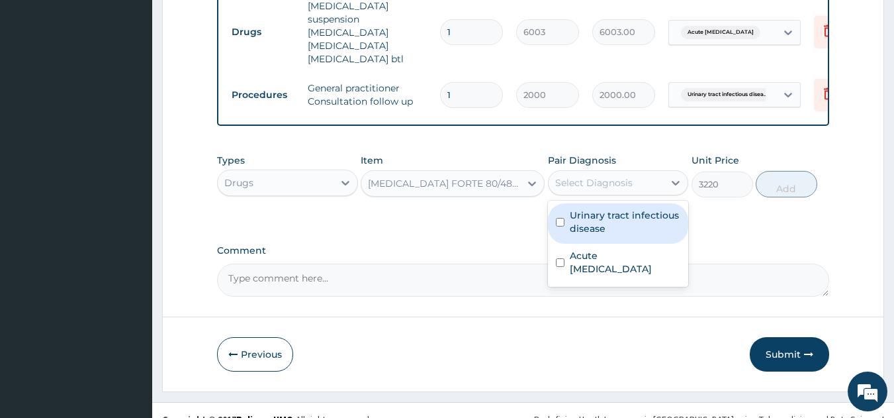
scroll to position [322, 0]
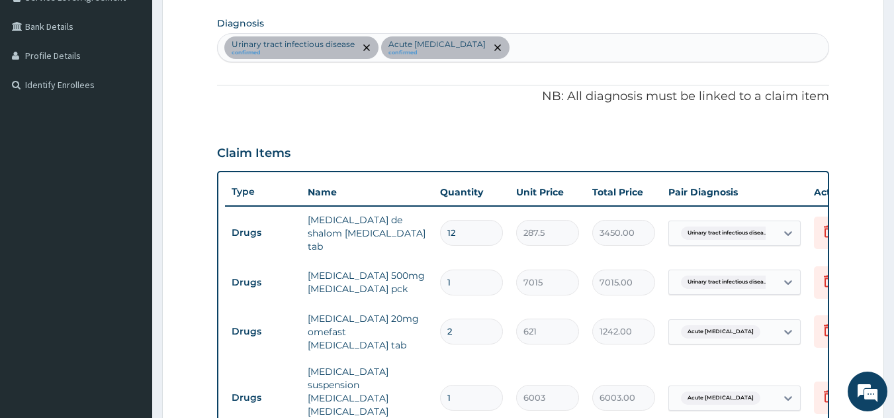
click at [500, 52] on div "Urinary tract infectious disease confirmed Acute peptic ulcer confirmed" at bounding box center [524, 48] width 612 height 28
type input "MALARIA"
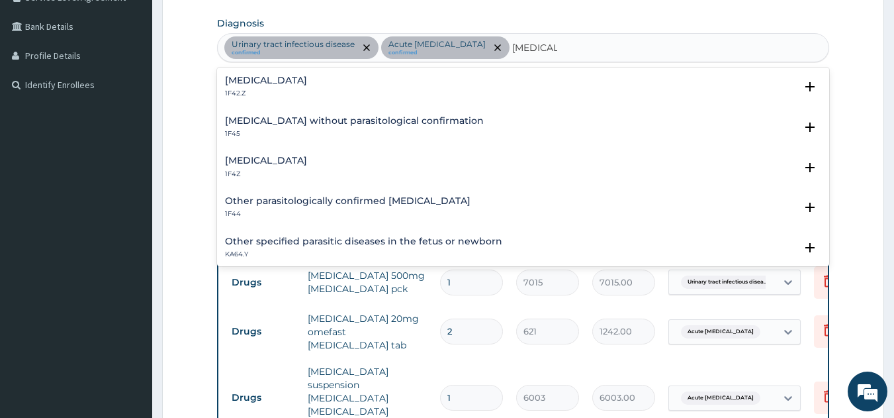
click at [279, 158] on h4 "Malaria, unspecified" at bounding box center [266, 161] width 82 height 10
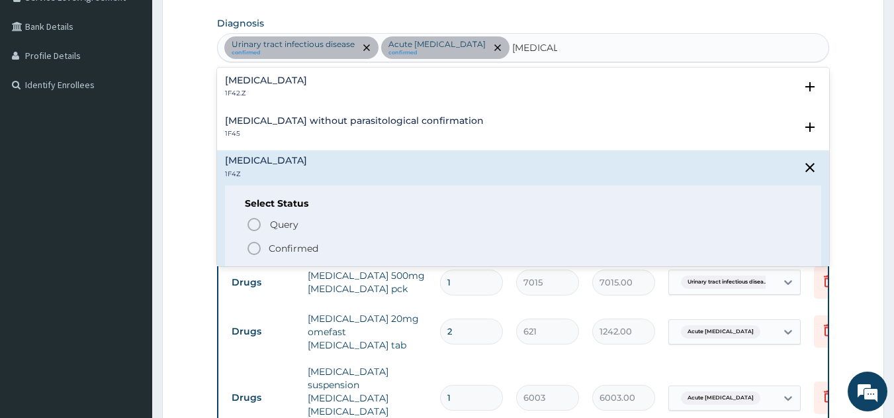
click at [253, 247] on icon "status option filled" at bounding box center [254, 248] width 16 height 16
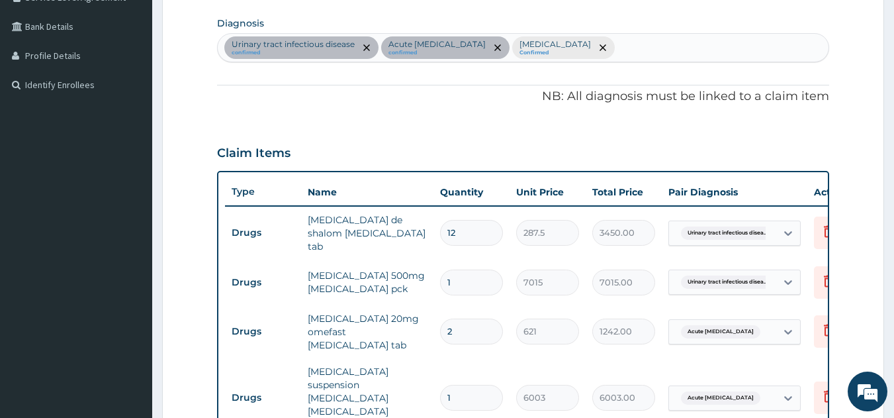
scroll to position [687, 0]
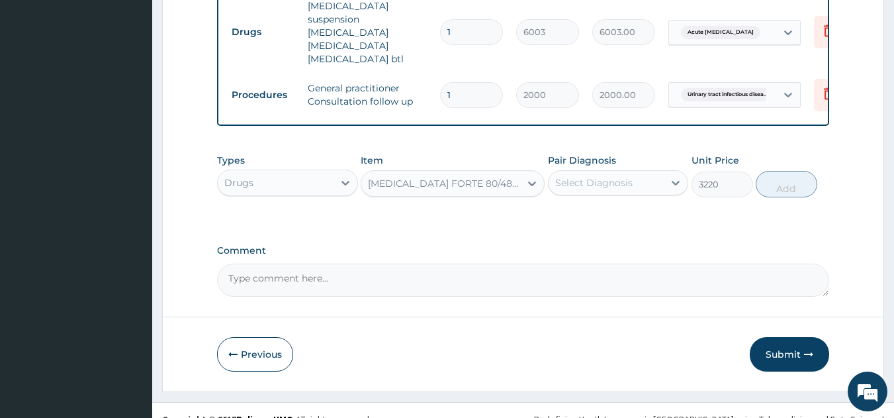
click at [602, 176] on div "Select Diagnosis" at bounding box center [593, 182] width 77 height 13
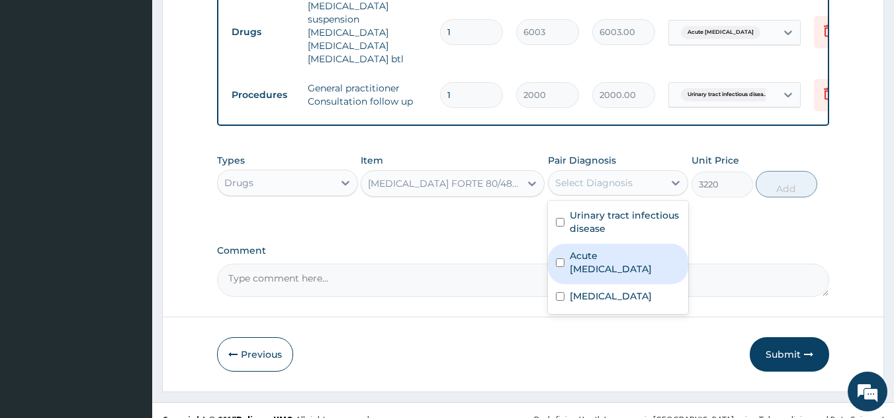
click at [594, 249] on label "Acute peptic ulcer" at bounding box center [625, 262] width 111 height 26
checkbox input "true"
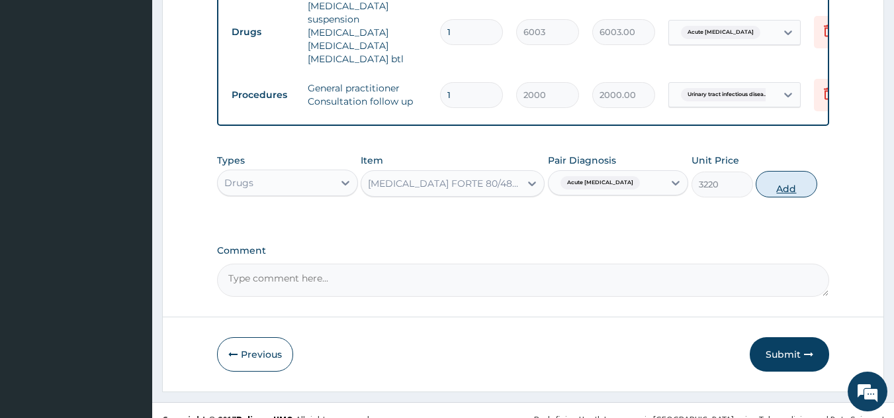
click at [766, 171] on button "Add" at bounding box center [787, 184] width 62 height 26
type input "0"
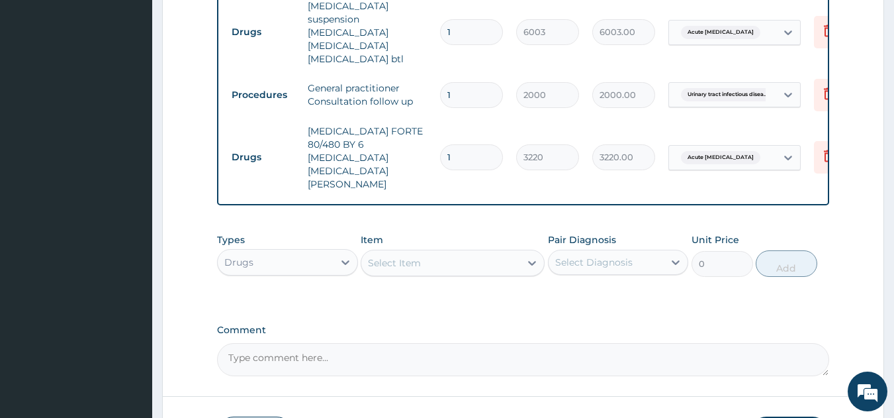
click at [400, 252] on div "Select Item" at bounding box center [440, 262] width 159 height 21
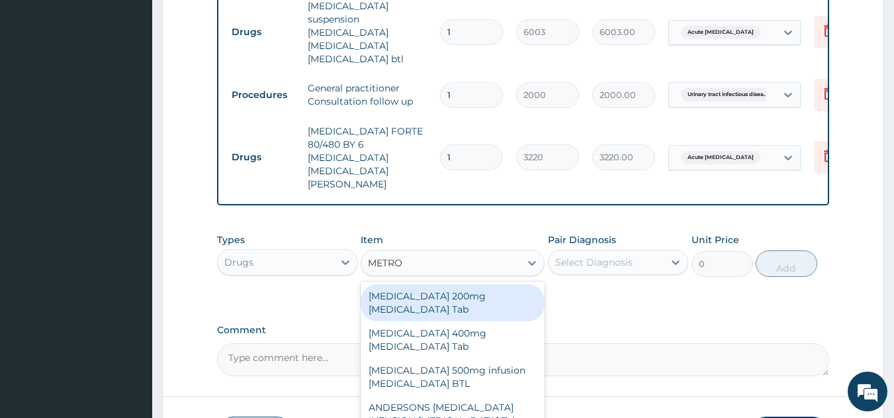
type input "METRON"
click at [401, 284] on div "Flagyl 200mg Metronidazole Tab" at bounding box center [453, 302] width 184 height 37
type input "11.5"
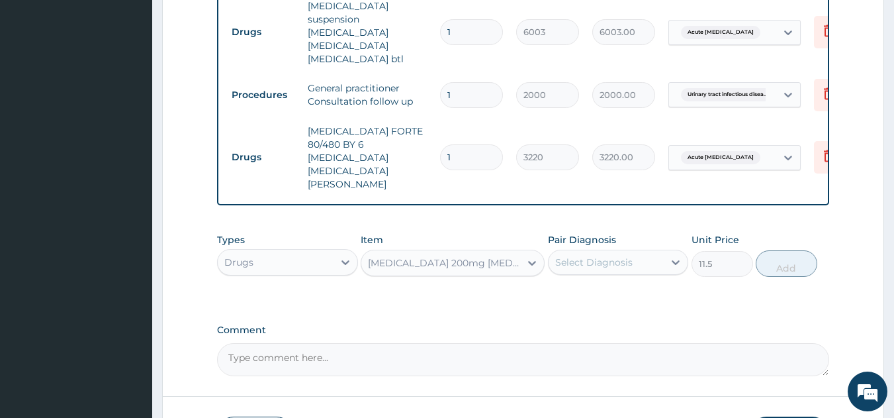
click at [413, 256] on div "Flagyl 200mg Metronidazole Tab" at bounding box center [445, 262] width 154 height 13
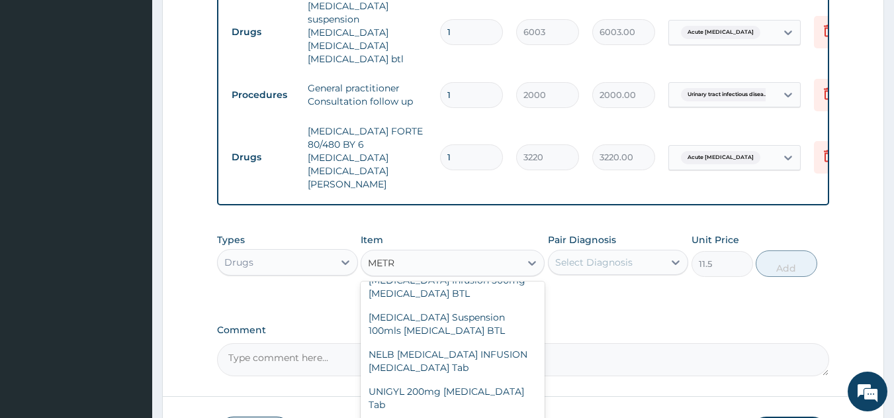
scroll to position [0, 0]
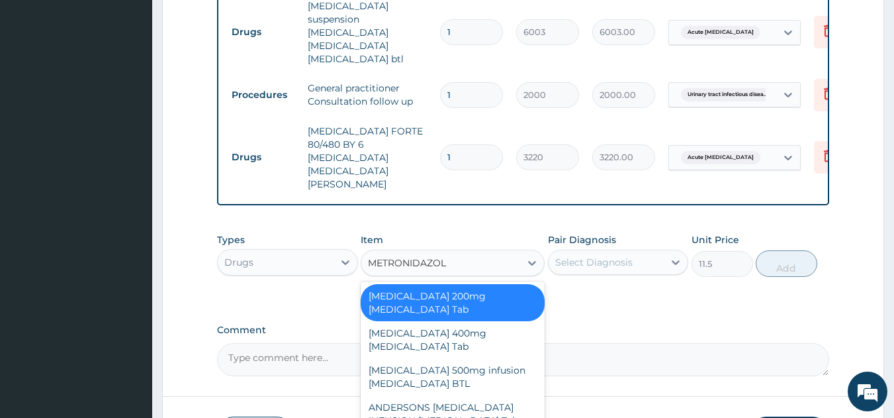
type input "METRONIDAZOLE"
type input "34.5"
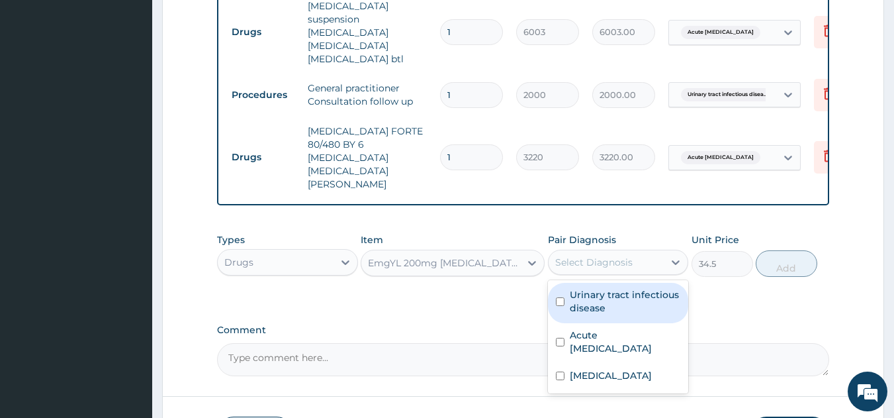
click at [586, 255] on div "Select Diagnosis" at bounding box center [593, 261] width 77 height 13
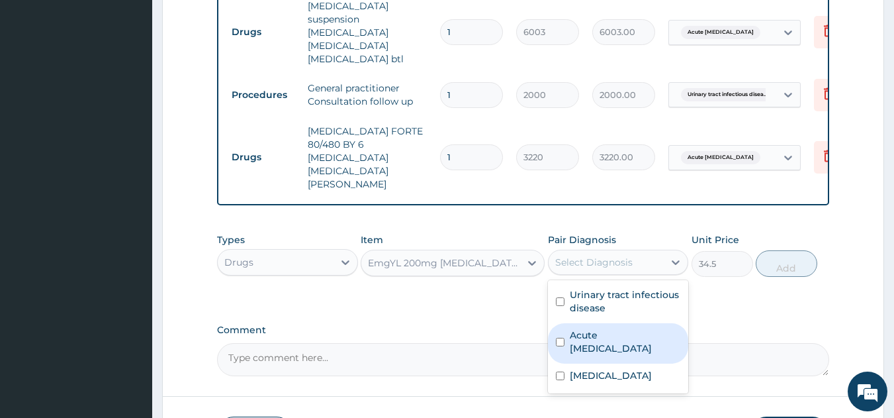
click at [595, 328] on label "Acute peptic ulcer" at bounding box center [625, 341] width 111 height 26
checkbox input "true"
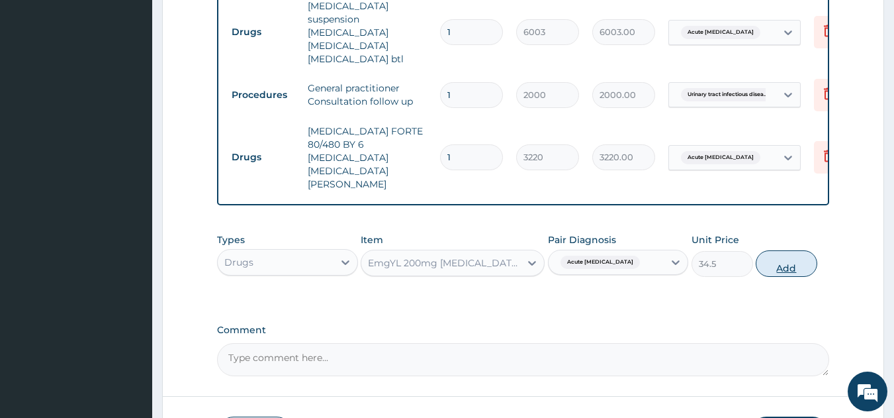
click at [778, 250] on button "Add" at bounding box center [787, 263] width 62 height 26
type input "0"
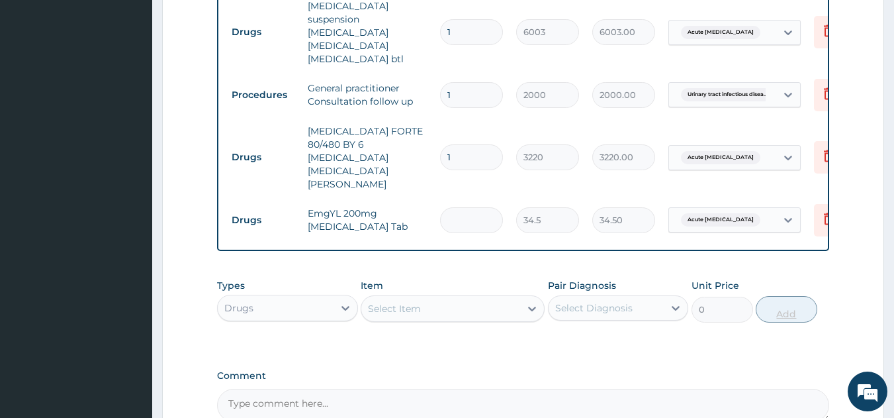
type input "0.00"
type input "4"
type input "138.00"
type input "43"
type input "1483.50"
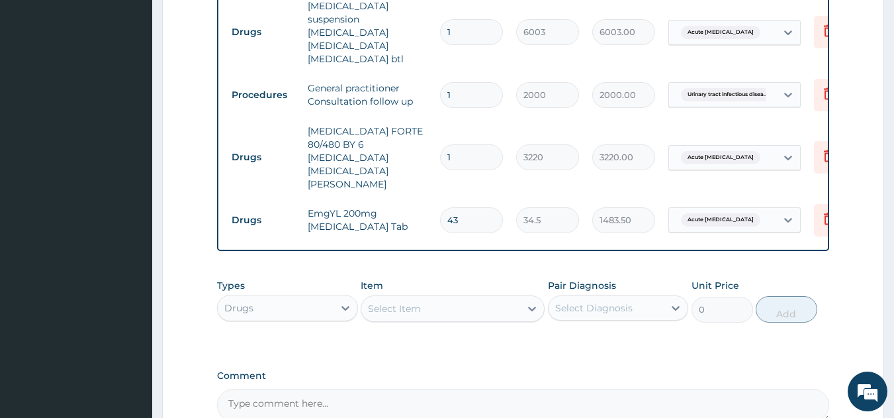
type input "4"
type input "138.00"
type input "42"
type input "1449.00"
type input "42"
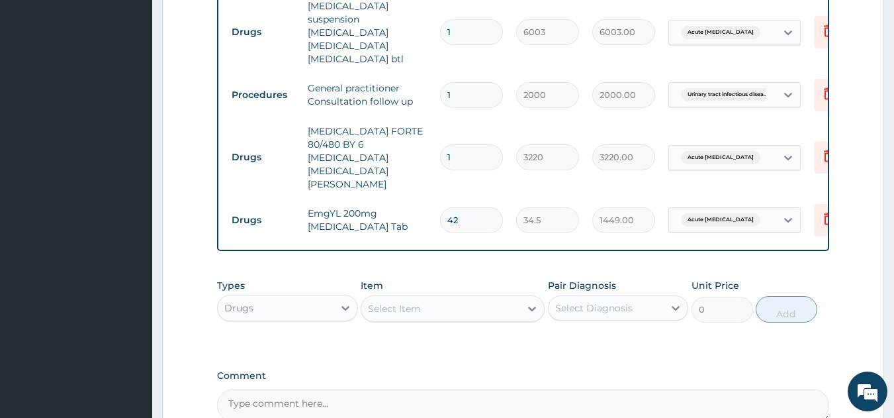
click at [436, 298] on div "Select Item" at bounding box center [440, 308] width 159 height 21
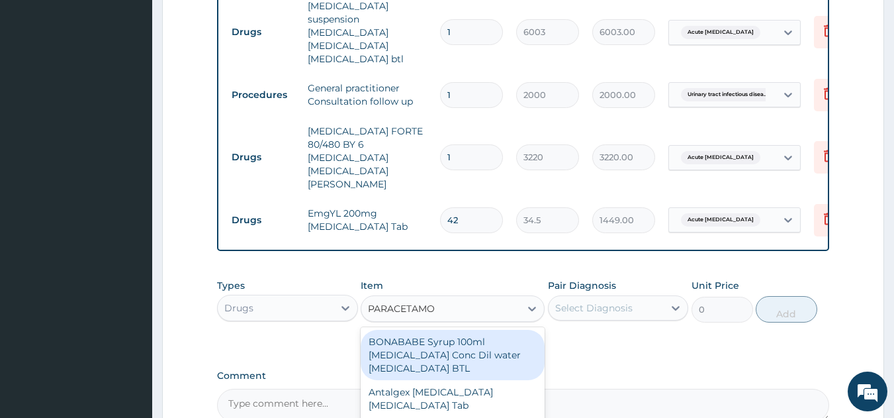
type input "PARACETAMOL"
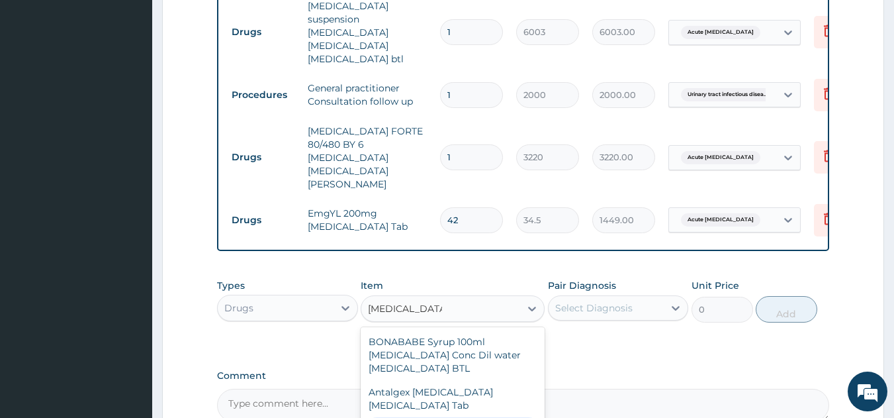
type input "23"
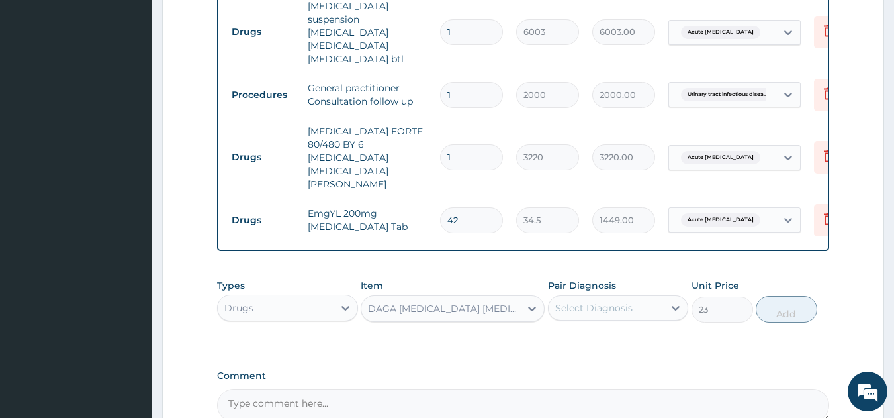
click at [578, 301] on div "Select Diagnosis" at bounding box center [593, 307] width 77 height 13
click at [600, 414] on label "Malaria, unspecified" at bounding box center [611, 420] width 82 height 13
checkbox input "true"
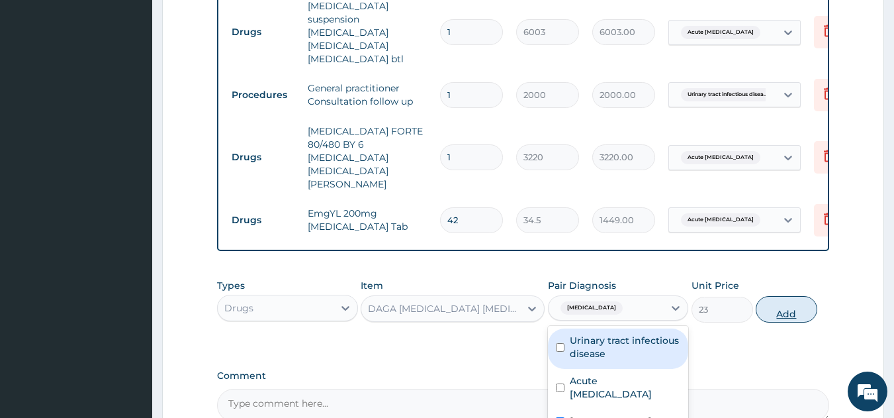
click at [786, 296] on button "Add" at bounding box center [787, 309] width 62 height 26
type input "0"
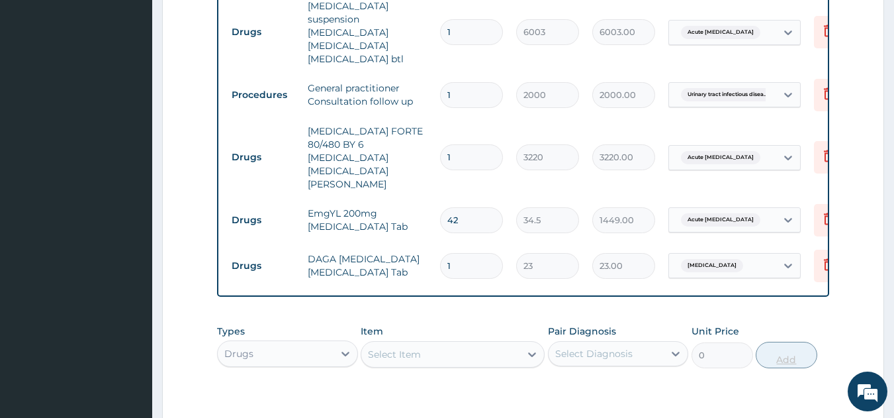
type input "18"
type input "414.00"
type input "18"
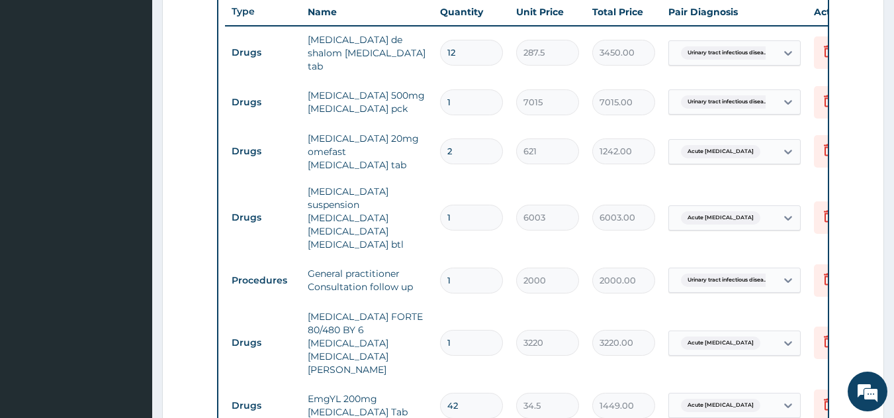
scroll to position [831, 0]
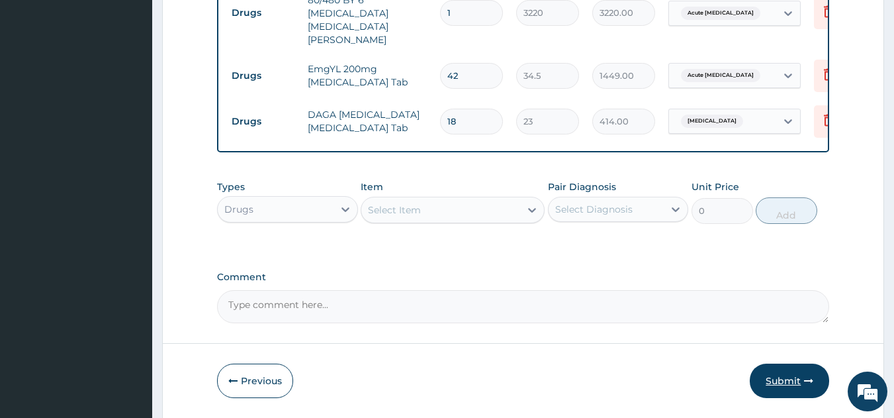
click at [756, 363] on button "Submit" at bounding box center [789, 380] width 79 height 34
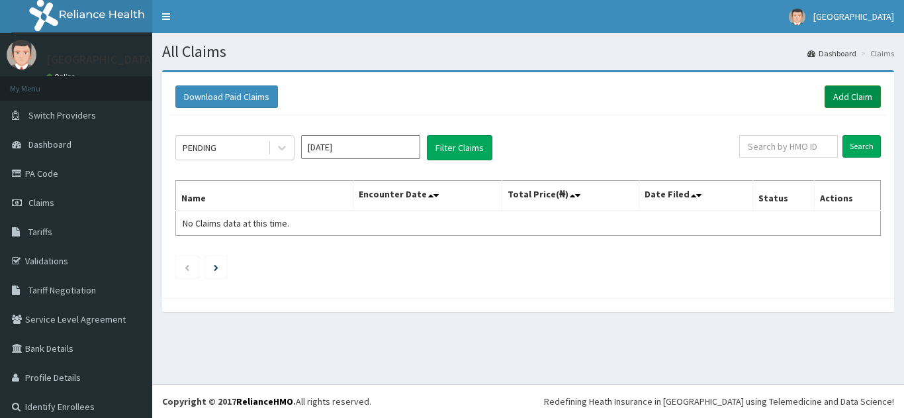
click at [825, 99] on link "Add Claim" at bounding box center [853, 96] width 56 height 23
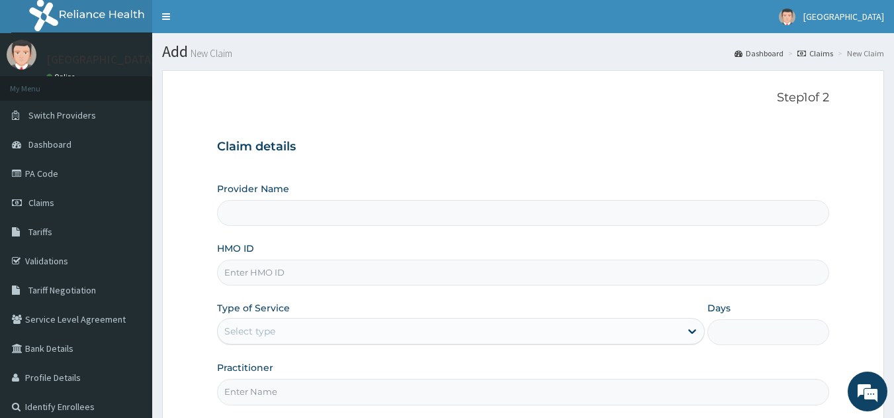
type input "[GEOGRAPHIC_DATA]"
click at [260, 264] on input "HMO ID" at bounding box center [523, 272] width 613 height 26
type input "NEL/10017/A"
click at [273, 336] on div "Select type" at bounding box center [249, 330] width 51 height 13
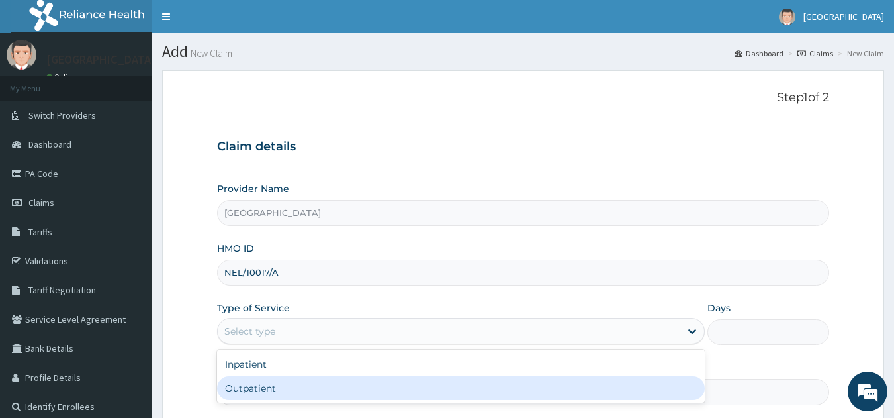
click at [253, 384] on div "Outpatient" at bounding box center [461, 388] width 488 height 24
type input "1"
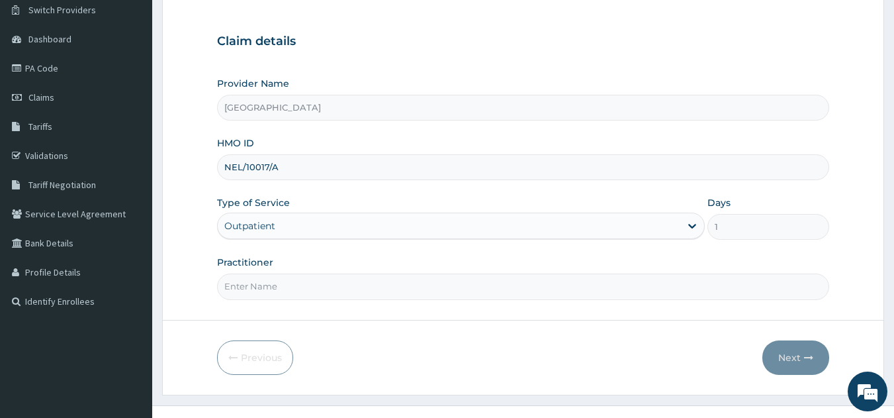
scroll to position [126, 0]
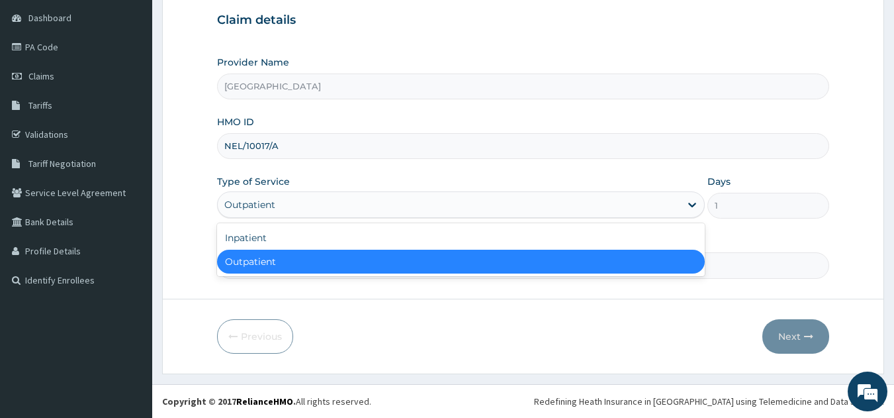
click at [291, 203] on div "Outpatient" at bounding box center [449, 204] width 463 height 21
click at [254, 268] on div "Outpatient" at bounding box center [461, 262] width 488 height 24
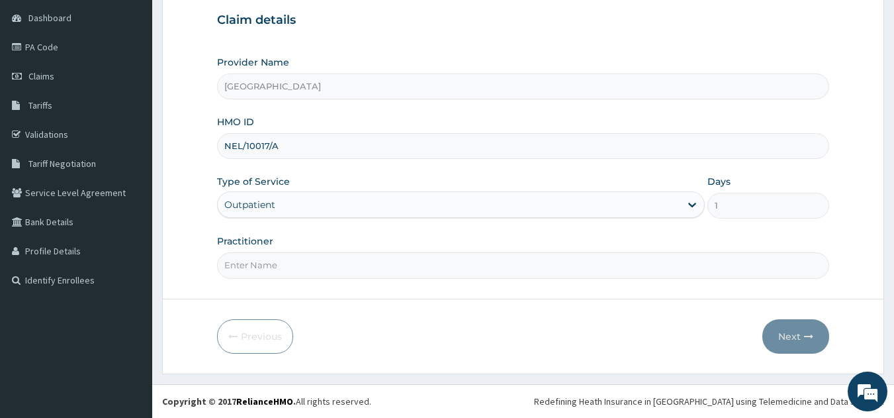
click at [263, 264] on input "Practitioner" at bounding box center [523, 265] width 613 height 26
type input "[PERSON_NAME]"
click at [794, 338] on button "Next" at bounding box center [795, 336] width 67 height 34
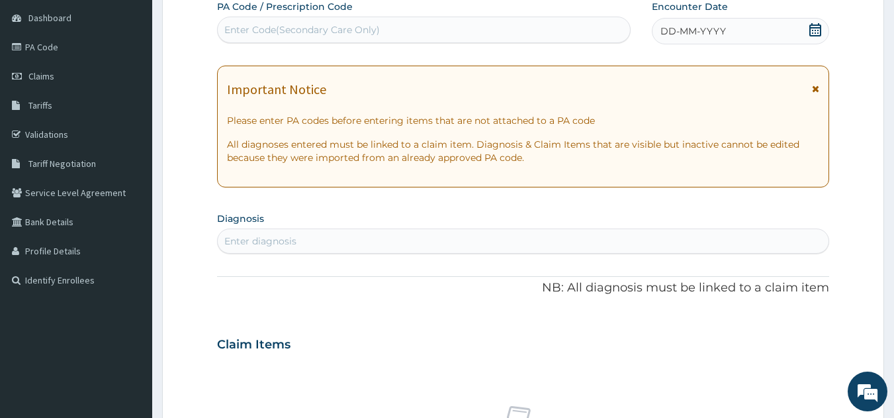
click at [383, 34] on div "Enter Code(Secondary Care Only)" at bounding box center [424, 29] width 413 height 21
click at [694, 38] on span "DD-MM-YYYY" at bounding box center [694, 30] width 66 height 13
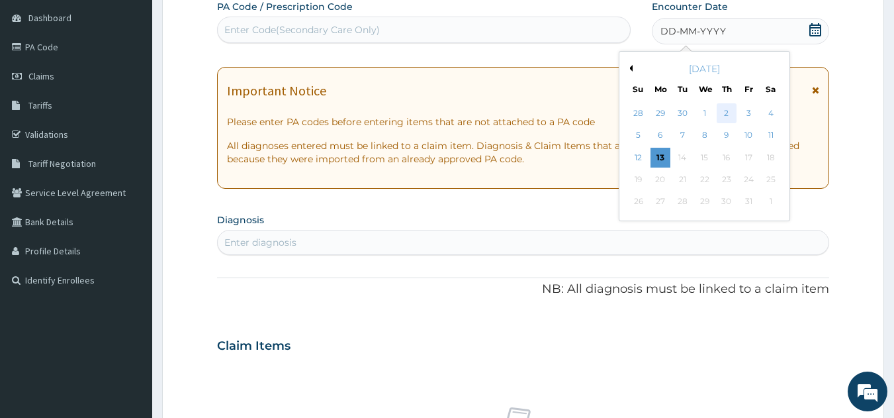
click at [727, 111] on div "2" at bounding box center [727, 113] width 20 height 20
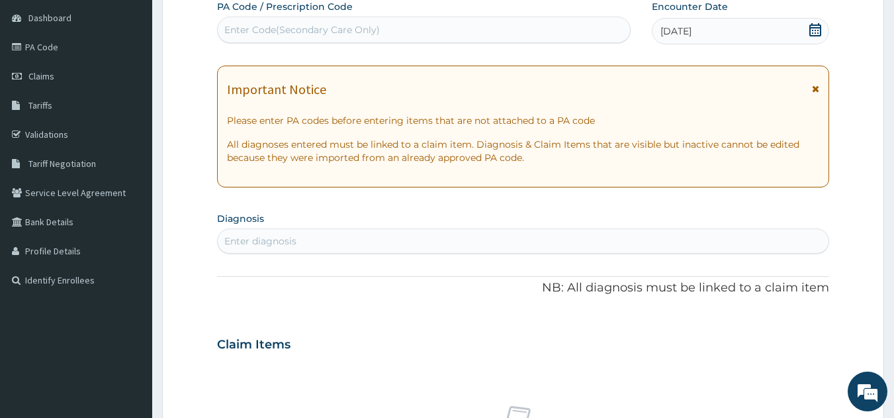
click at [359, 242] on div "Enter diagnosis" at bounding box center [524, 240] width 612 height 21
type input "[MEDICAL_DATA]"
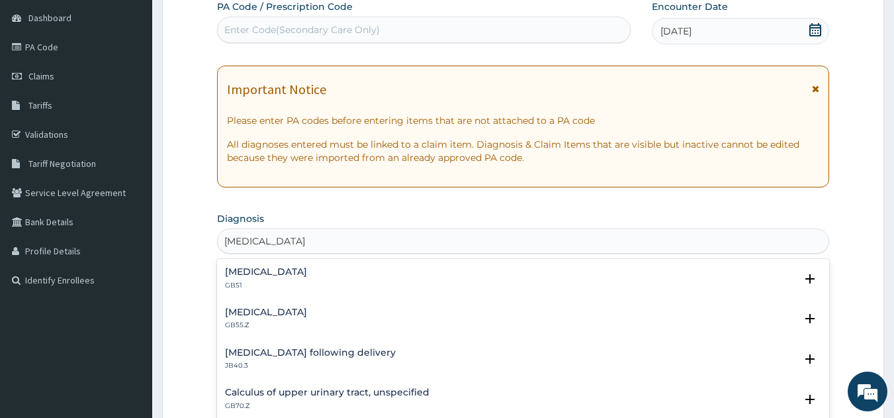
click at [269, 273] on h4 "[MEDICAL_DATA]" at bounding box center [266, 272] width 82 height 10
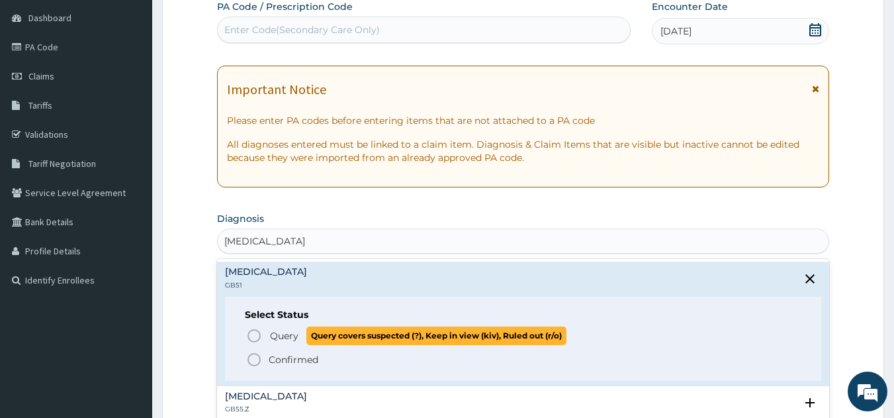
click at [255, 334] on icon "status option query" at bounding box center [254, 336] width 16 height 16
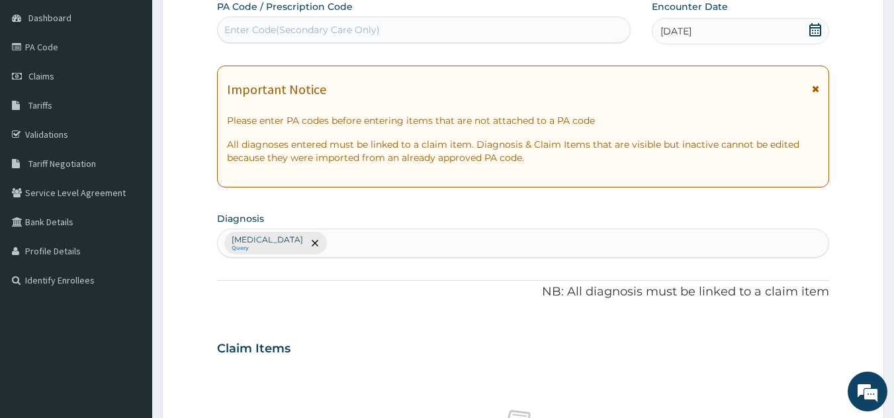
scroll to position [492, 0]
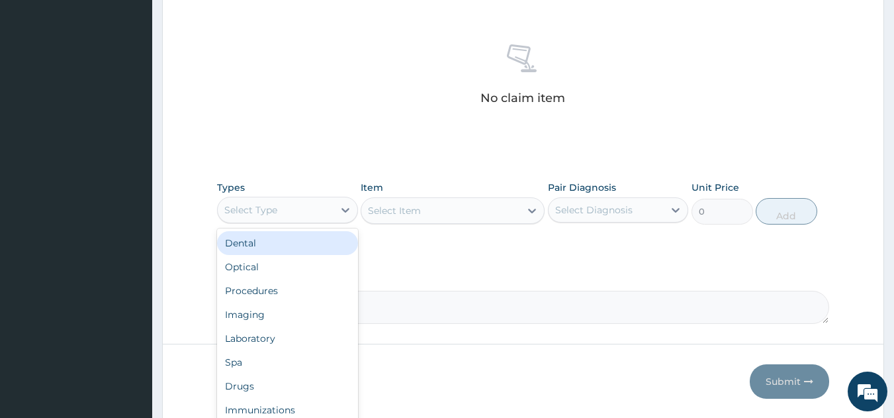
click at [257, 205] on div "Select Type" at bounding box center [250, 209] width 53 height 13
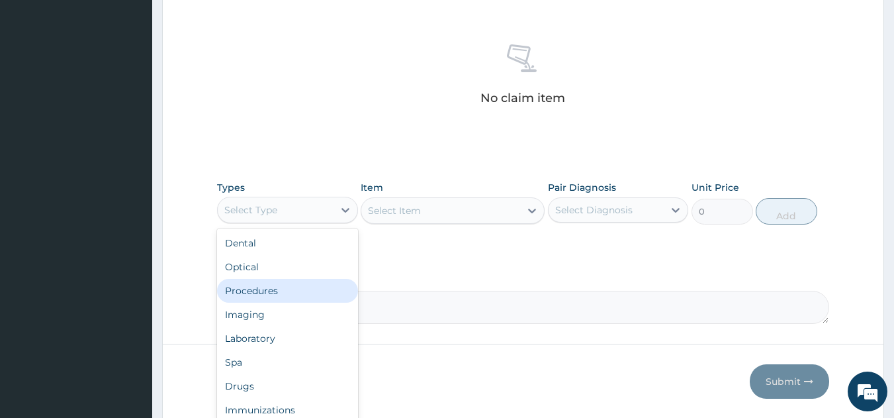
click at [244, 289] on div "Procedures" at bounding box center [287, 291] width 141 height 24
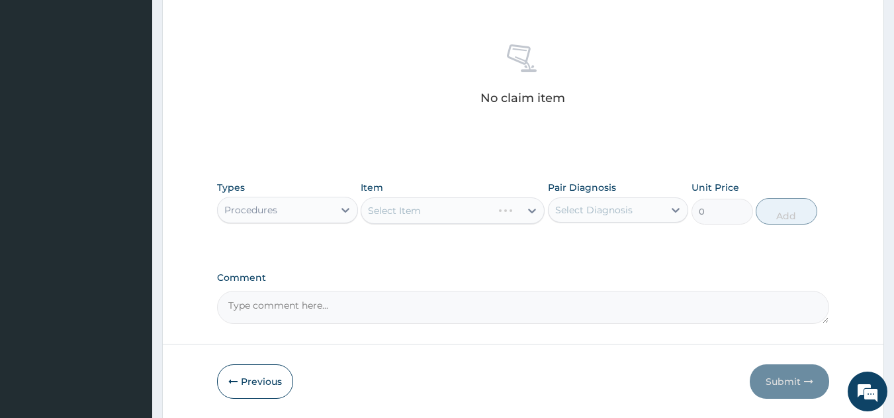
click at [403, 208] on div "Select Item" at bounding box center [453, 210] width 184 height 26
click at [406, 214] on div "Select Item" at bounding box center [394, 210] width 53 height 13
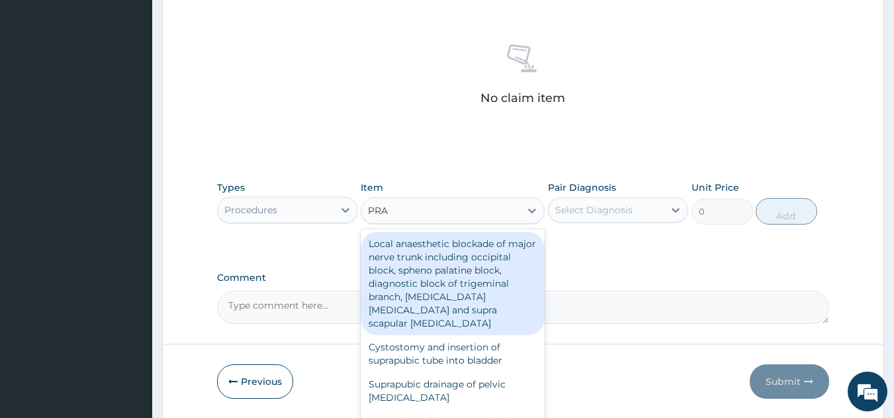
type input "PRAC"
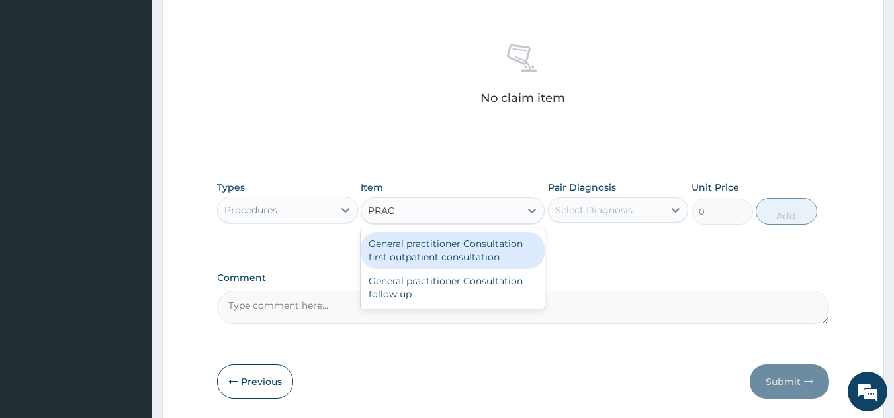
click at [421, 246] on div "General practitioner Consultation first outpatient consultation" at bounding box center [453, 250] width 184 height 37
type input "2400"
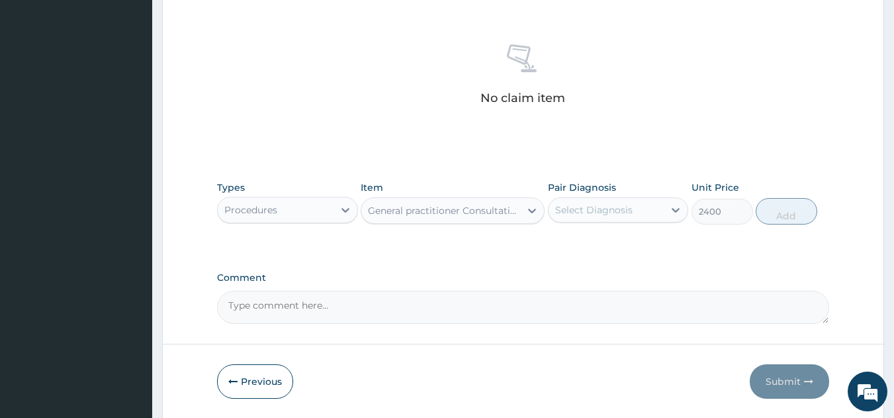
drag, startPoint x: 584, startPoint y: 207, endPoint x: 590, endPoint y: 224, distance: 18.2
click at [584, 207] on div "Select Diagnosis" at bounding box center [593, 209] width 77 height 13
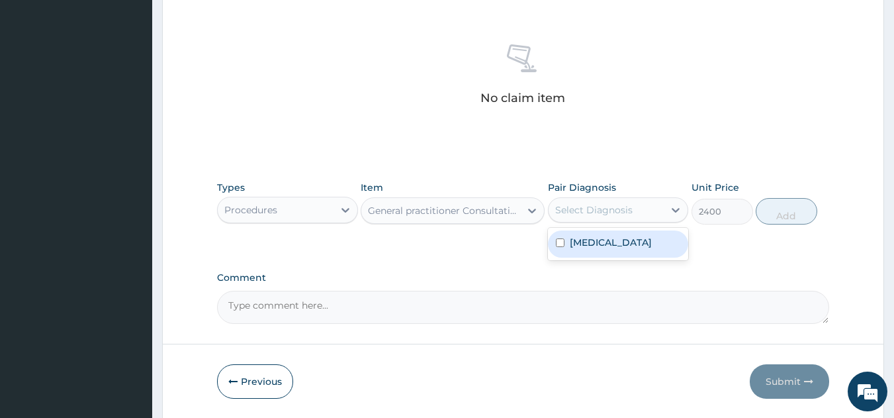
click at [592, 252] on div "[MEDICAL_DATA]" at bounding box center [618, 243] width 141 height 27
checkbox input "true"
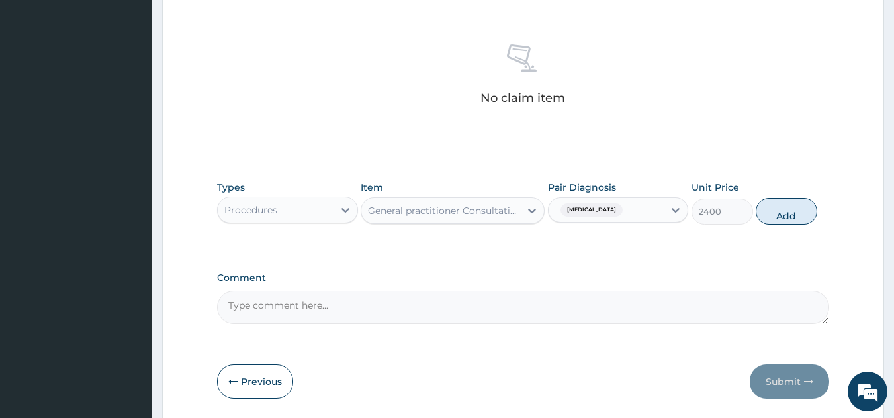
drag, startPoint x: 786, startPoint y: 214, endPoint x: 776, endPoint y: 214, distance: 9.9
click at [786, 214] on button "Add" at bounding box center [787, 211] width 62 height 26
type input "0"
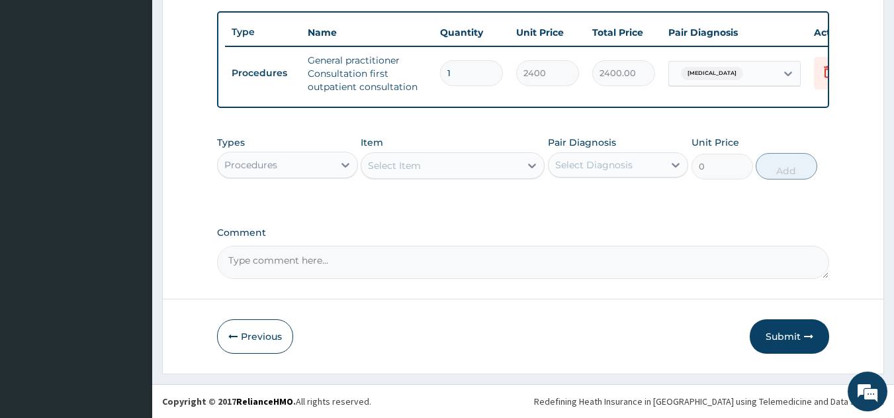
scroll to position [491, 0]
click at [292, 167] on div "Procedures" at bounding box center [276, 164] width 116 height 21
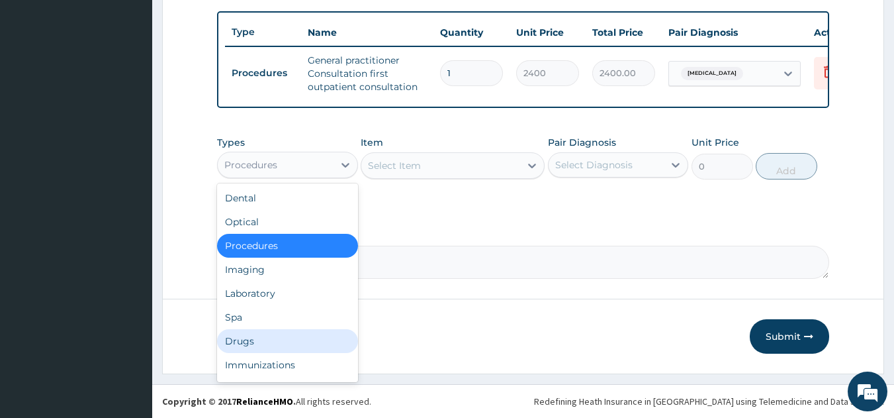
click at [242, 342] on div "Drugs" at bounding box center [287, 341] width 141 height 24
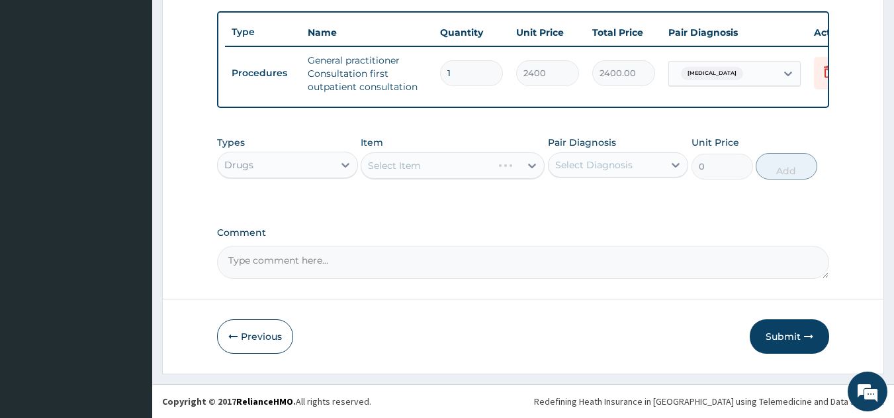
click at [392, 160] on div "Select Item" at bounding box center [453, 165] width 184 height 26
click at [394, 165] on div "Select Item" at bounding box center [453, 165] width 184 height 26
click at [394, 168] on div "Select Item" at bounding box center [394, 165] width 53 height 13
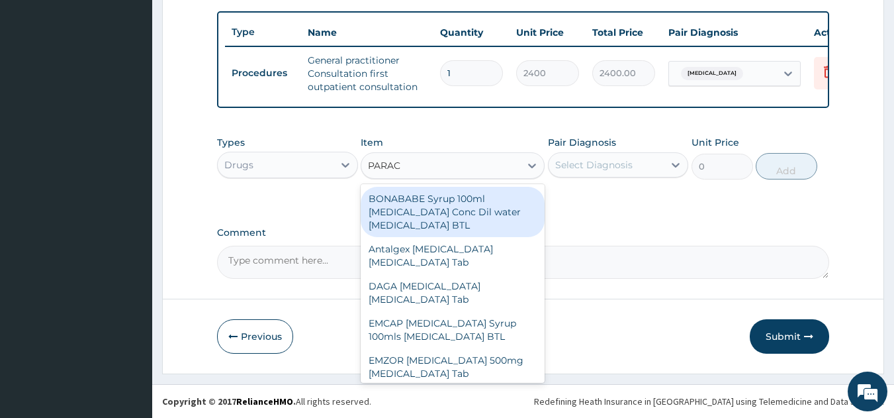
type input "PARACE"
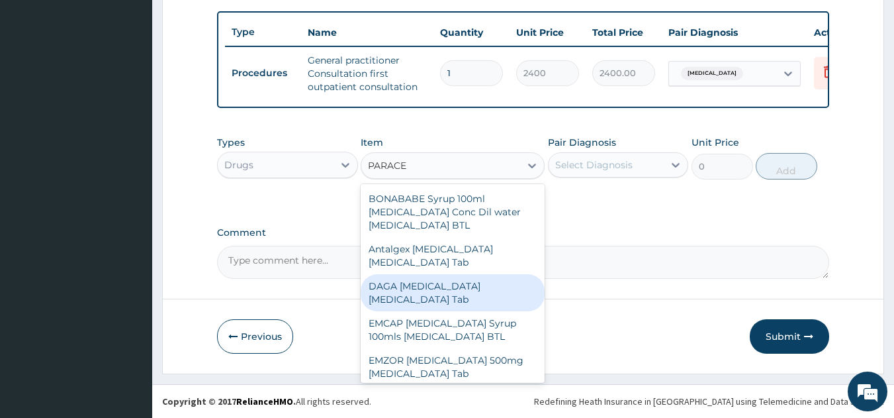
click at [428, 290] on div "DAGA [MEDICAL_DATA] [MEDICAL_DATA] Tab" at bounding box center [453, 292] width 184 height 37
type input "23"
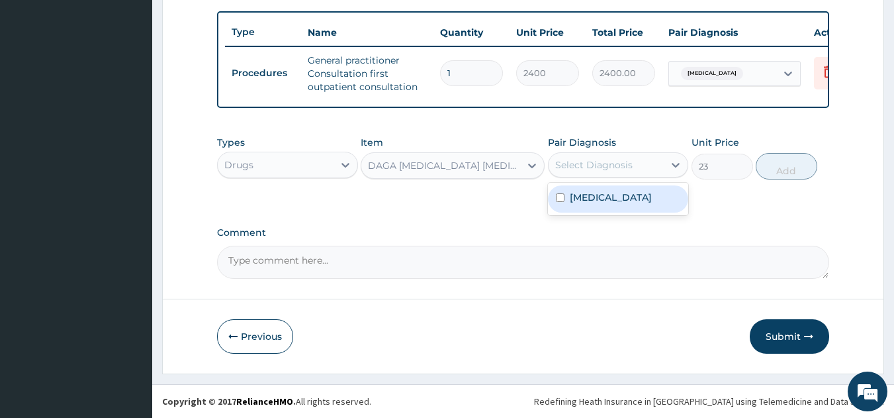
click at [603, 162] on div "Select Diagnosis" at bounding box center [593, 164] width 77 height 13
click at [603, 188] on div "[MEDICAL_DATA]" at bounding box center [618, 198] width 141 height 27
checkbox input "true"
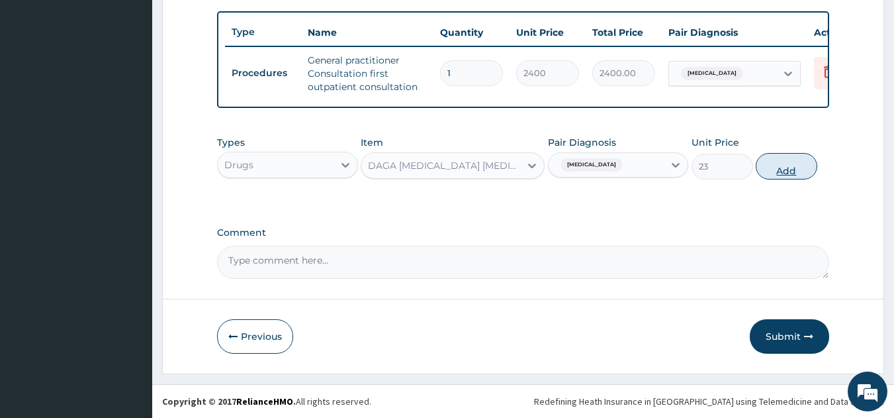
click at [759, 168] on button "Add" at bounding box center [787, 166] width 62 height 26
type input "0"
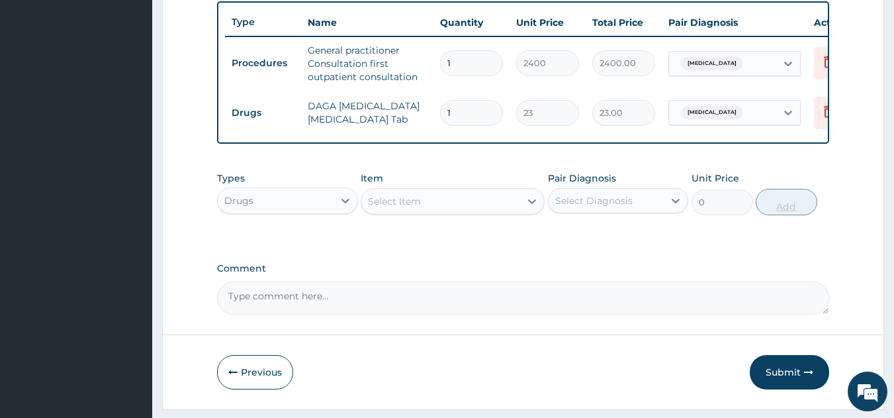
type input "18"
type input "414.00"
type input "18"
click at [787, 377] on button "Submit" at bounding box center [789, 372] width 79 height 34
